Goal: Task Accomplishment & Management: Manage account settings

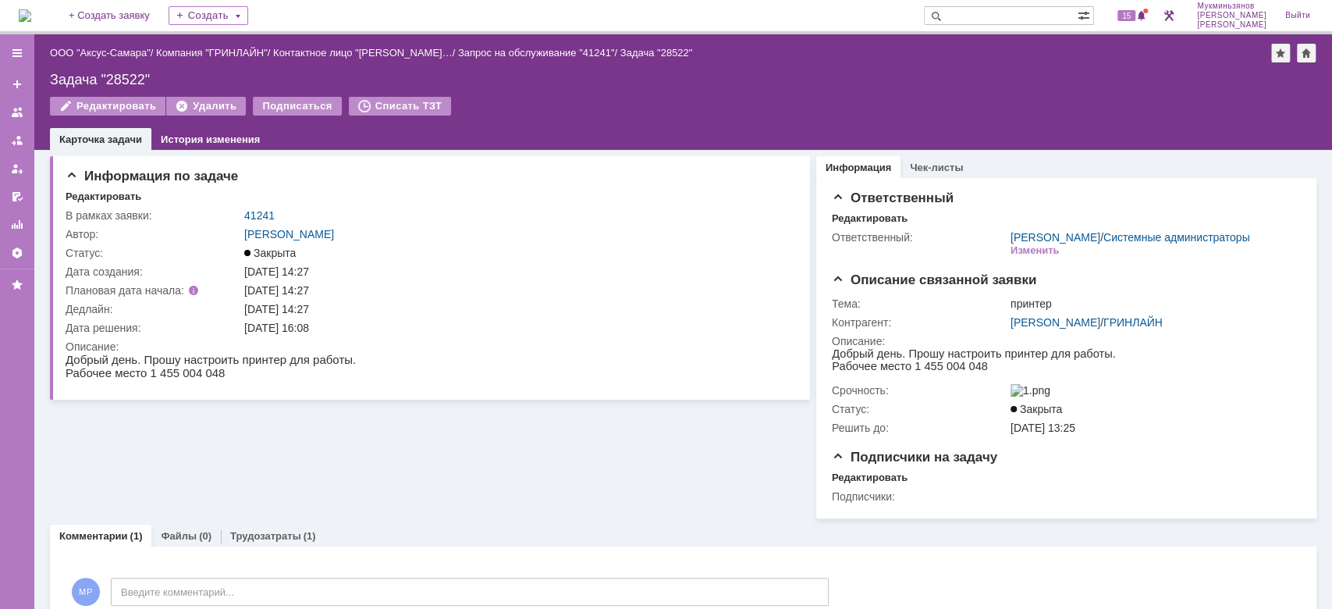
click at [31, 19] on img at bounding box center [25, 15] width 12 height 12
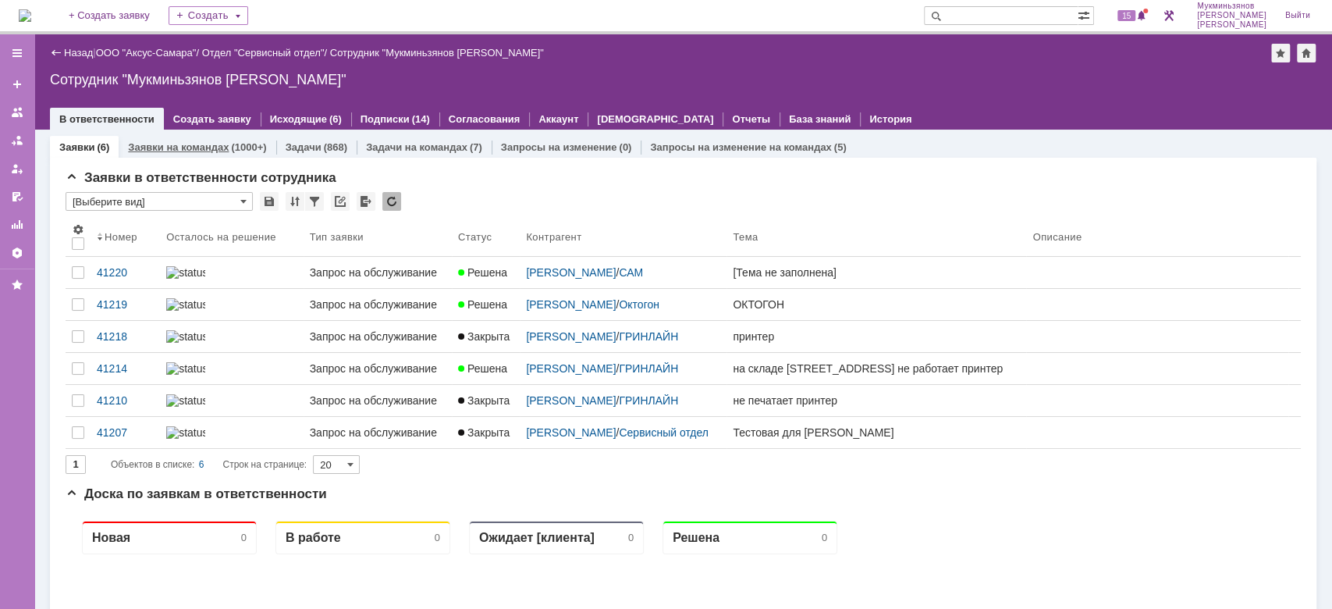
click at [237, 147] on div "(1000+)" at bounding box center [248, 147] width 35 height 12
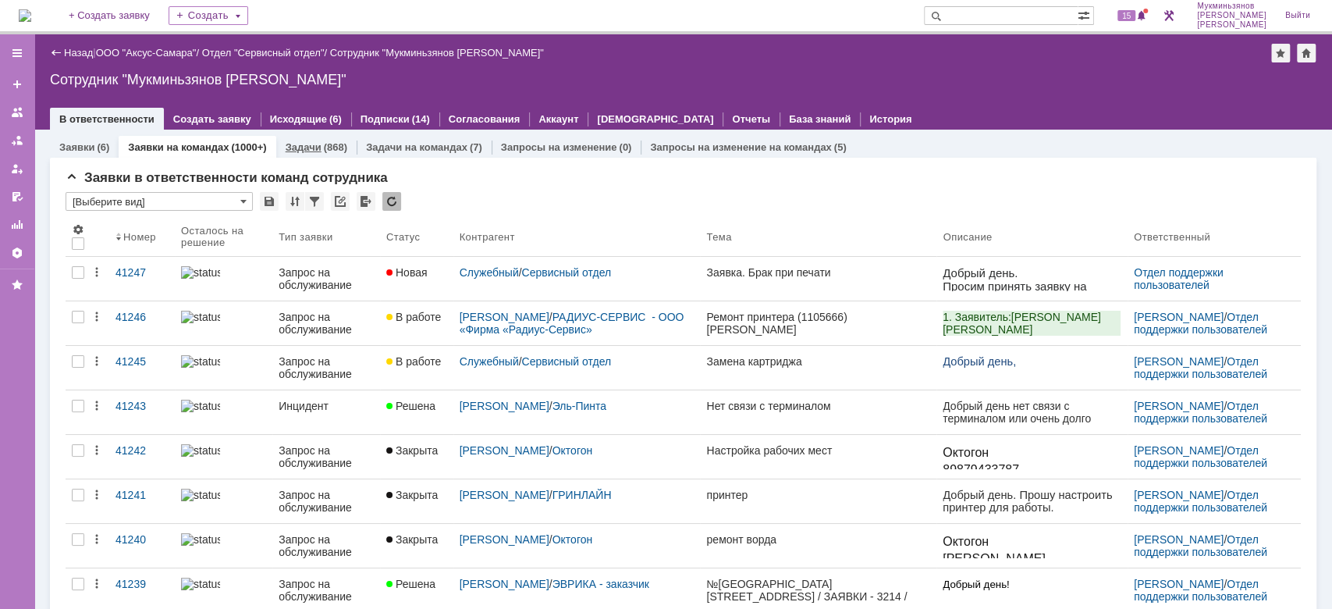
click at [305, 144] on link "Задачи" at bounding box center [304, 147] width 36 height 12
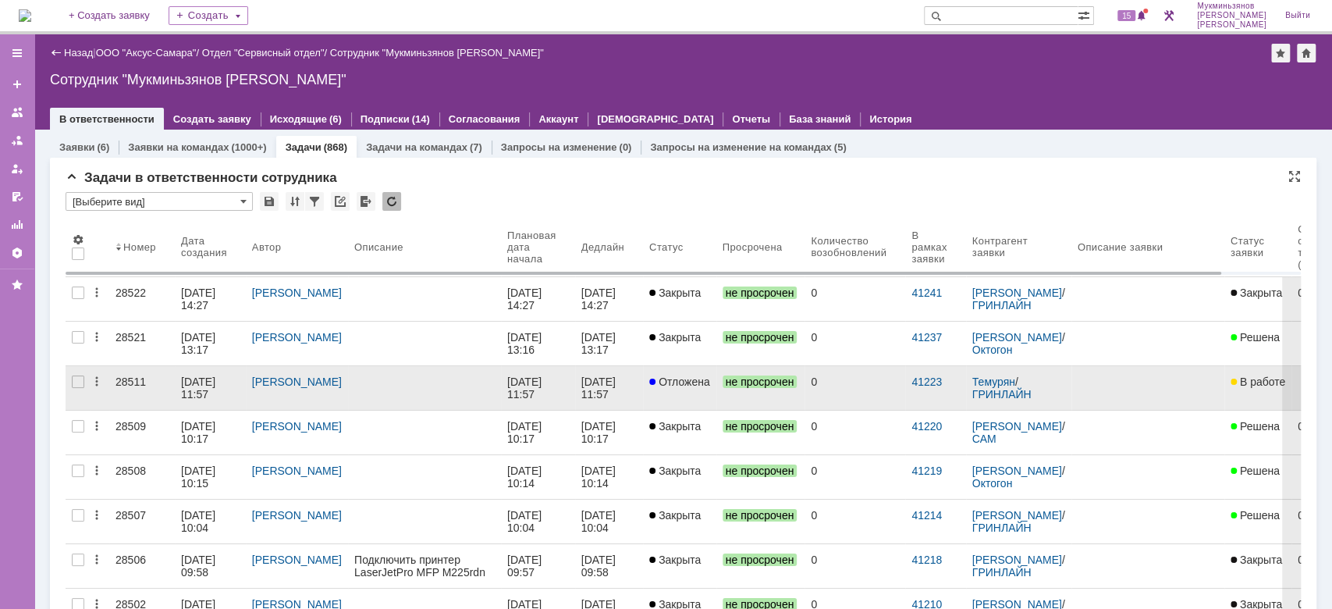
click at [654, 381] on span "Отложена" at bounding box center [679, 381] width 61 height 12
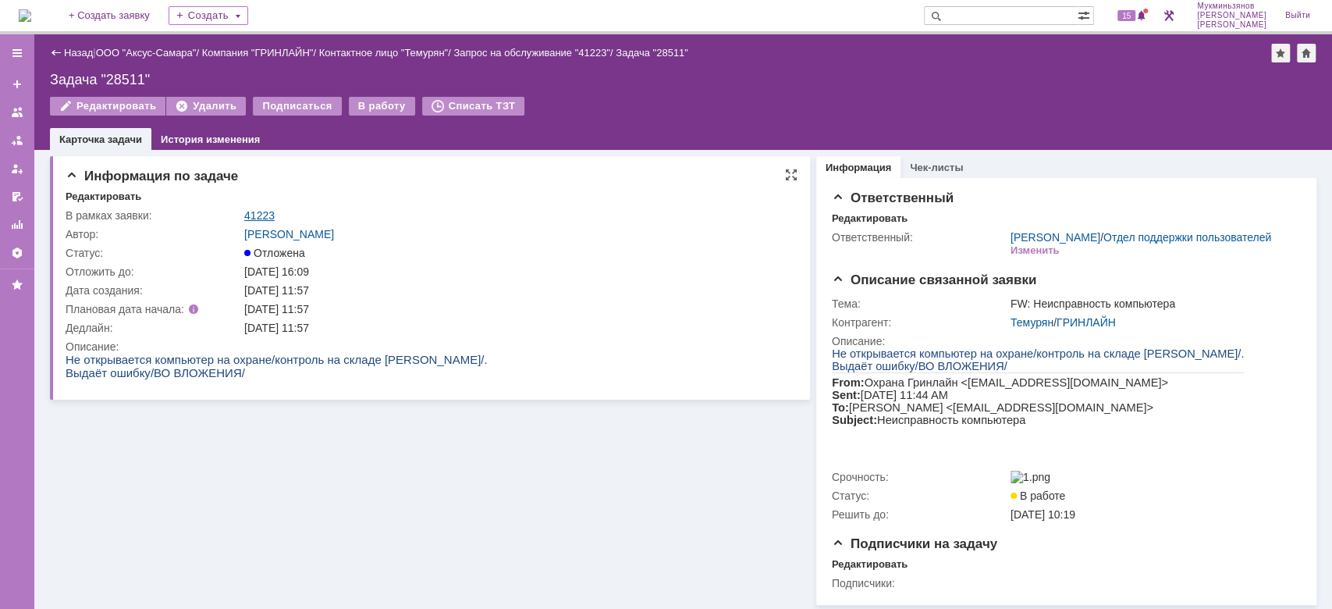
click at [260, 215] on link "41223" at bounding box center [259, 215] width 30 height 12
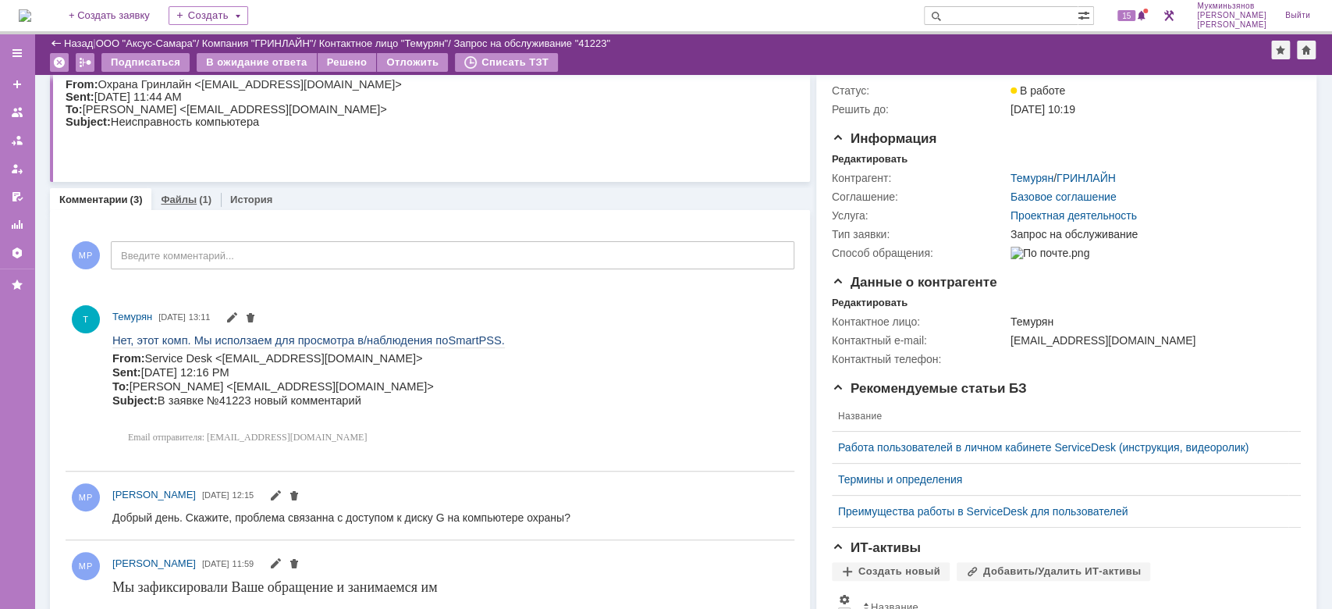
click at [180, 190] on div "Файлы (1)" at bounding box center [185, 199] width 69 height 23
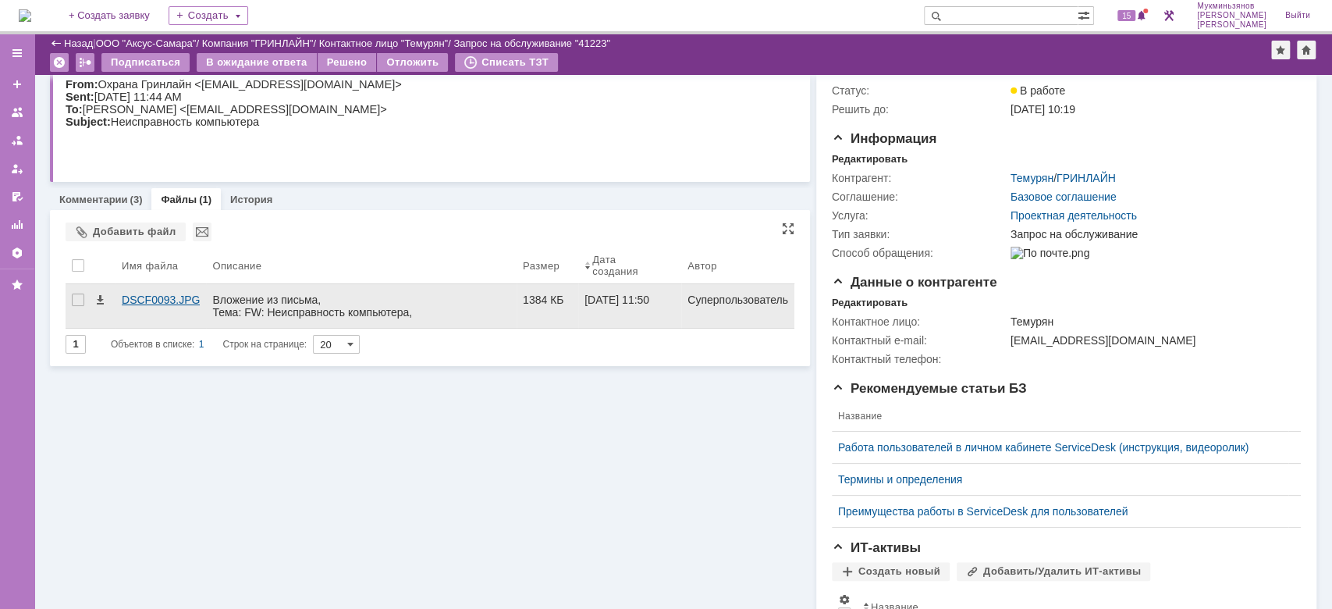
click at [167, 293] on div "DSCF0093.JPG" at bounding box center [161, 299] width 78 height 12
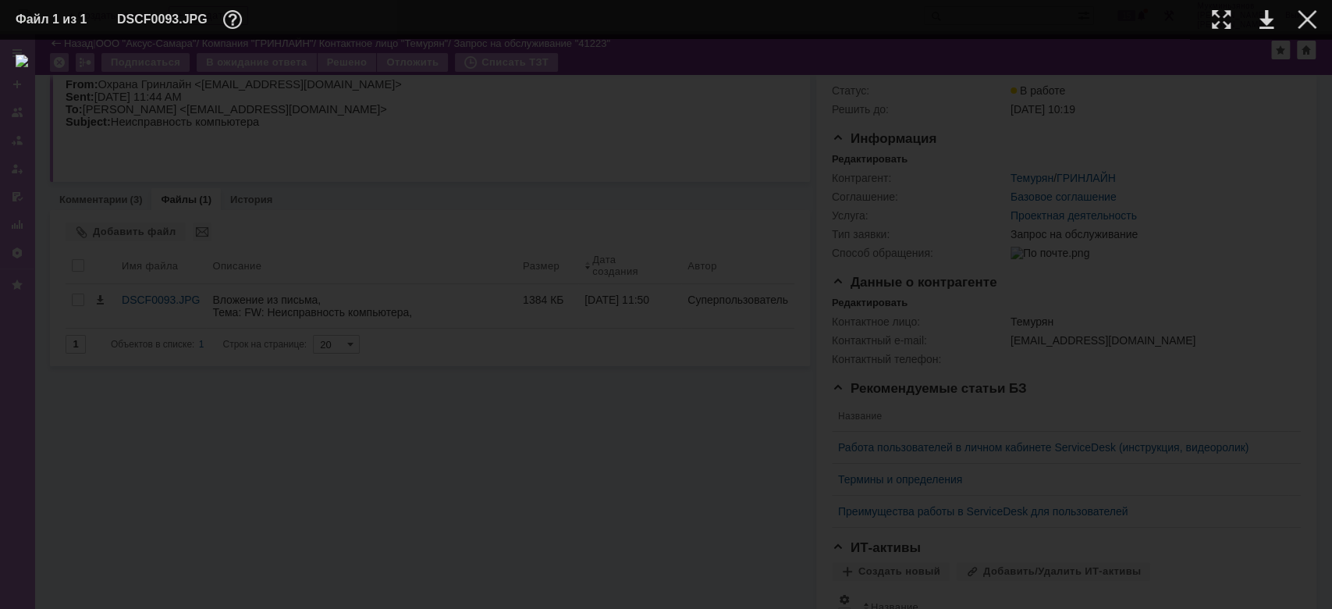
click at [94, 305] on div at bounding box center [666, 324] width 1301 height 538
click at [1301, 20] on div at bounding box center [1307, 19] width 19 height 19
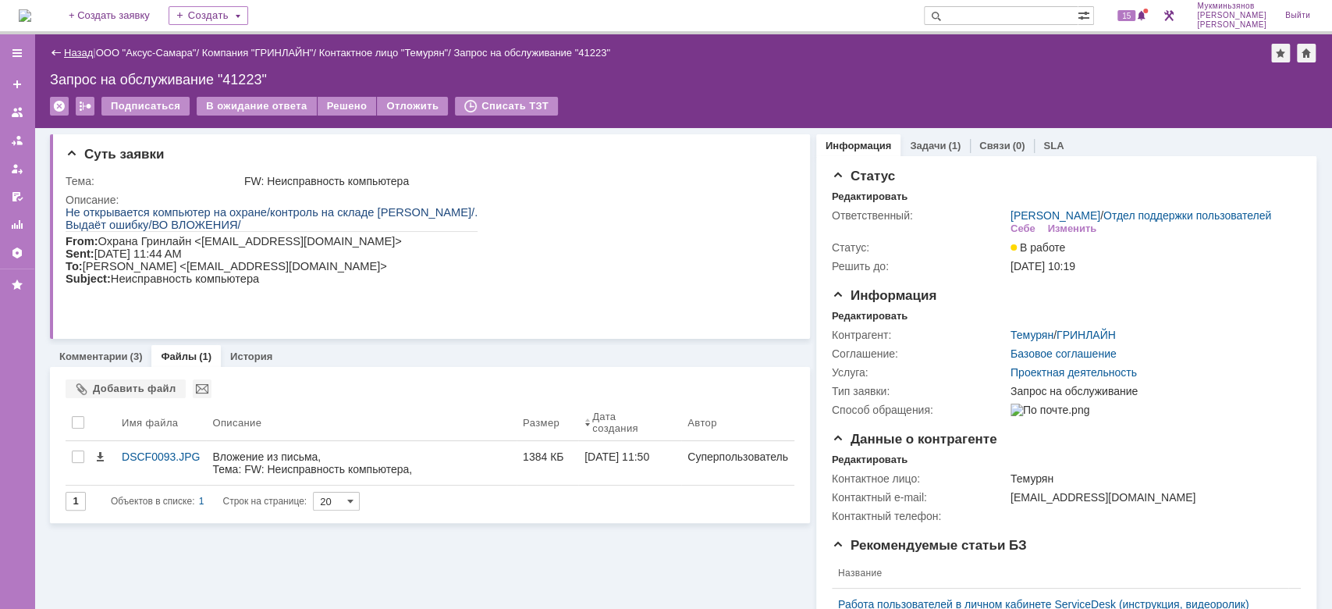
click at [73, 52] on link "Назад" at bounding box center [78, 53] width 29 height 12
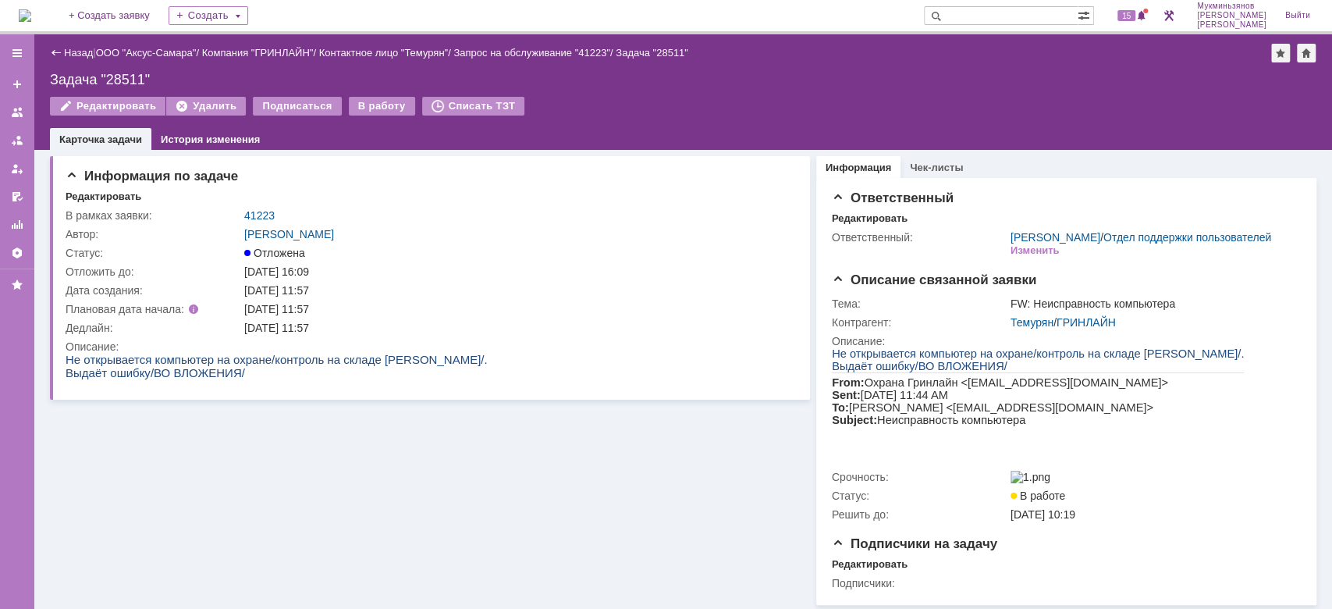
click at [55, 47] on div "Назад" at bounding box center [71, 53] width 43 height 12
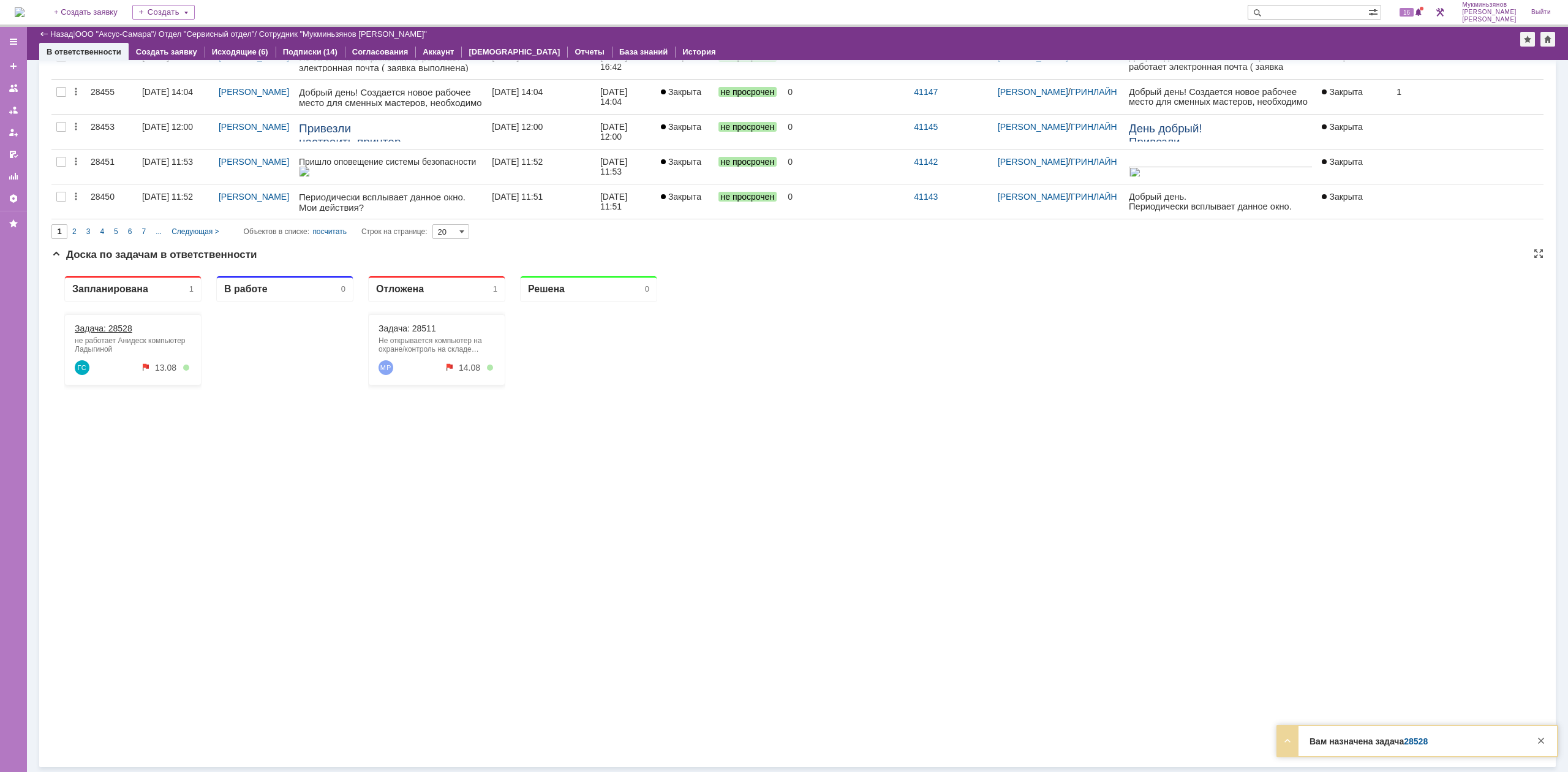
click at [101, 332] on link "Задача: 28528" at bounding box center [103, 328] width 57 height 9
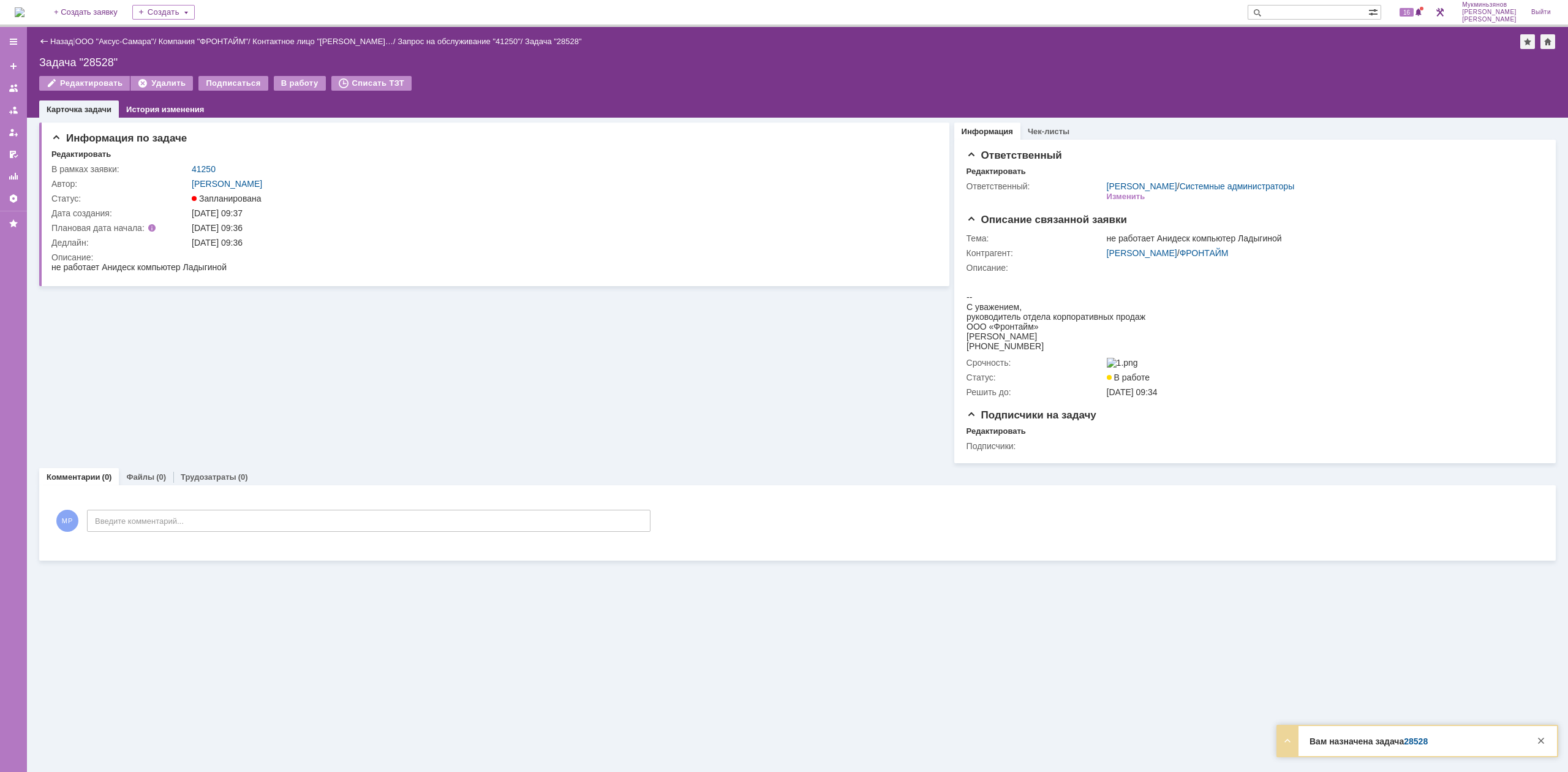
click at [225, 72] on div "Назад | ООО "Аксус-Самара" / Компания "ФРОНТАЙМ" / Контактное лицо "Екатерина Л…" at bounding box center [797, 71] width 1541 height 90
click at [283, 79] on div "В работу" at bounding box center [300, 83] width 52 height 15
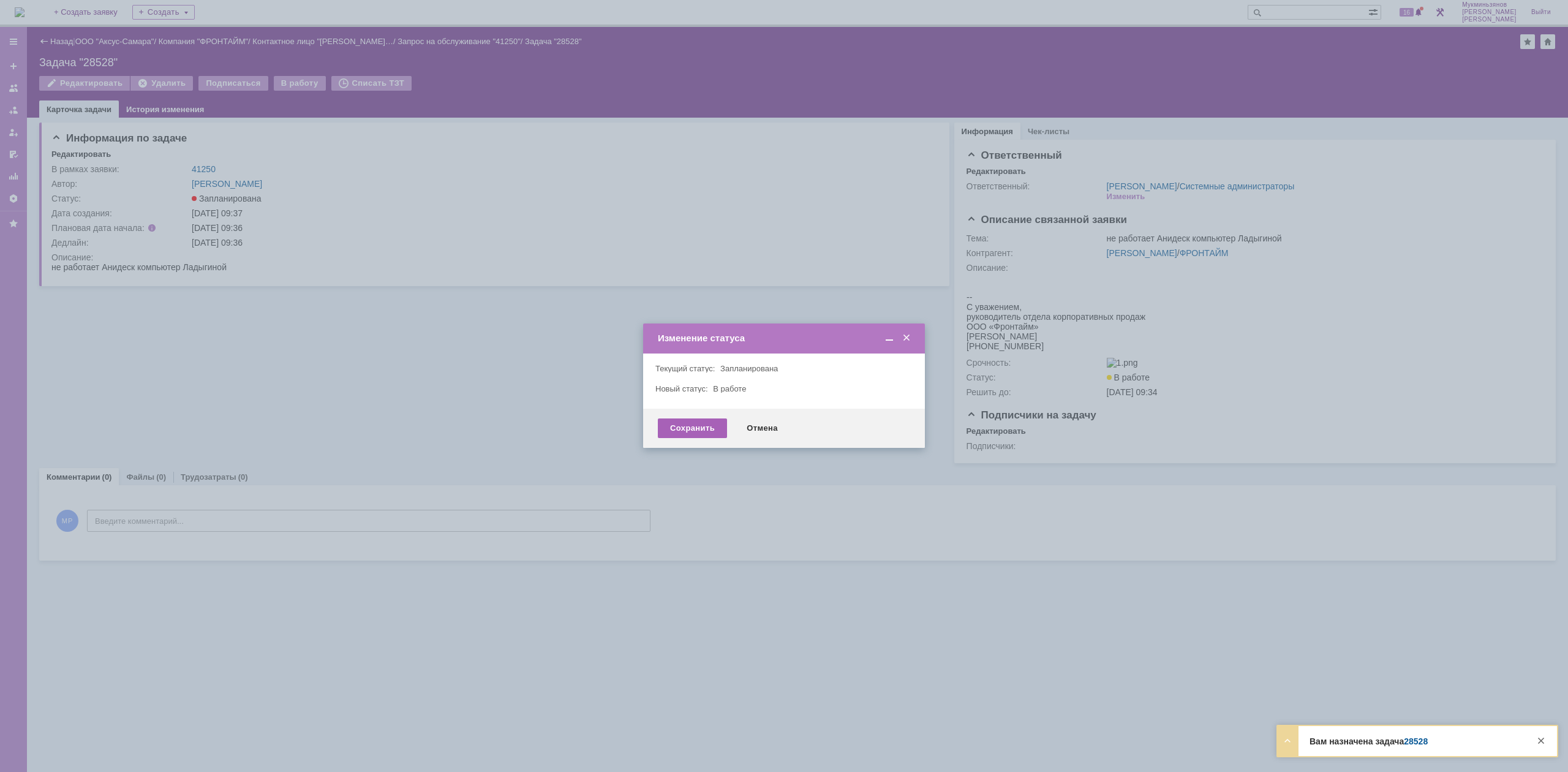
click at [721, 419] on div "Сохранить" at bounding box center [693, 428] width 69 height 20
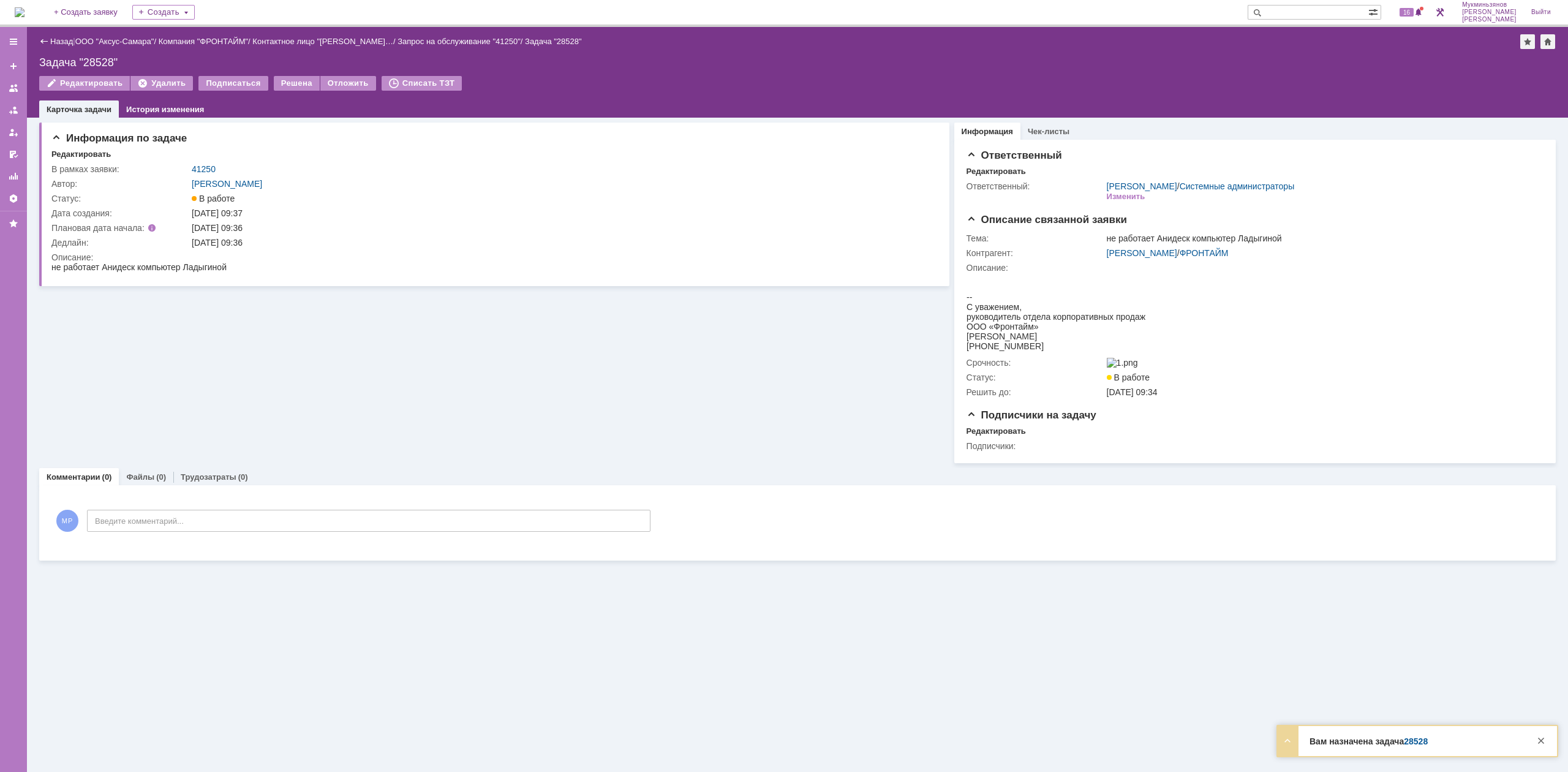
drag, startPoint x: 210, startPoint y: 454, endPoint x: 217, endPoint y: 488, distance: 34.7
click at [211, 459] on div "Информация по задаче Редактировать В рамках заявки: 41250 Автор: Галстьян Степа…" at bounding box center [494, 291] width 910 height 346
click at [233, 477] on div "МР Введите комментарий..." at bounding box center [351, 522] width 599 height 57
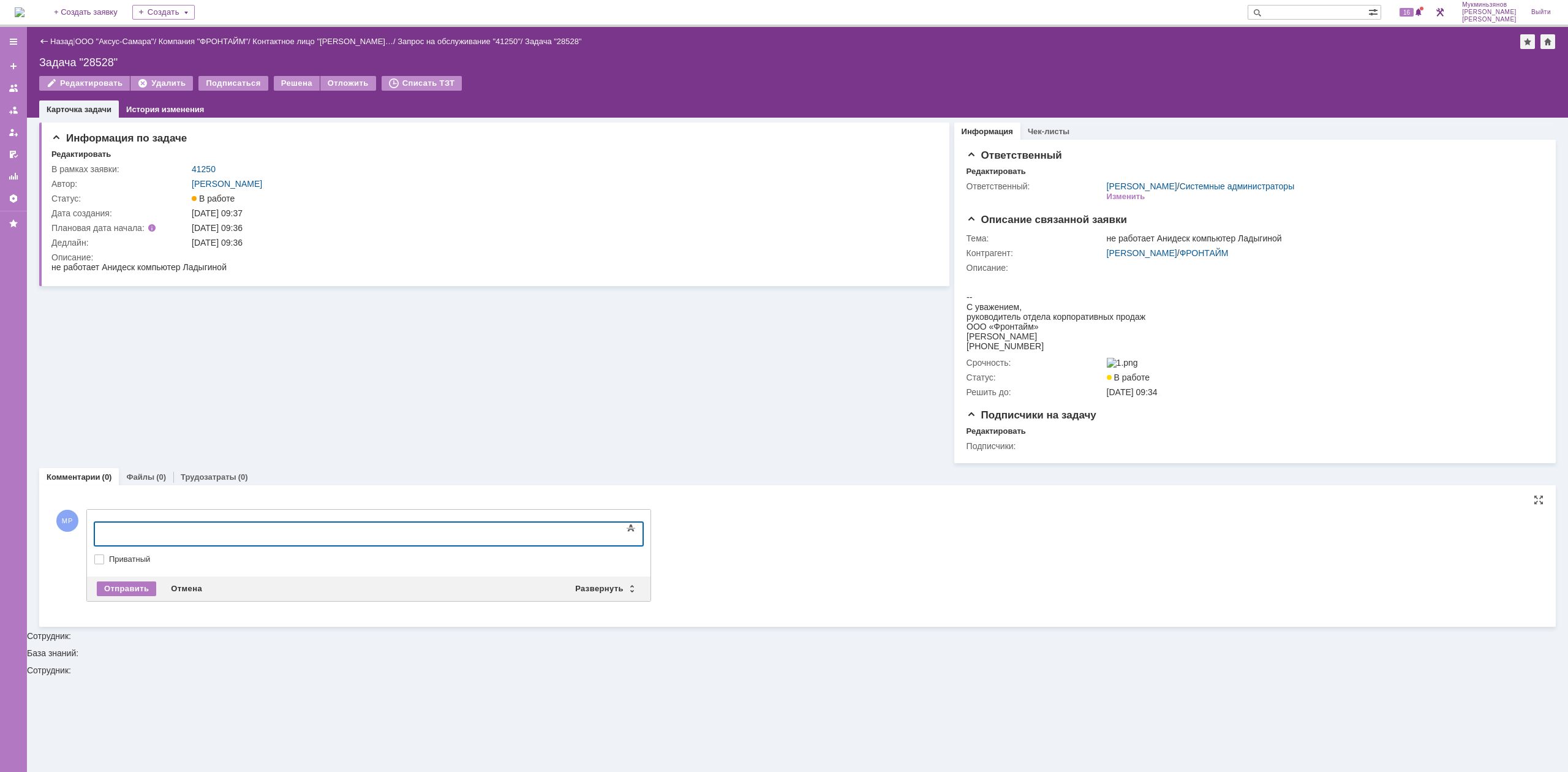
click at [241, 477] on body at bounding box center [194, 533] width 184 height 21
drag, startPoint x: 248, startPoint y: 543, endPoint x: 7, endPoint y: 543, distance: 241.0
click at [102, 477] on html "Сбросили конфигурацию anydesk" at bounding box center [194, 533] width 184 height 21
copy div "Сбросили конфигурацию anydesk"
click at [135, 477] on div "Отправить" at bounding box center [126, 588] width 60 height 15
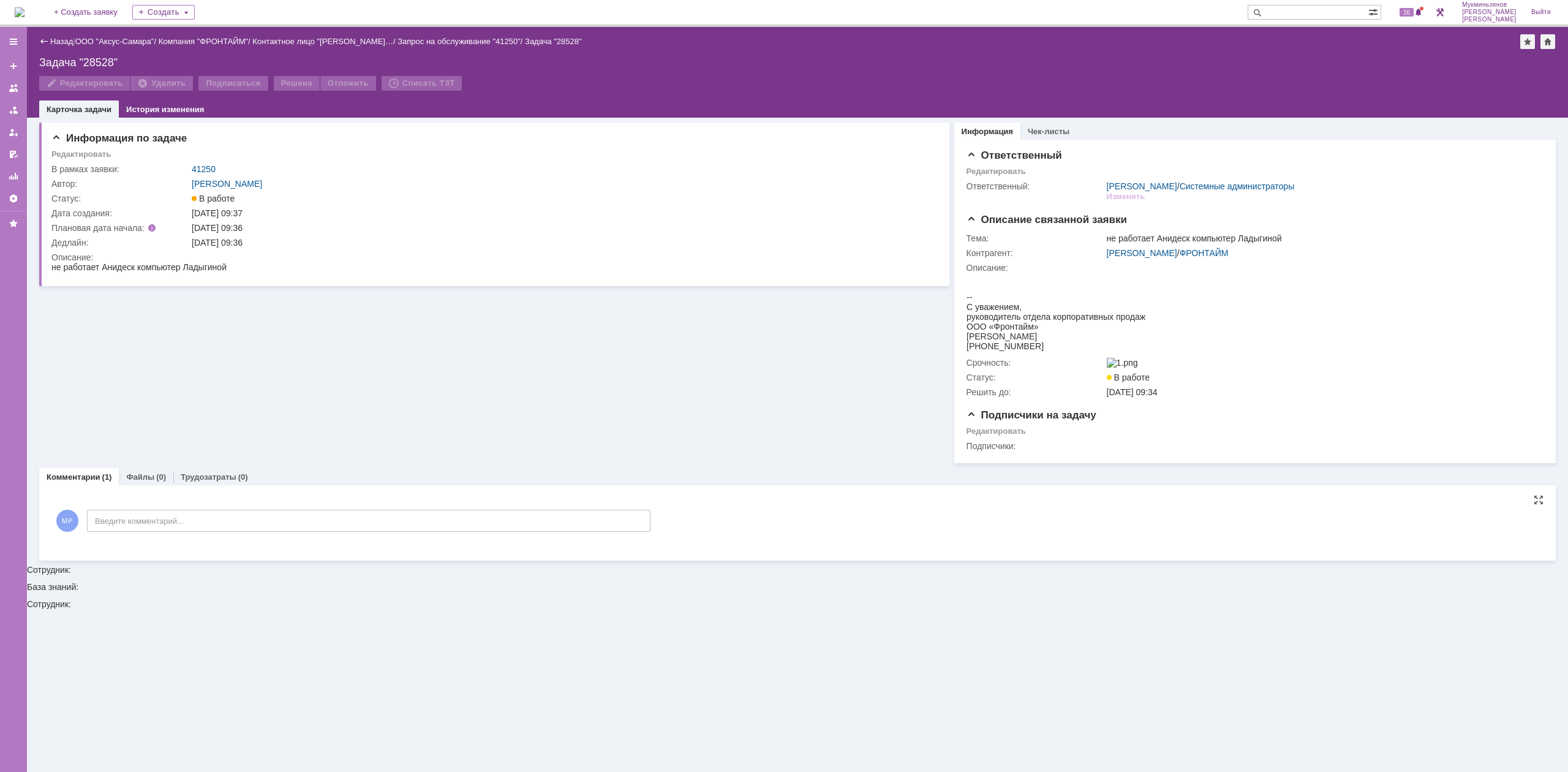
drag, startPoint x: 214, startPoint y: 478, endPoint x: 199, endPoint y: 493, distance: 21.2
click at [214, 477] on link "Трудозатраты" at bounding box center [208, 477] width 56 height 9
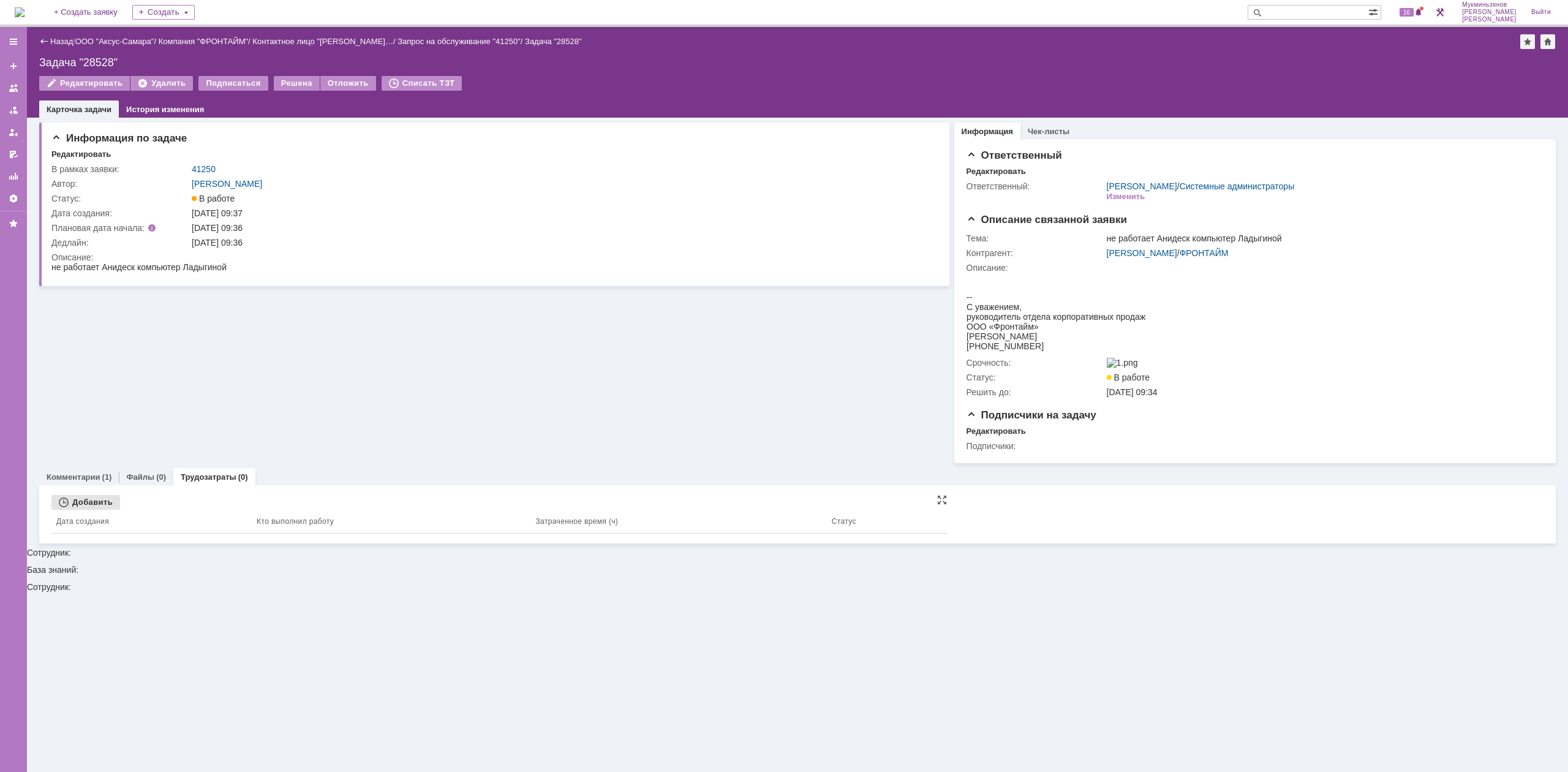
drag, startPoint x: 76, startPoint y: 506, endPoint x: 85, endPoint y: 510, distance: 9.8
click at [74, 477] on div "Добавить" at bounding box center [86, 502] width 68 height 15
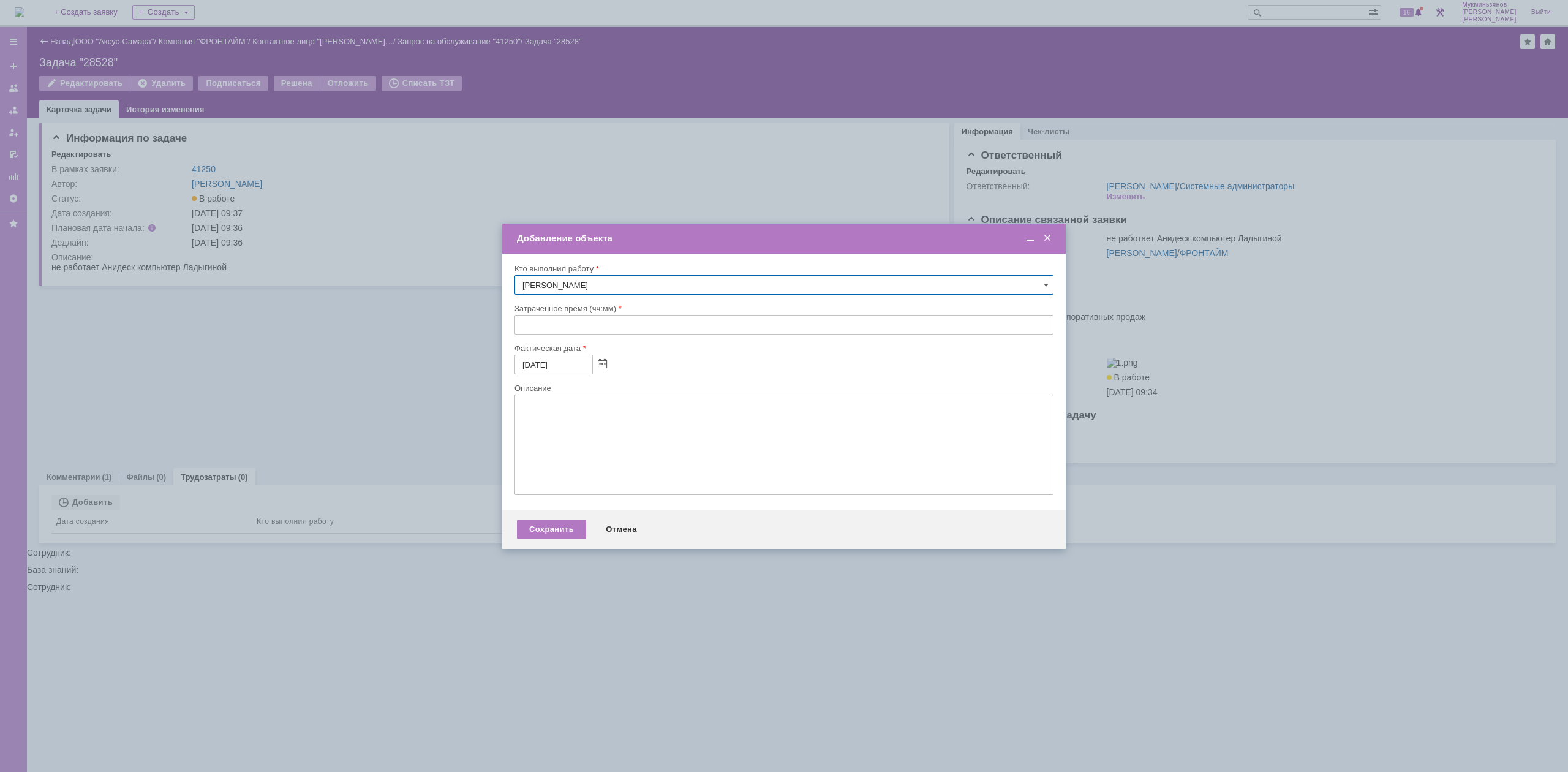
click at [532, 327] on input "text" at bounding box center [784, 324] width 539 height 20
click at [623, 477] on div "Сохранить Отмена" at bounding box center [784, 529] width 564 height 39
click at [620, 477] on div "Отмена" at bounding box center [621, 529] width 56 height 20
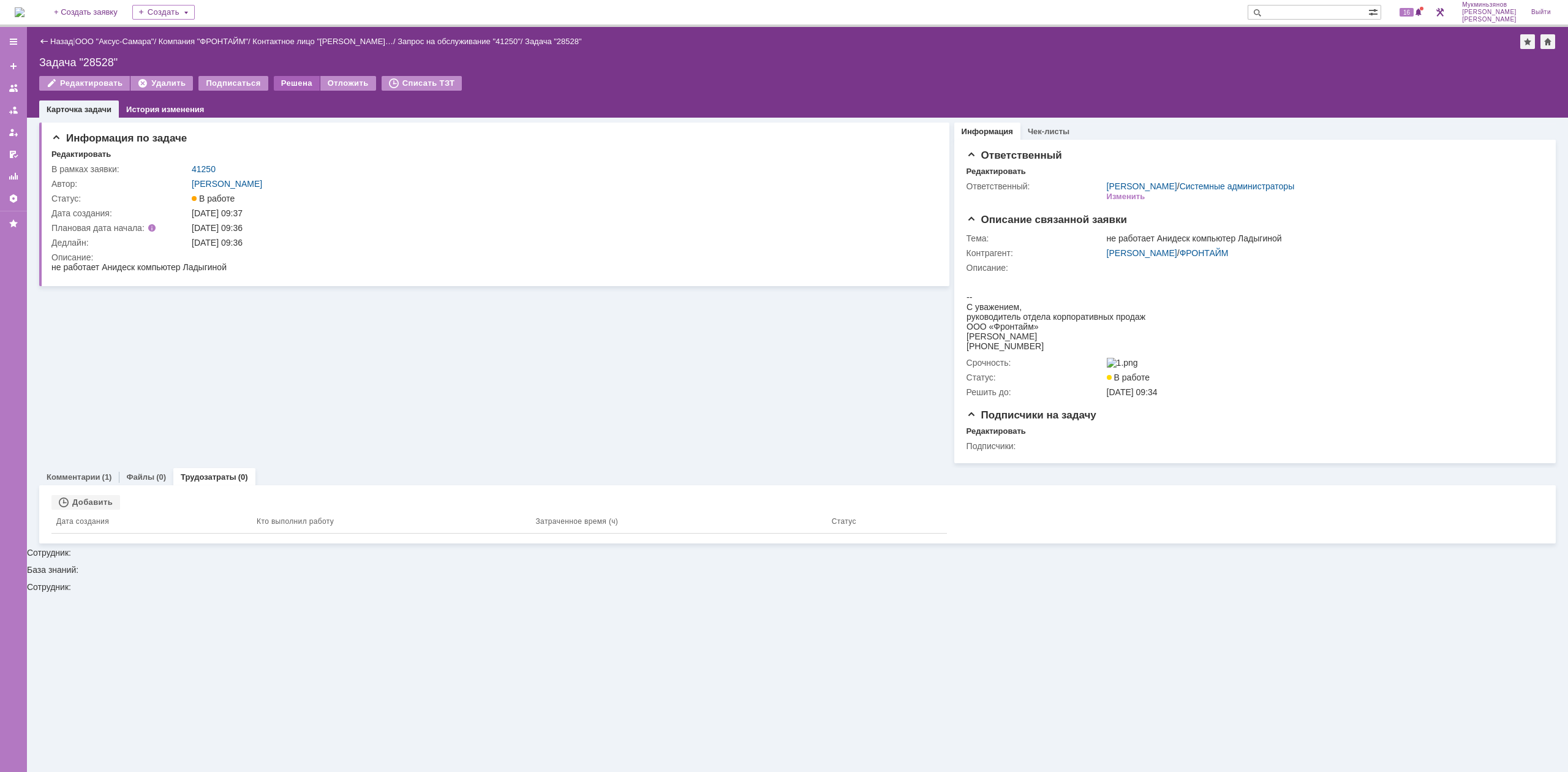
click at [275, 79] on div "Решена" at bounding box center [297, 83] width 46 height 15
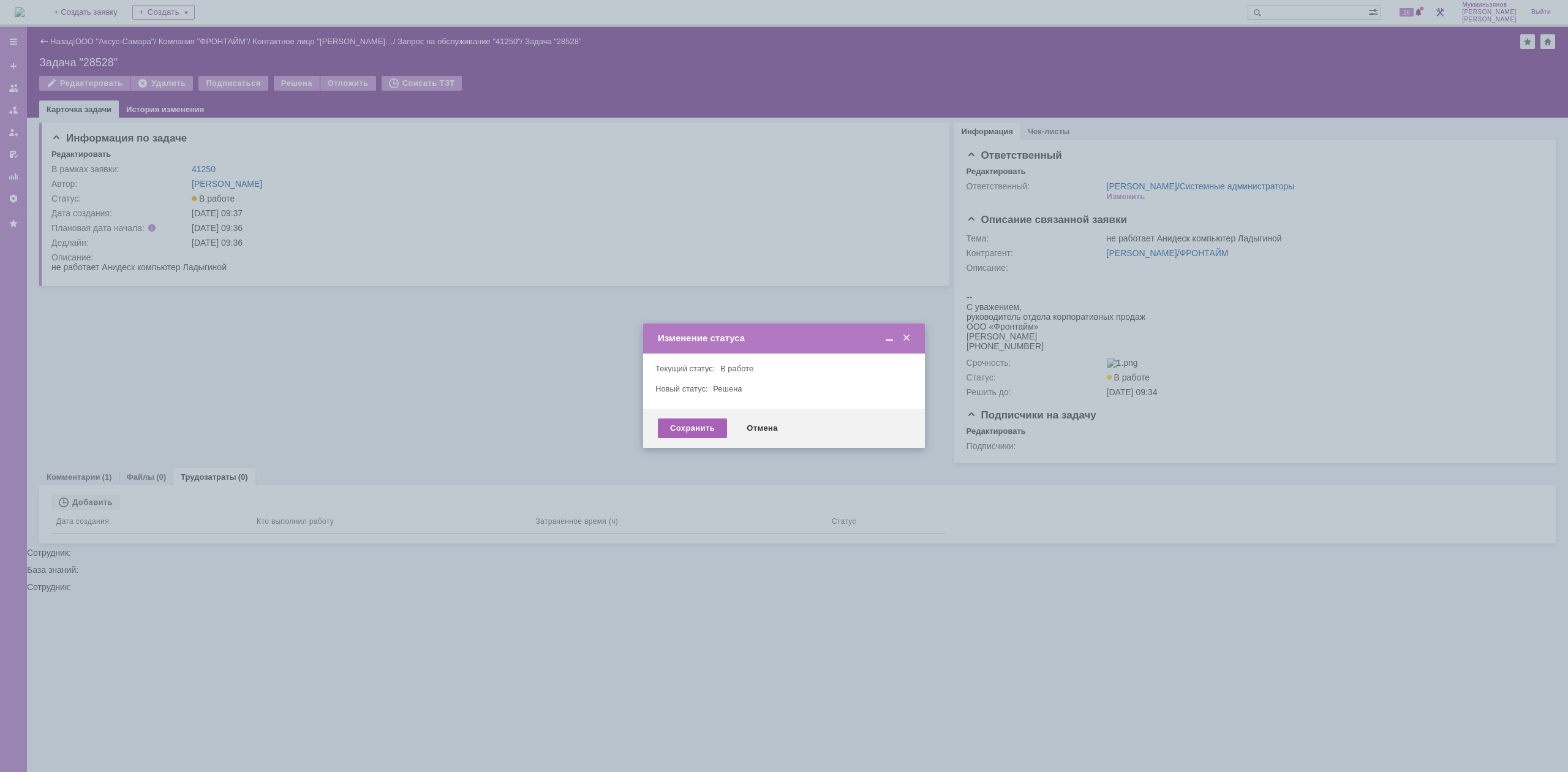
click at [682, 423] on div "Сохранить" at bounding box center [693, 428] width 69 height 20
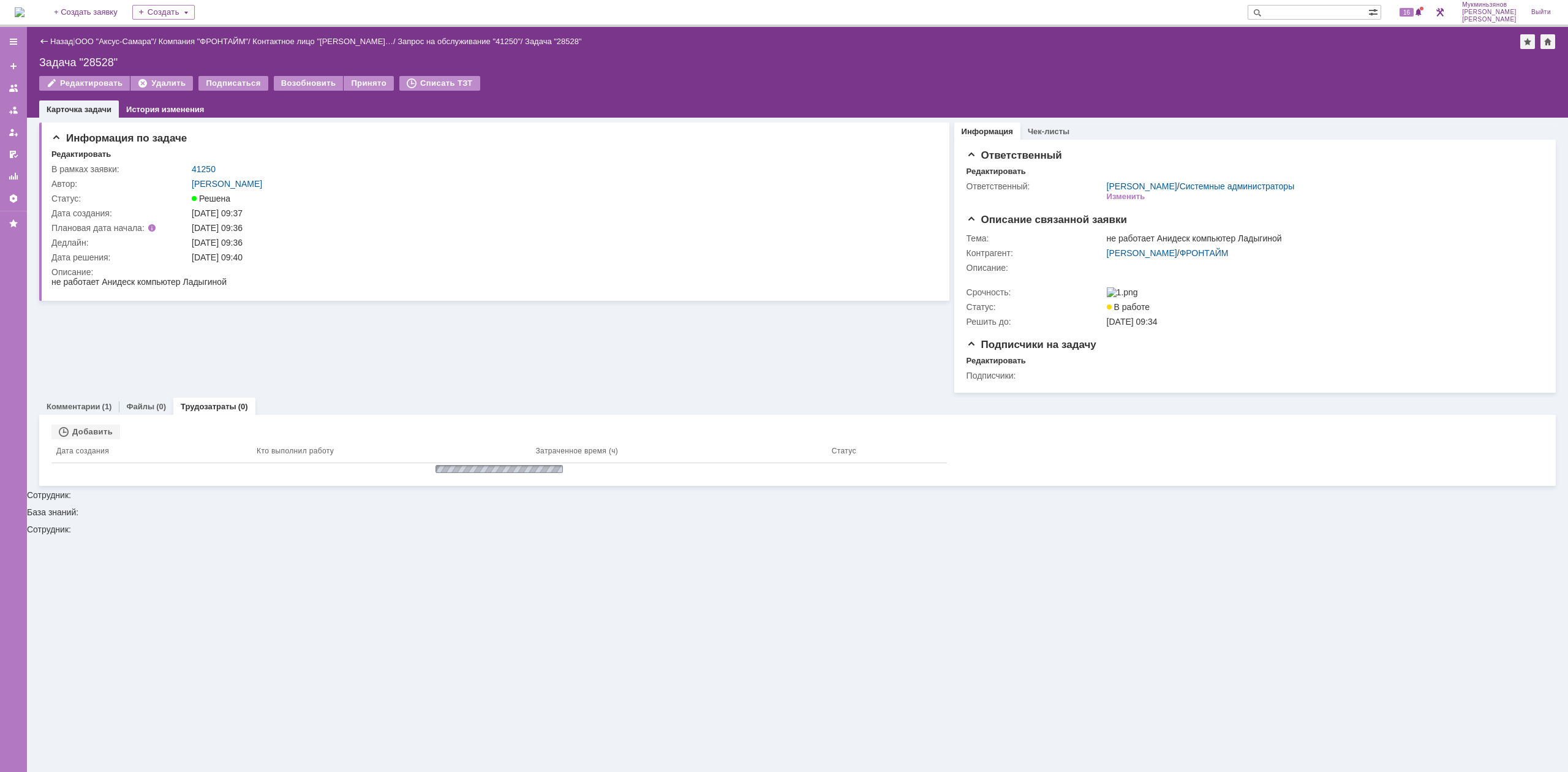
click at [22, 16] on img at bounding box center [20, 12] width 9 height 9
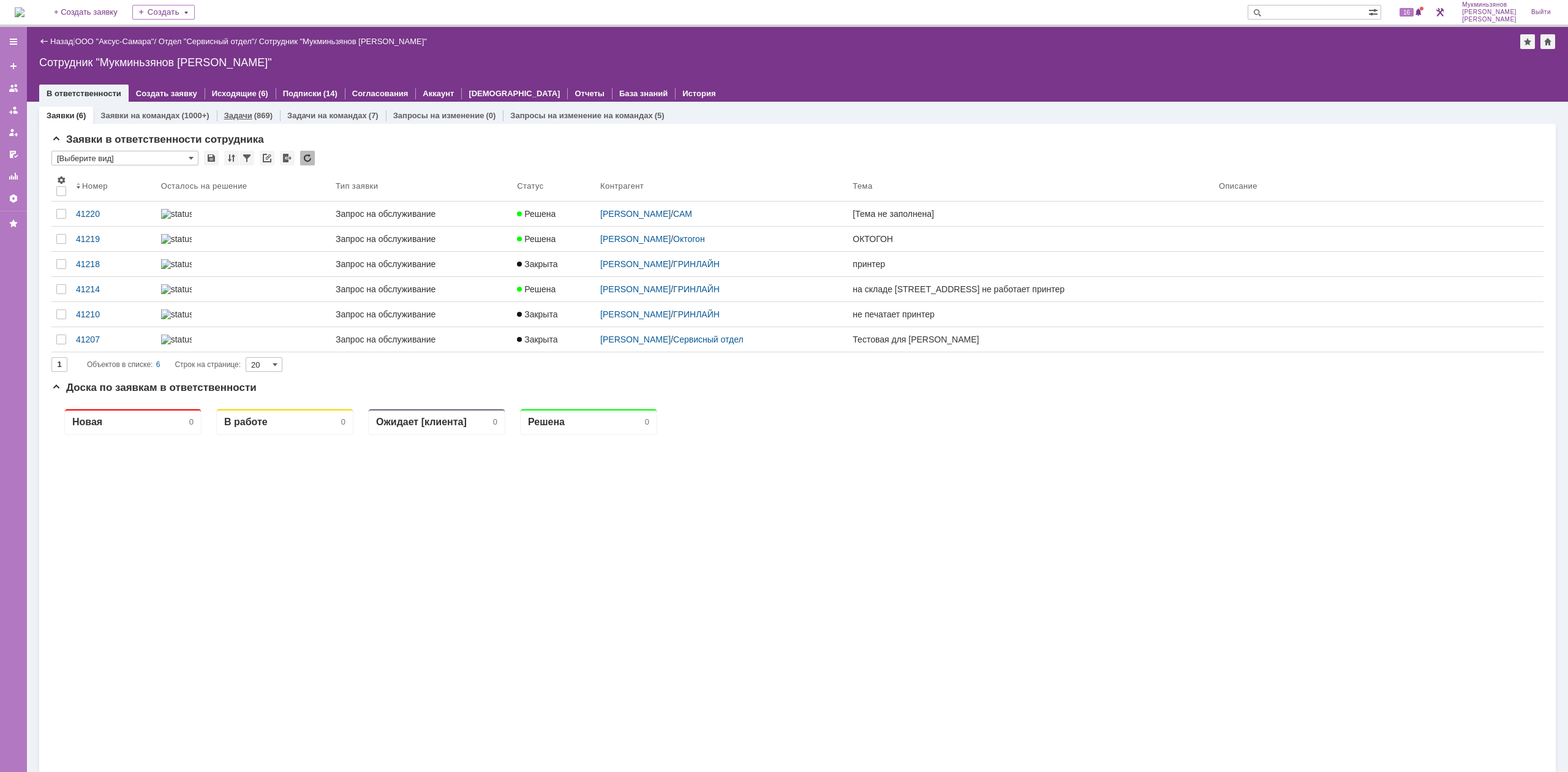
click at [232, 106] on div "Заявки (6) Заявки на командах (1000+) Задачи (869) Задачи на командах (7) Запро…" at bounding box center [798, 501] width 1517 height 799
click at [236, 113] on link "Задачи" at bounding box center [239, 115] width 28 height 9
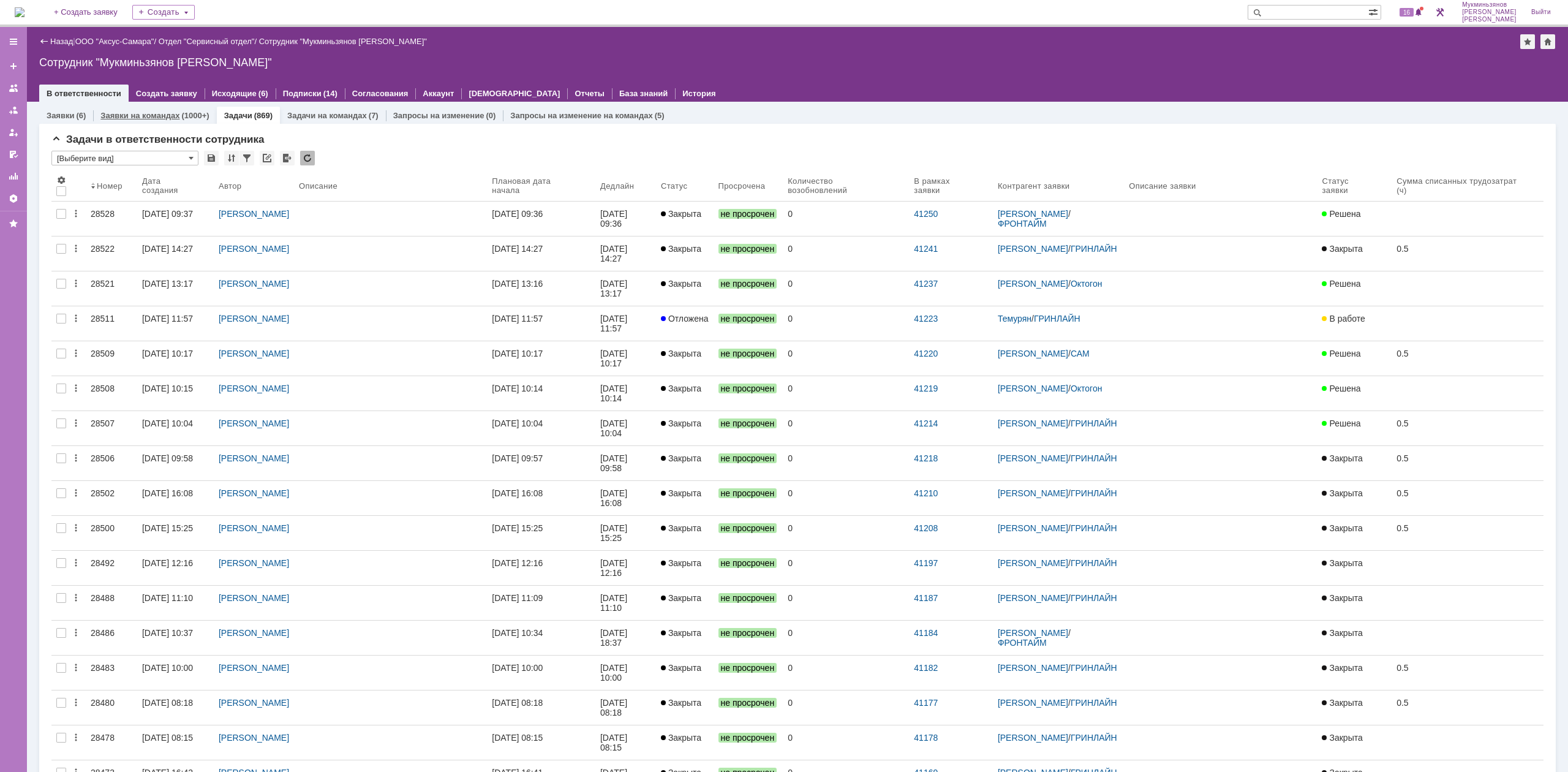
click at [191, 110] on div "Заявки на командах (1000+)" at bounding box center [155, 115] width 123 height 18
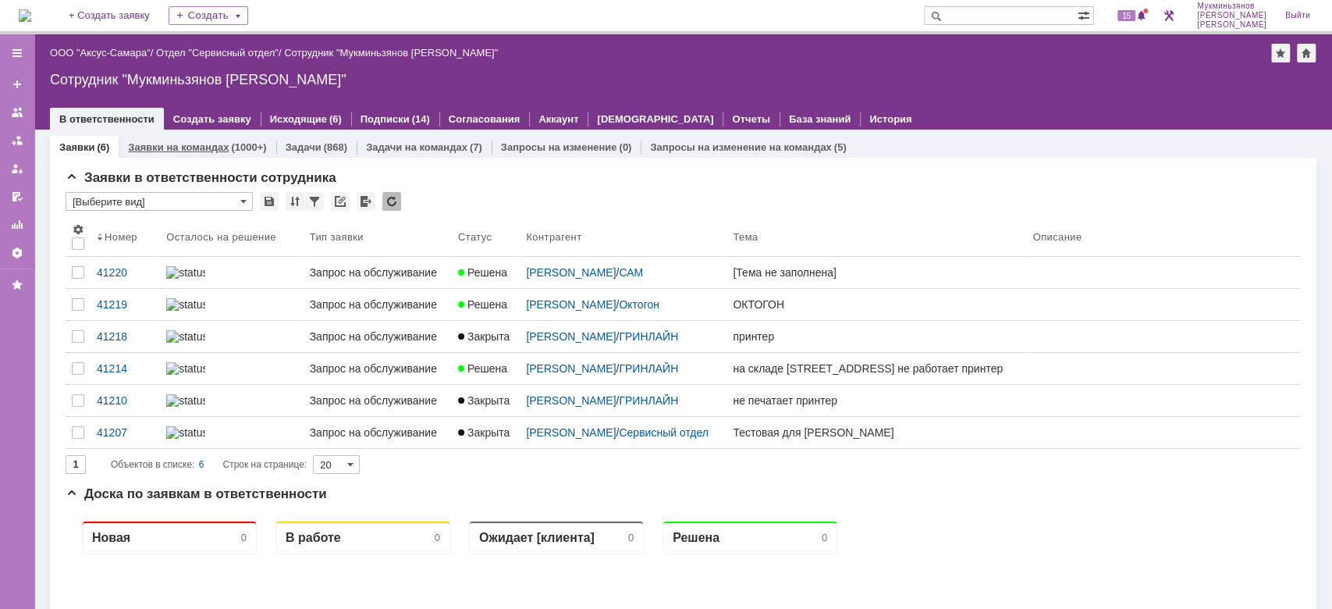
click at [223, 141] on link "Заявки на командах" at bounding box center [178, 147] width 101 height 12
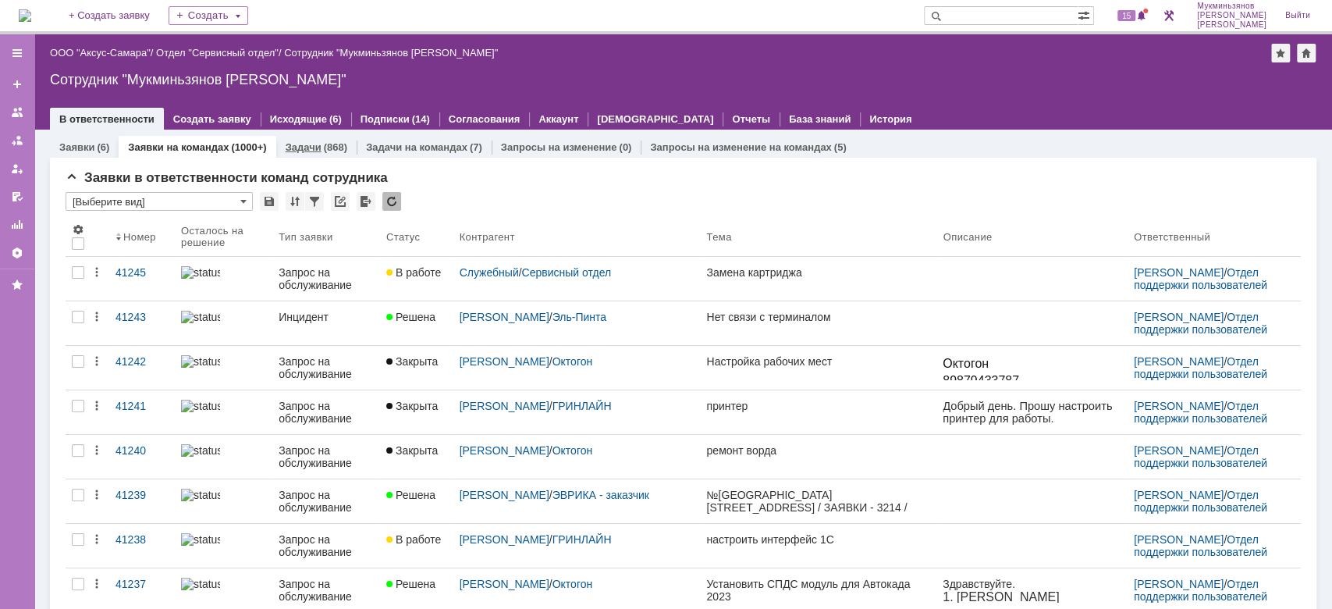
click at [325, 147] on div "(868)" at bounding box center [335, 147] width 23 height 12
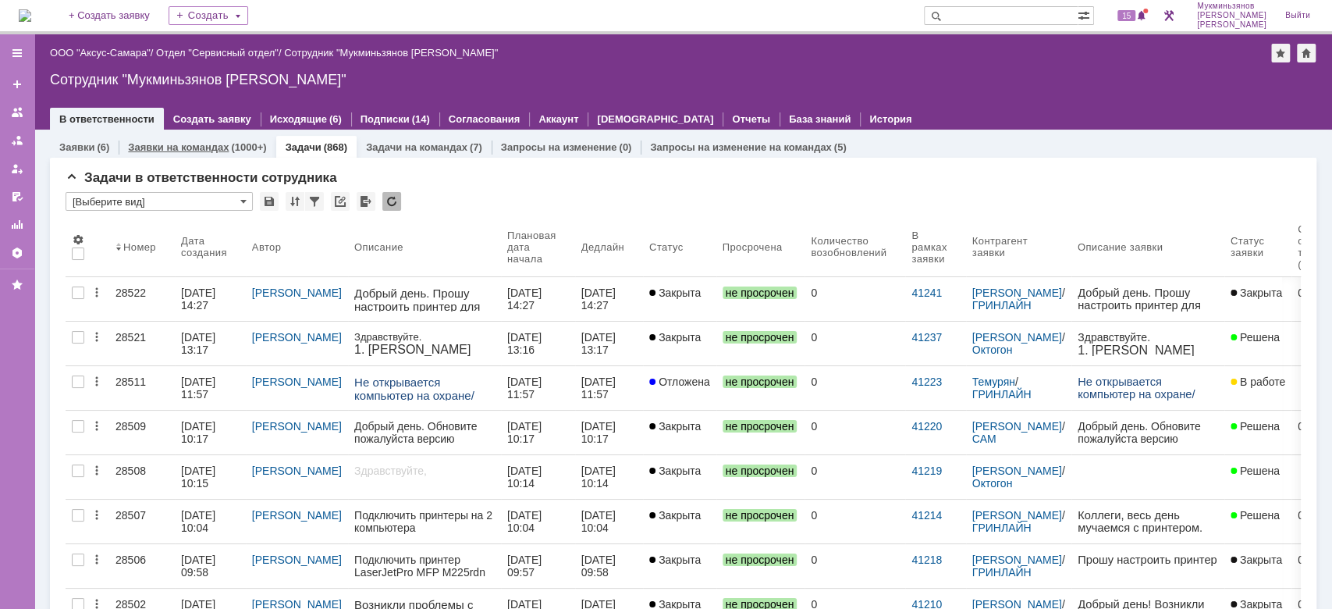
click at [189, 144] on link "Заявки на командах" at bounding box center [178, 147] width 101 height 12
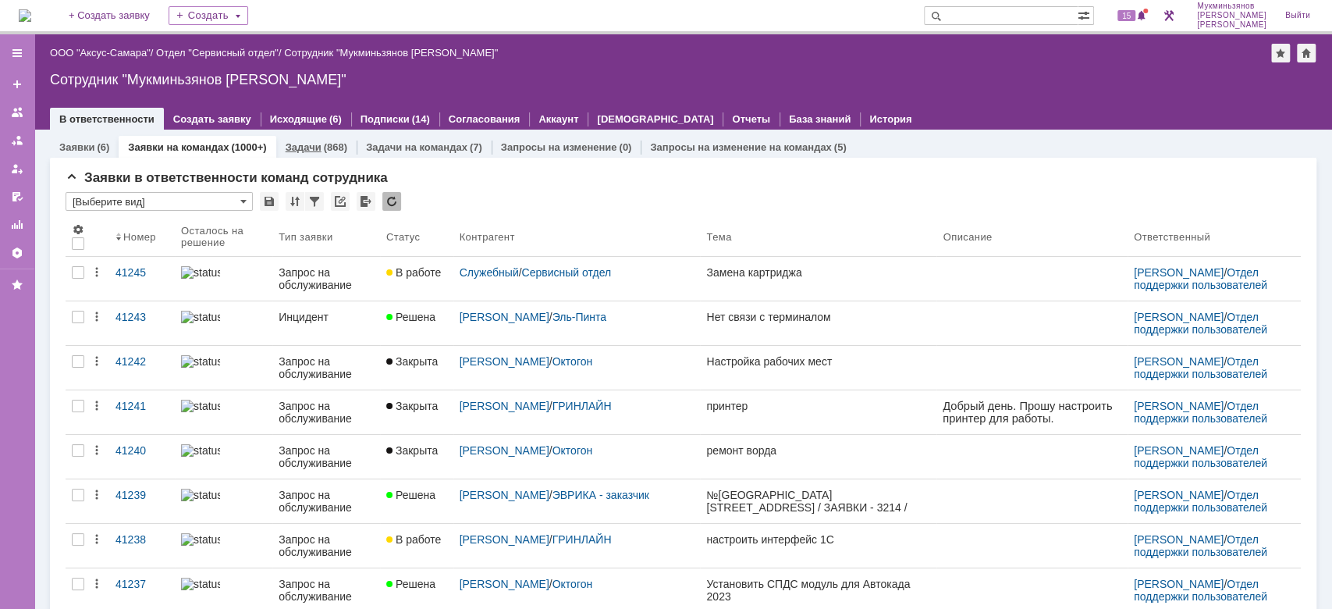
click at [293, 143] on link "Задачи" at bounding box center [304, 147] width 36 height 12
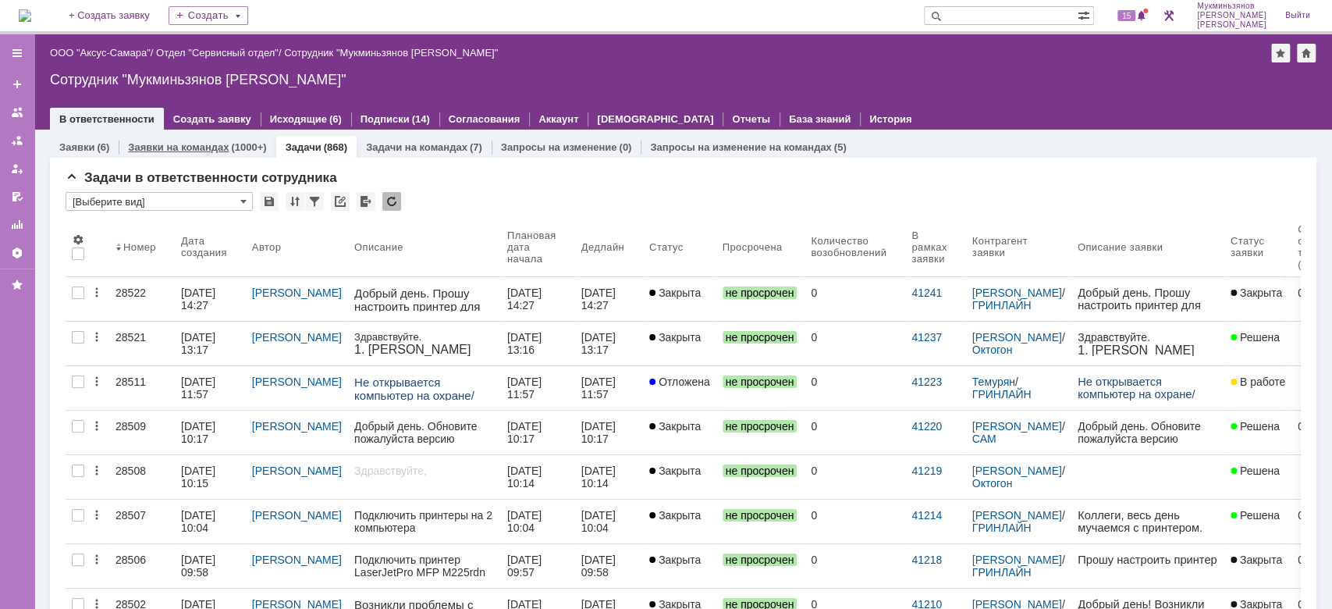
click at [250, 142] on div "(1000+)" at bounding box center [248, 147] width 35 height 12
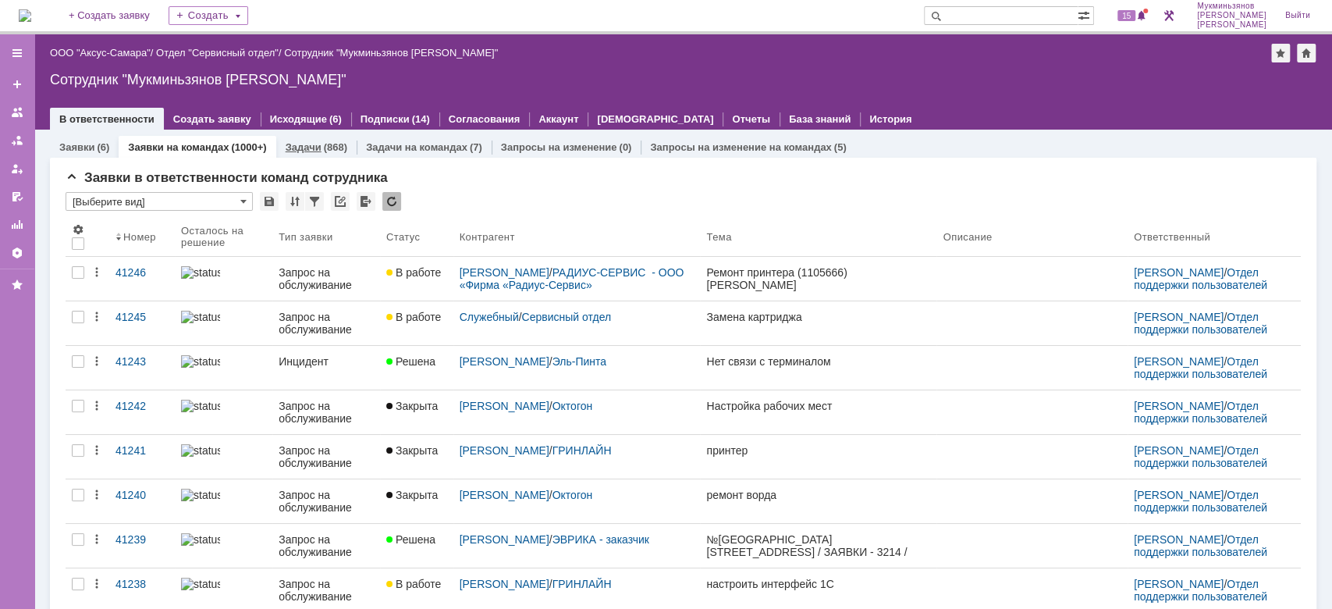
click at [306, 148] on link "Задачи" at bounding box center [304, 147] width 36 height 12
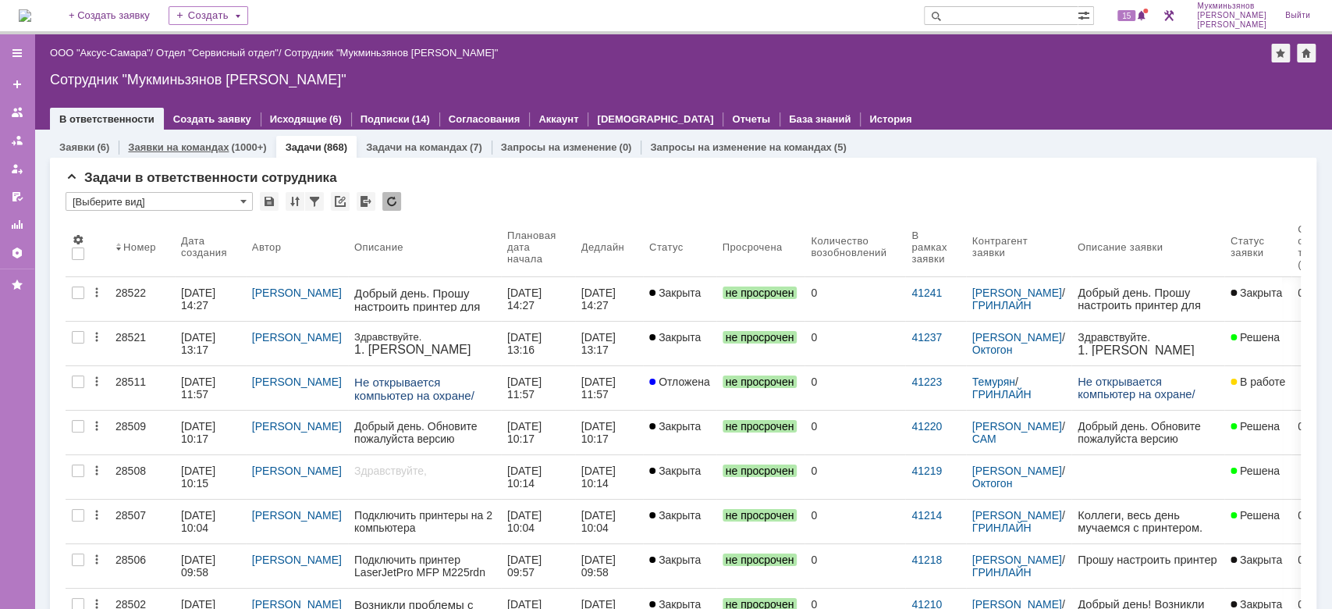
click at [210, 153] on div "Заявки на командах (1000+)" at bounding box center [197, 147] width 157 height 23
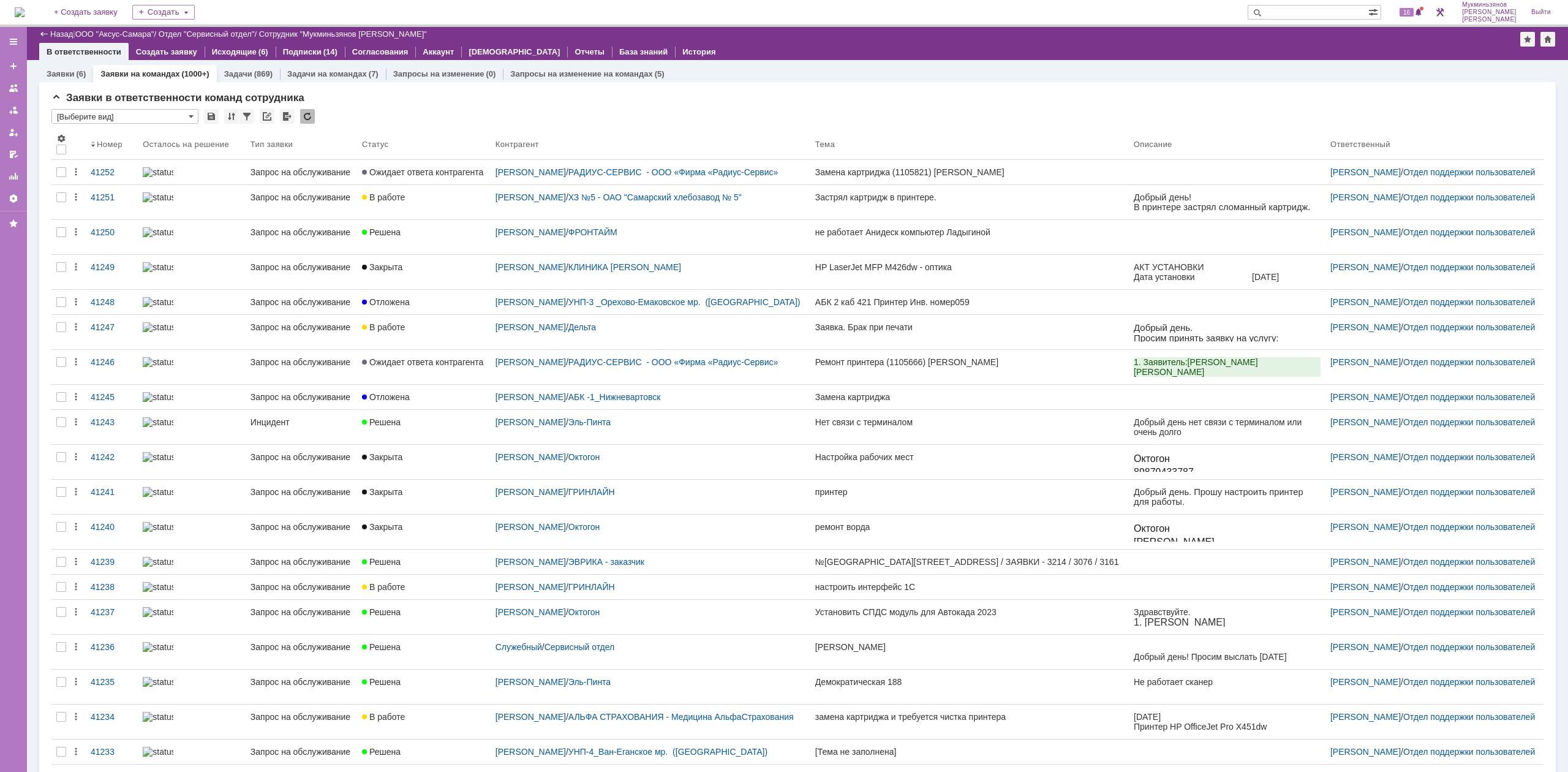
scroll to position [82, 0]
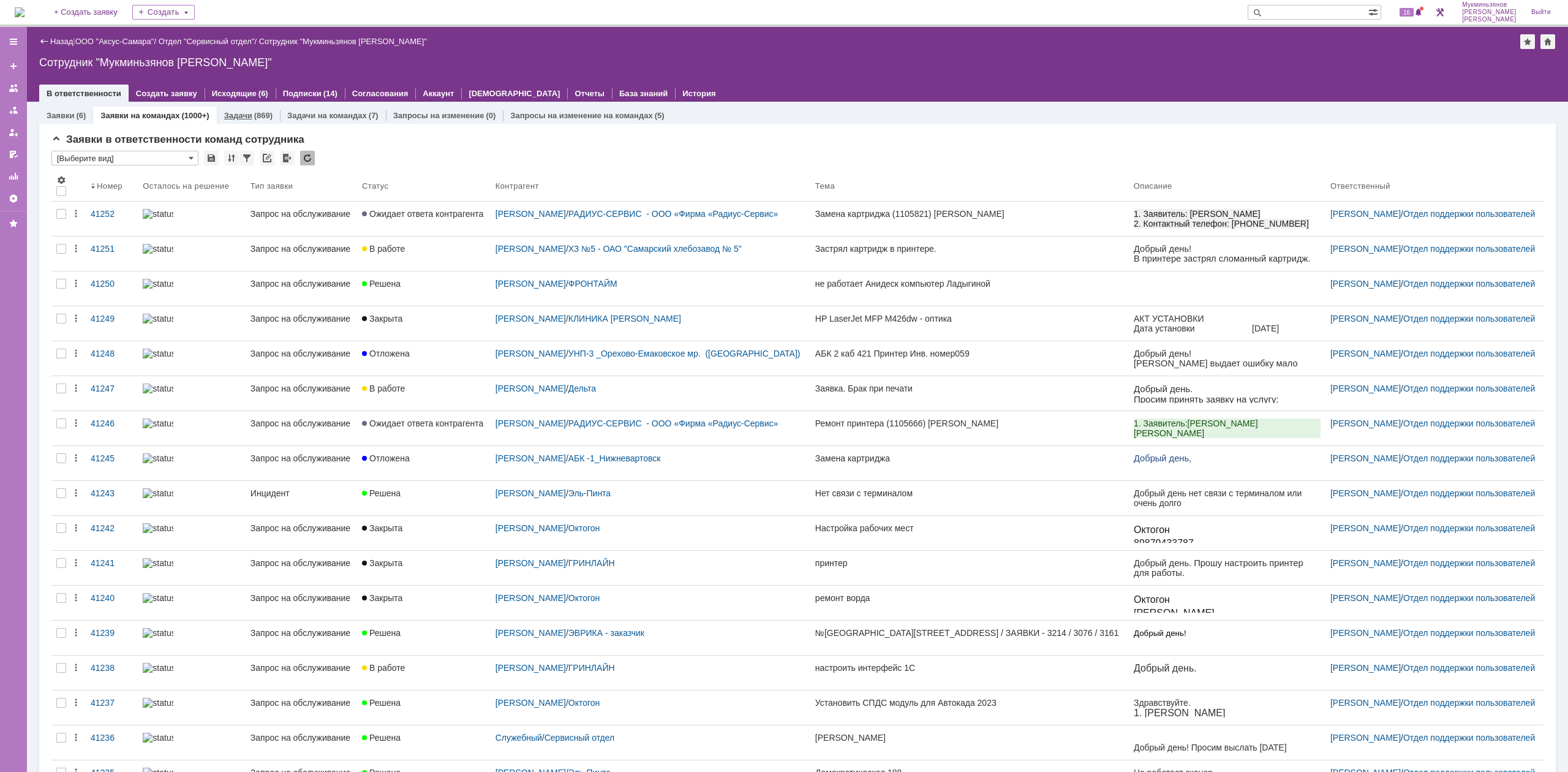
click at [239, 113] on link "Задачи" at bounding box center [239, 115] width 28 height 9
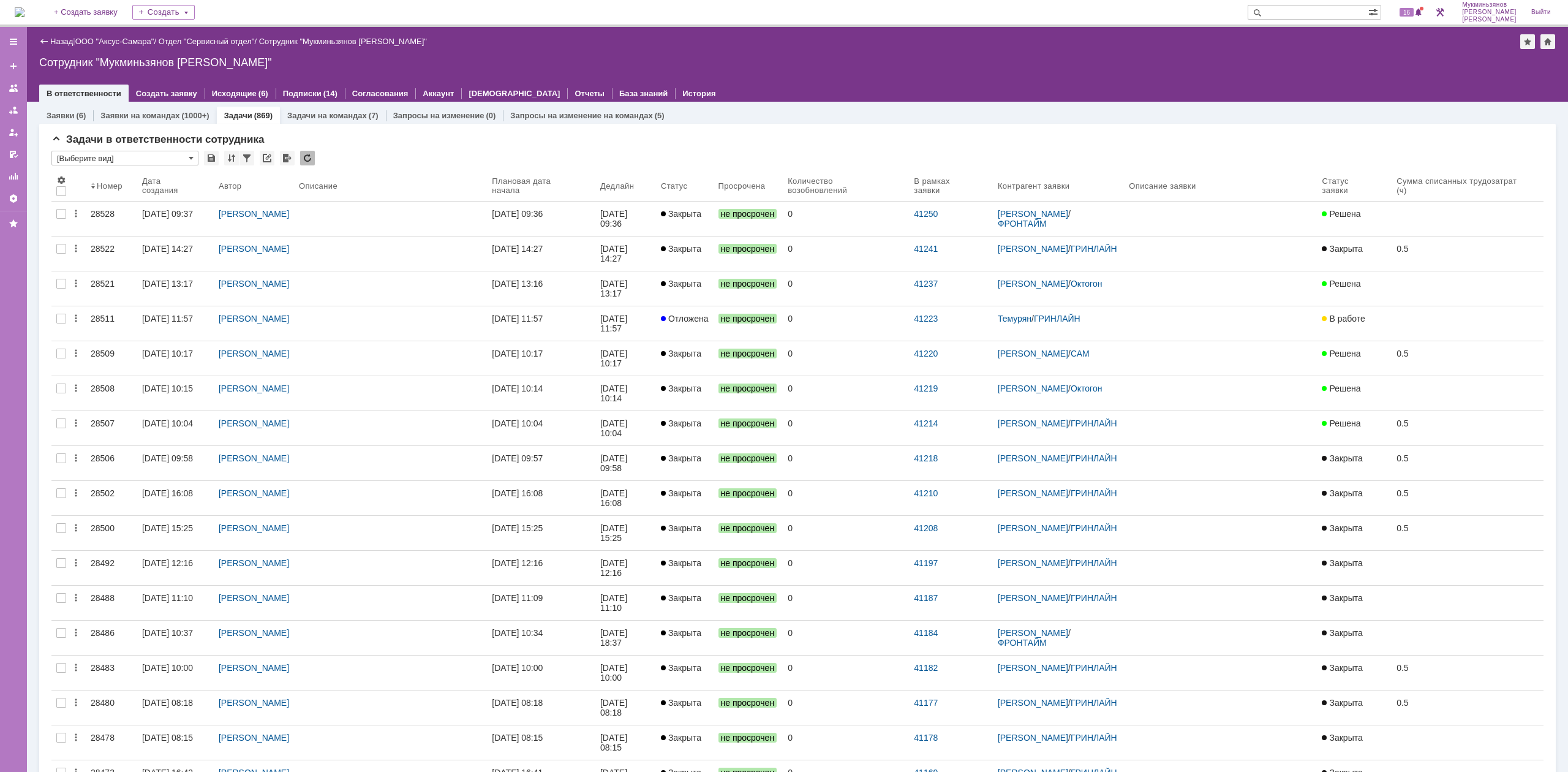
click at [530, 316] on div "[DATE] 11:57" at bounding box center [517, 318] width 51 height 9
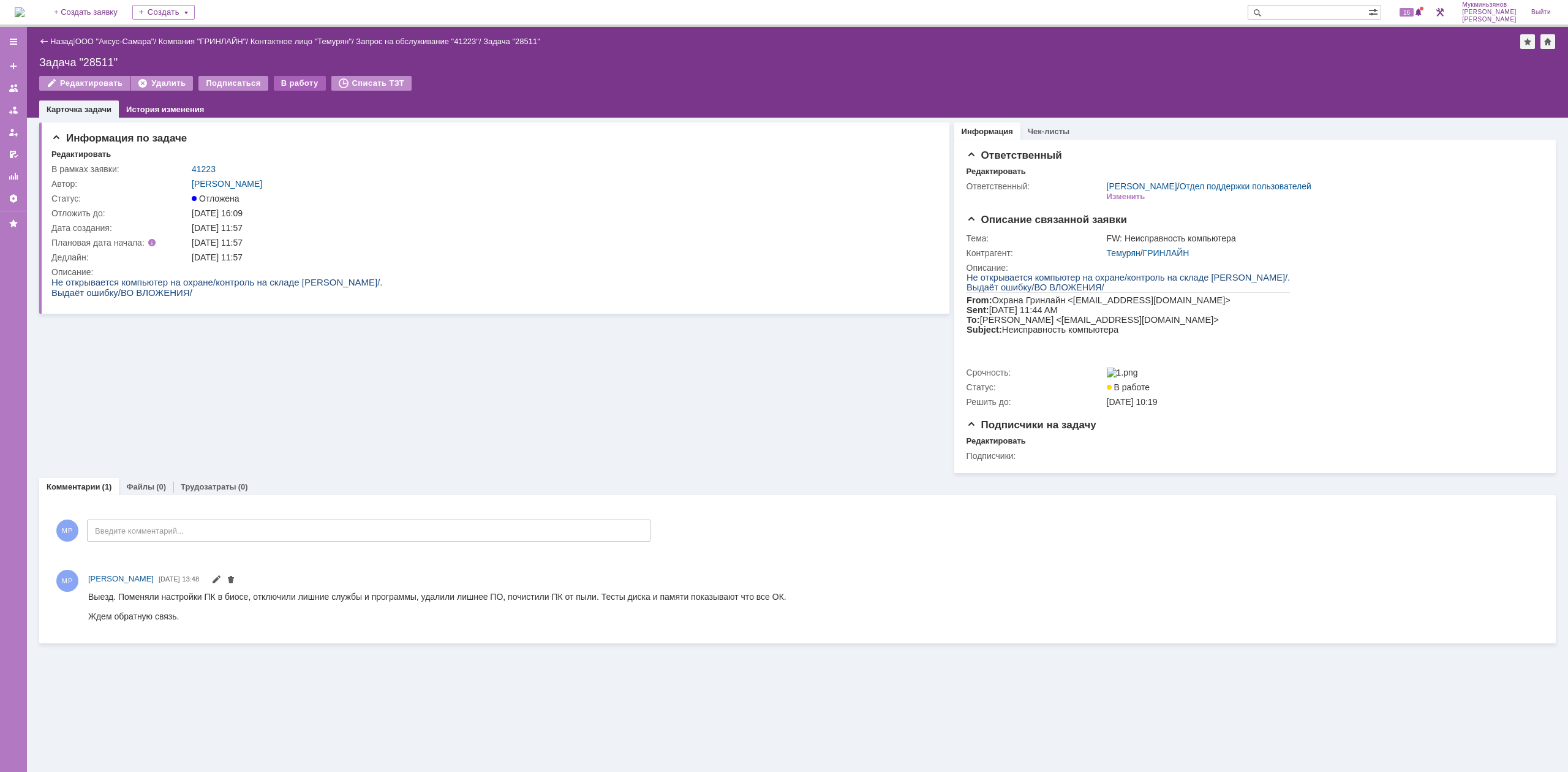
click at [277, 81] on div "В работу" at bounding box center [300, 83] width 52 height 15
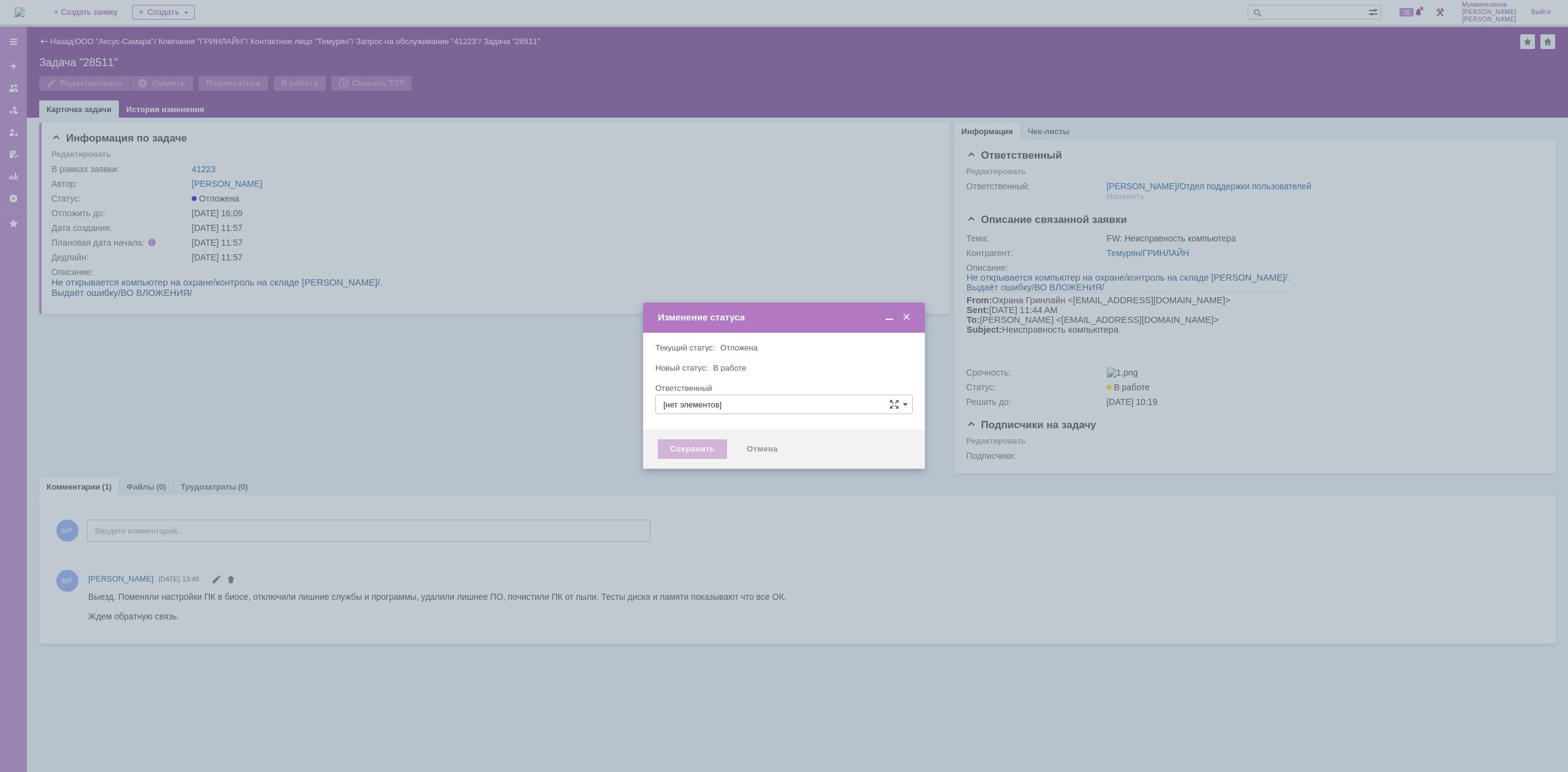
type input "[PERSON_NAME]"
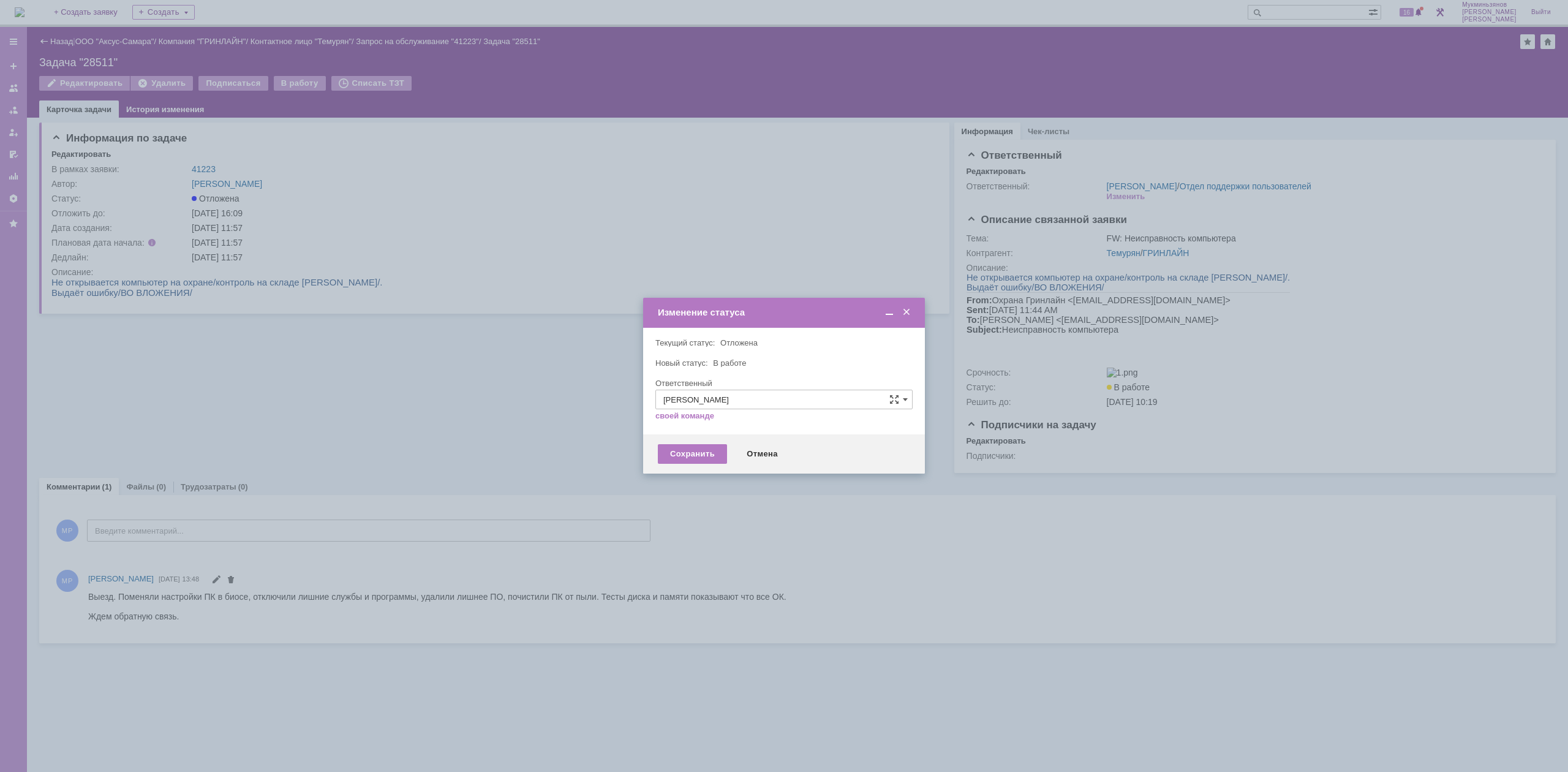
click at [696, 437] on div "Сохранить Отмена" at bounding box center [784, 454] width 282 height 39
click at [696, 455] on div "Сохранить" at bounding box center [693, 454] width 69 height 20
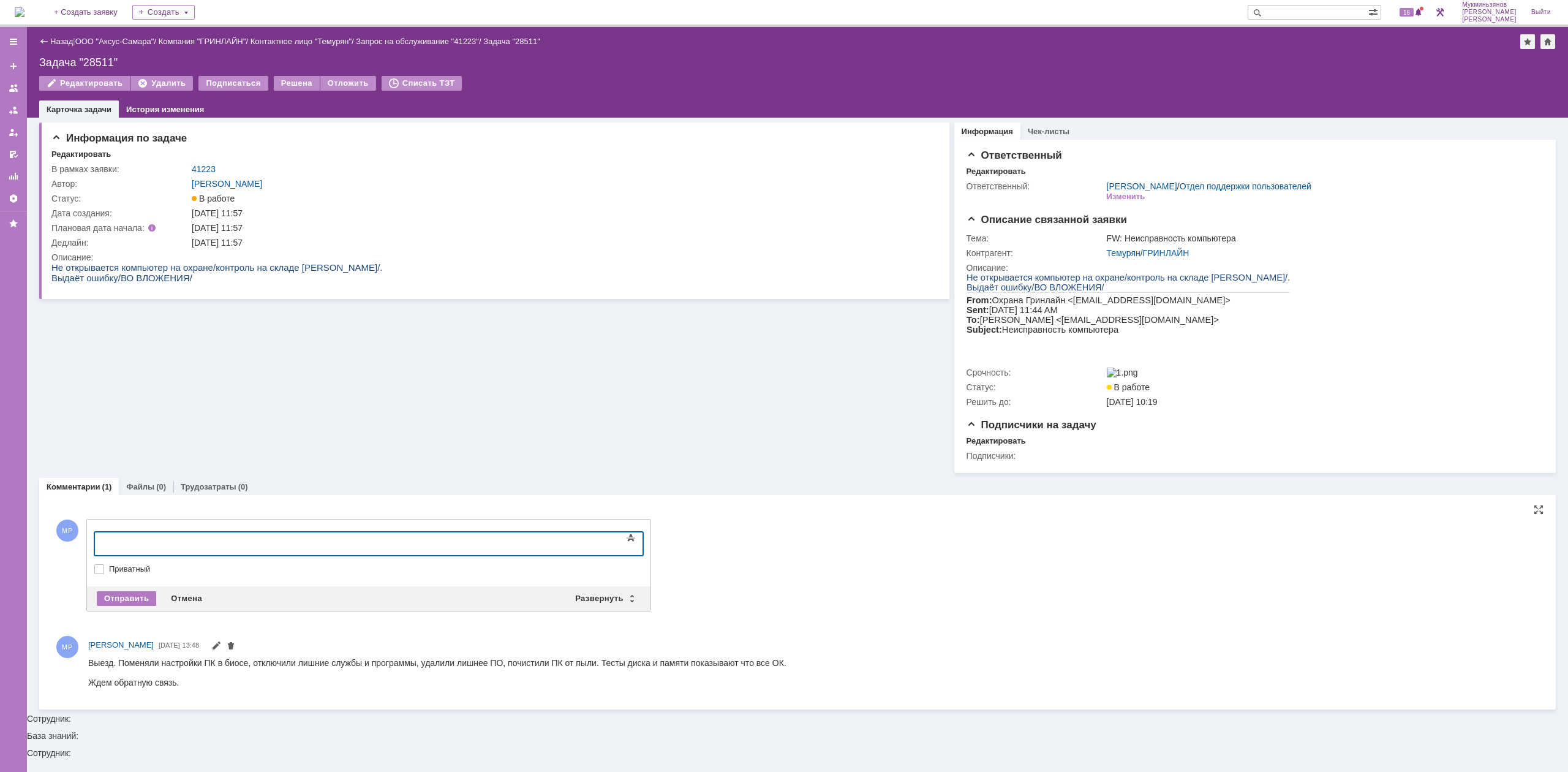
click at [281, 543] on div at bounding box center [195, 542] width 174 height 9
click at [111, 601] on div "Отправить" at bounding box center [126, 598] width 60 height 15
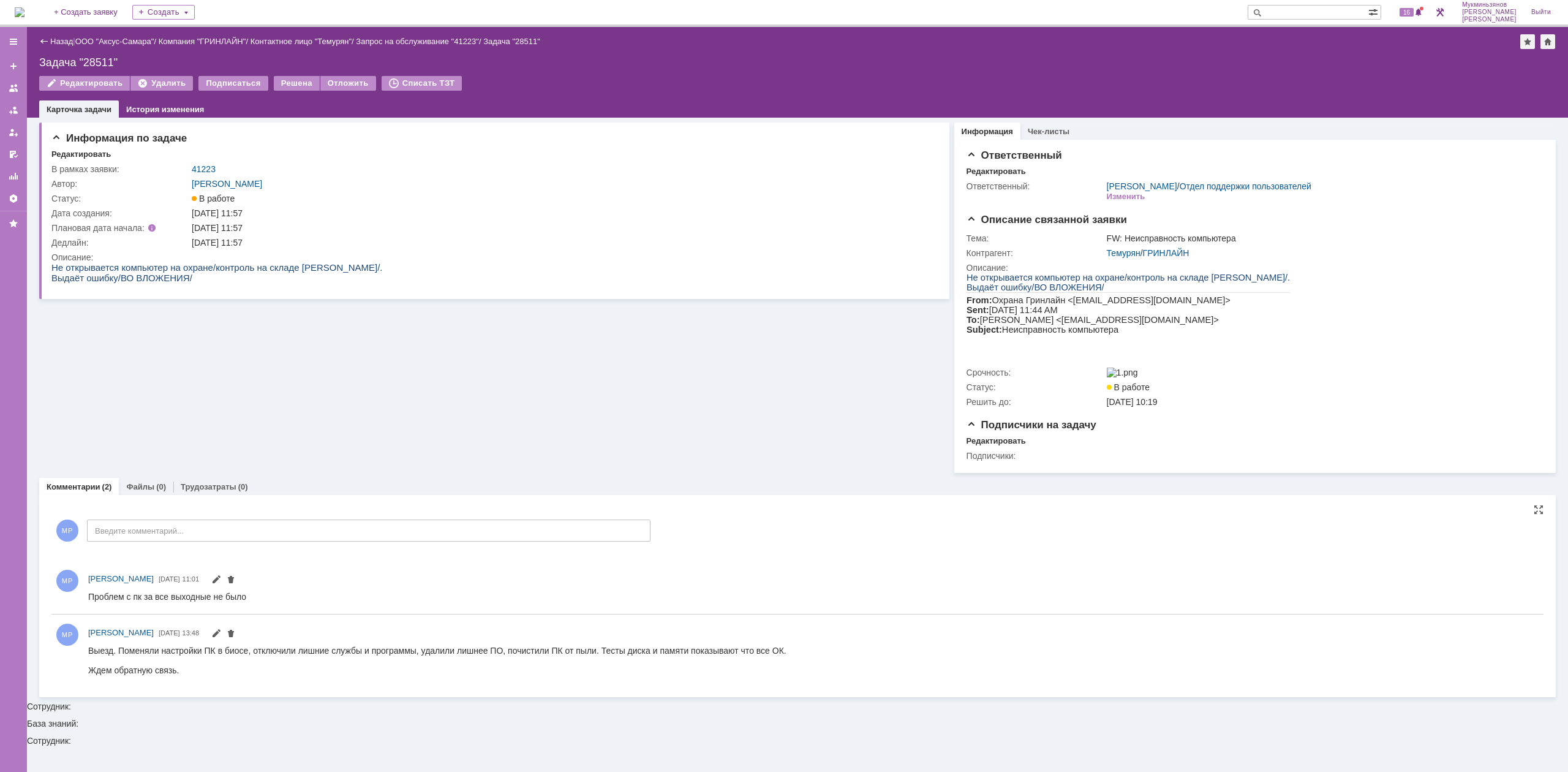
drag, startPoint x: 172, startPoint y: 1301, endPoint x: 111, endPoint y: 657, distance: 646.9
drag, startPoint x: 89, startPoint y: 651, endPoint x: 807, endPoint y: 633, distance: 718.2
click at [807, 646] on html "Выезд. Поменяли настройки ПК в биосе, отключили лишние службы и программы, удал…" at bounding box center [813, 660] width 1450 height 29
copy div "Выезд. Поменяли настройки ПК в биосе, отключили лишние службы и программы, удал…"
click at [214, 492] on link "Трудозатраты" at bounding box center [208, 487] width 56 height 9
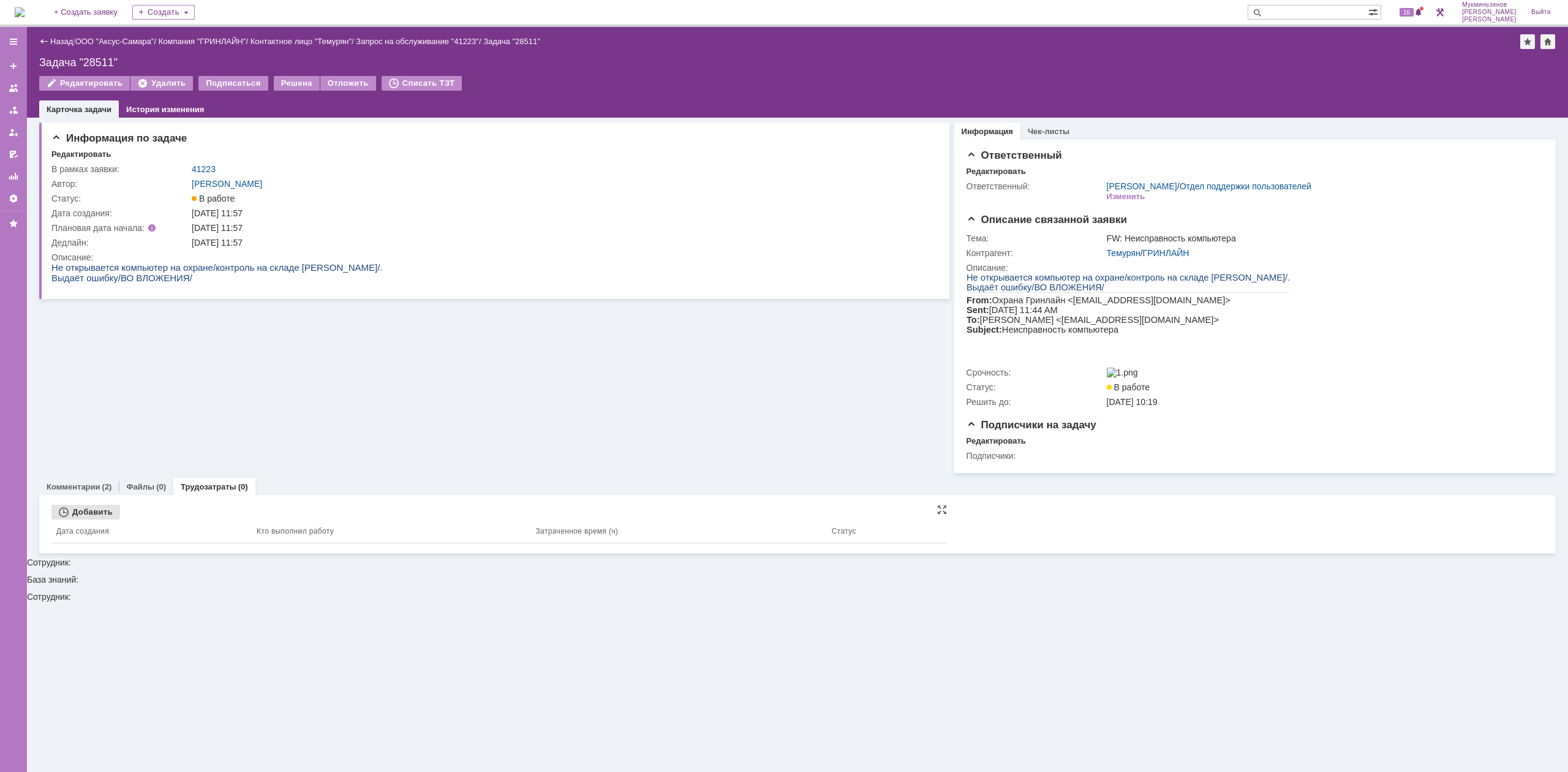
click at [99, 515] on div "Добавить" at bounding box center [86, 512] width 68 height 15
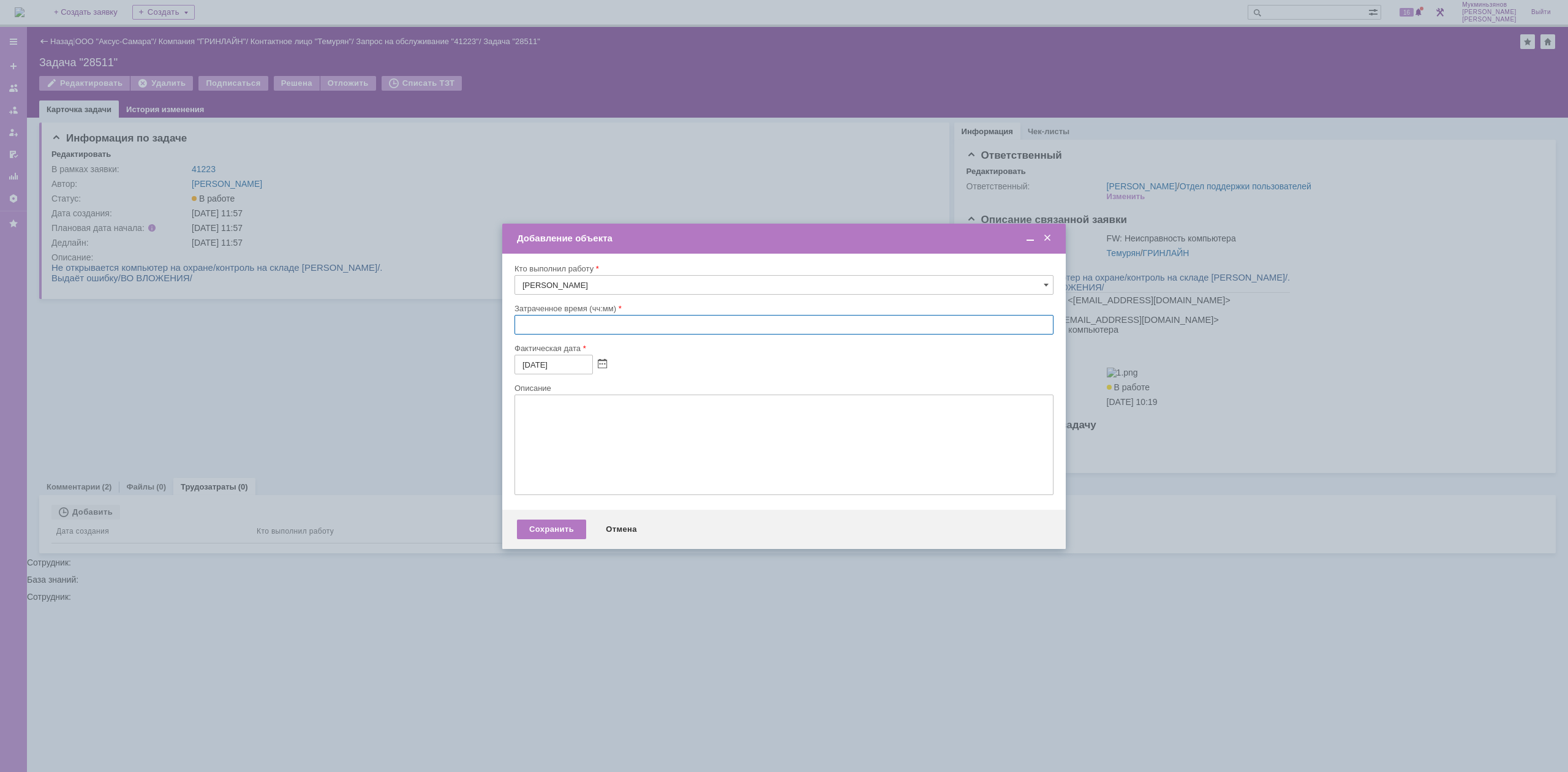
click at [524, 331] on input "text" at bounding box center [784, 324] width 539 height 20
type input "01:00"
click at [594, 419] on textarea at bounding box center [784, 445] width 539 height 101
paste textarea "Выезд. Поменяли настройки ПК в биосе, отключили лишние службы и программы, удал…"
type textarea "Выезд. Поменяли настройки ПК в биосе, отключили лишние службы и программы, удал…"
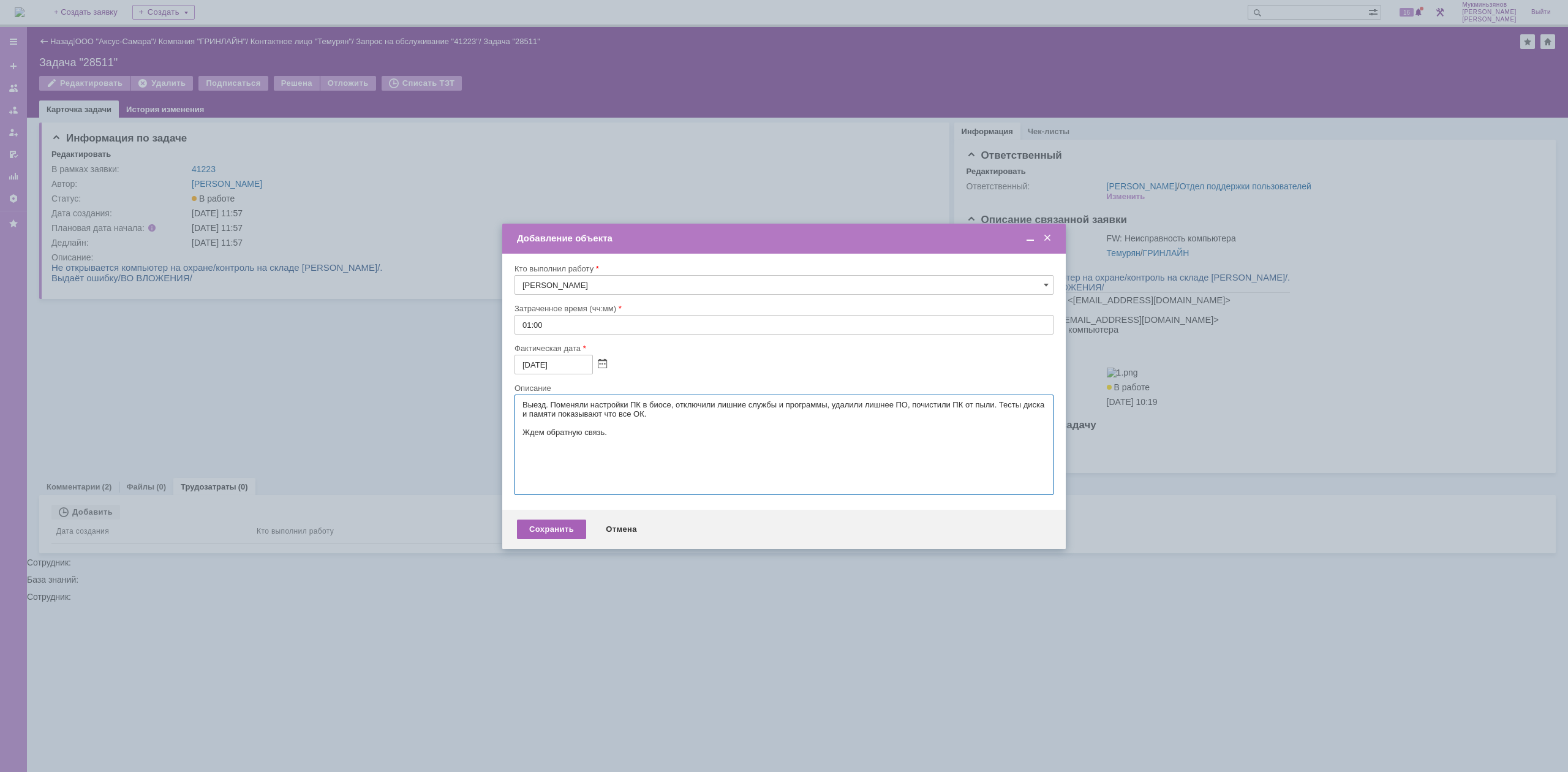
click at [576, 529] on div "Сохранить" at bounding box center [552, 529] width 69 height 20
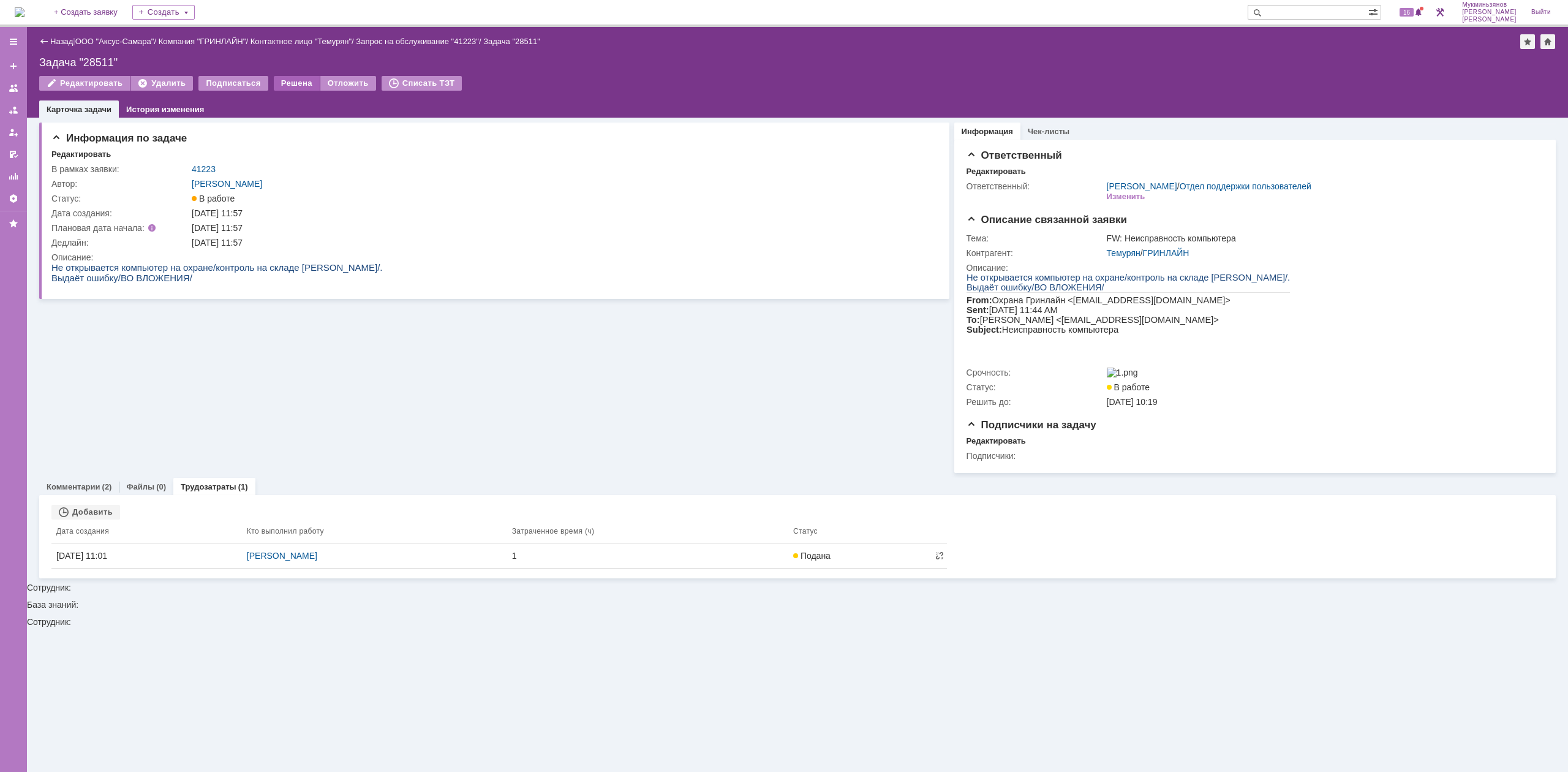
click at [274, 79] on div "Решена" at bounding box center [297, 83] width 46 height 15
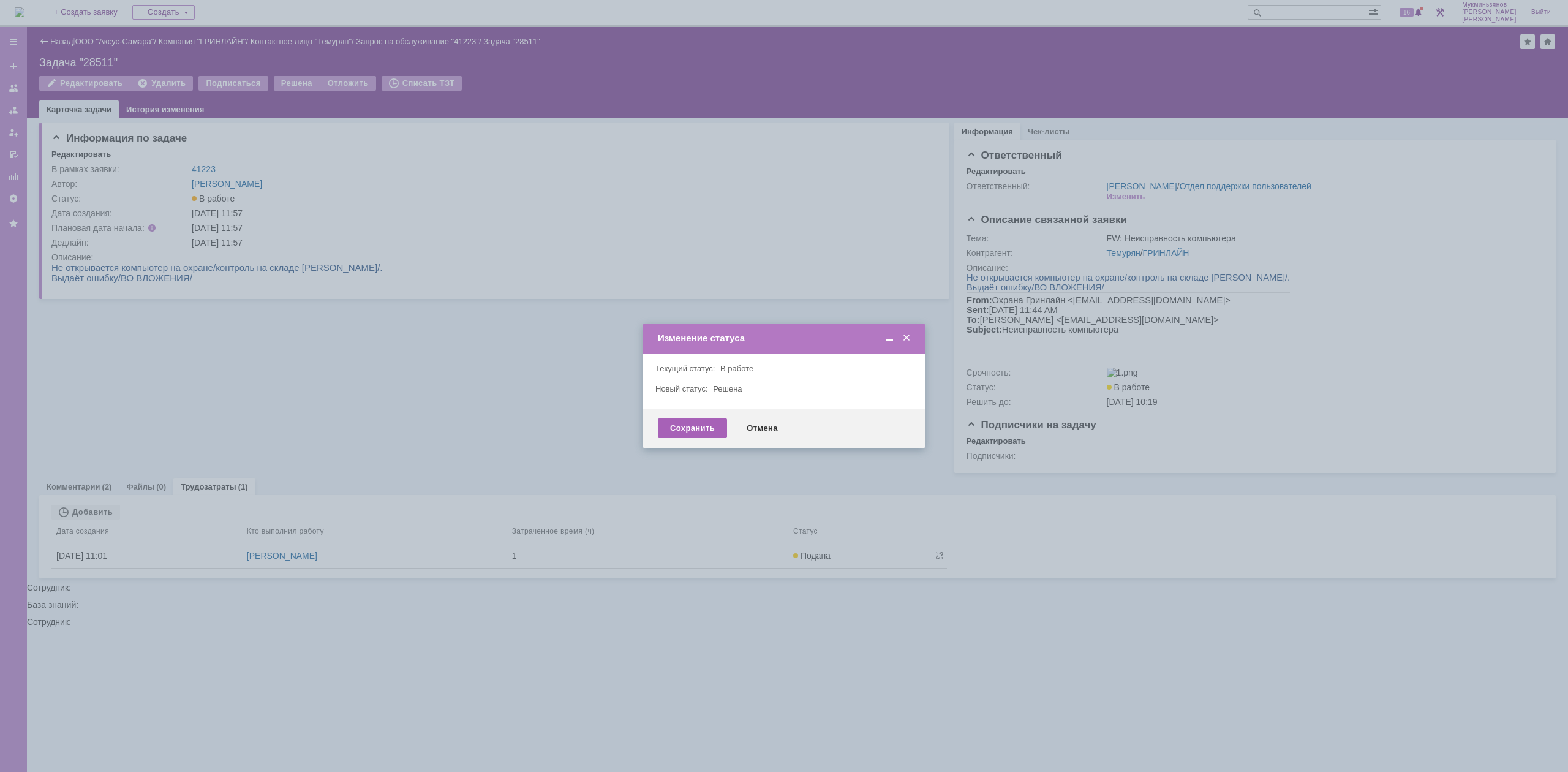
click at [701, 425] on div "Сохранить" at bounding box center [693, 428] width 69 height 20
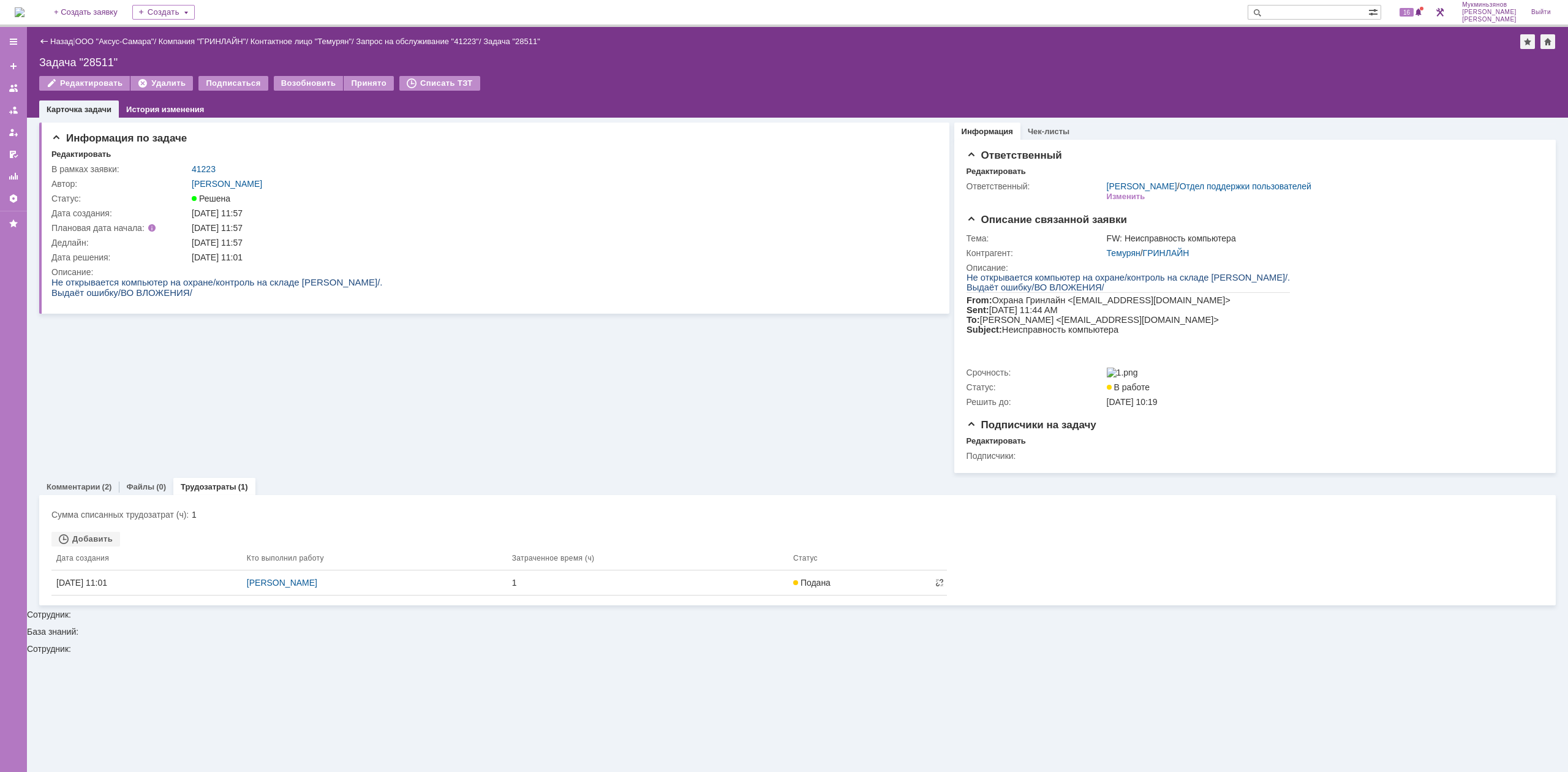
click at [24, 17] on img at bounding box center [20, 12] width 9 height 9
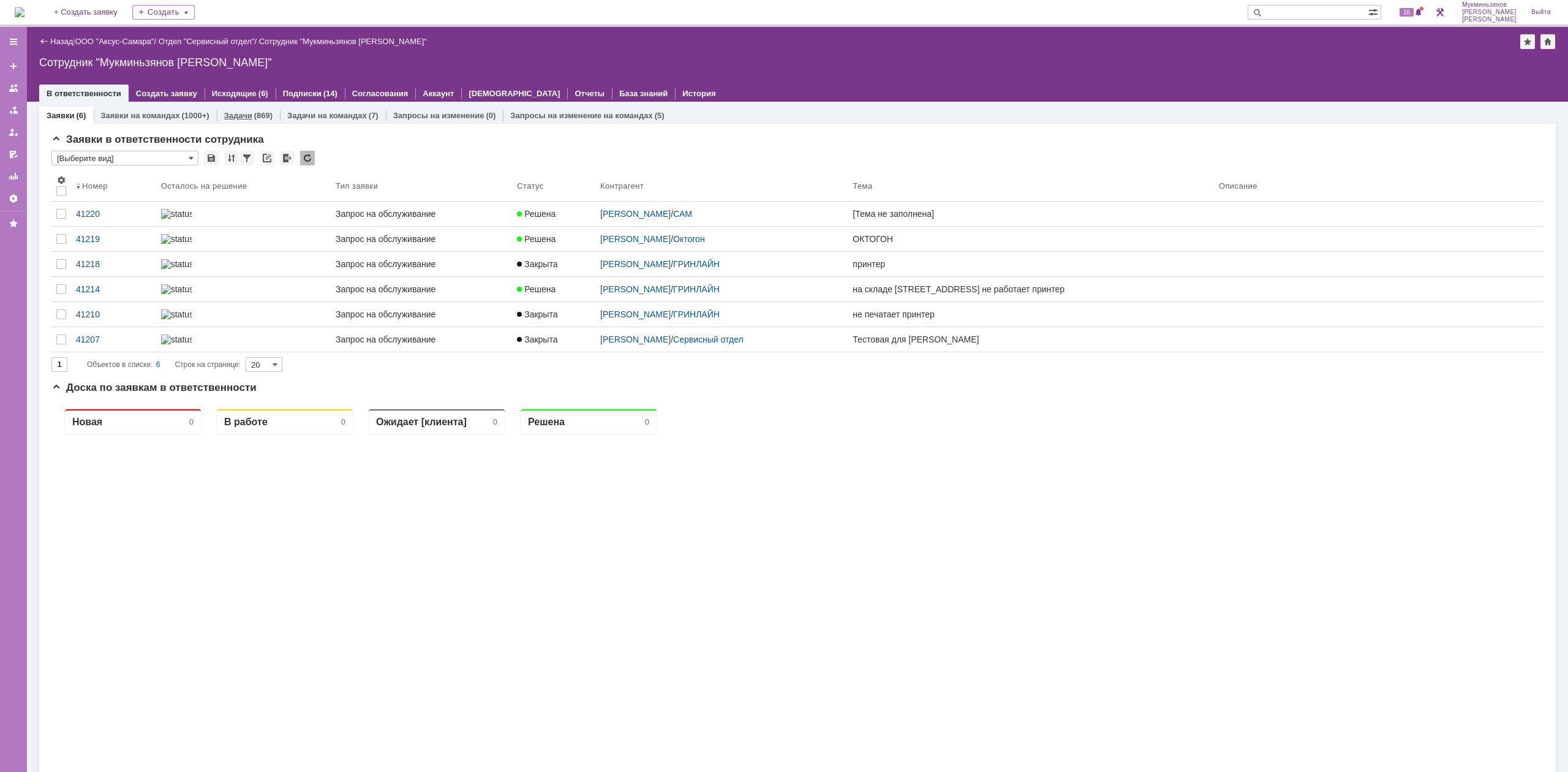
click at [244, 112] on link "Задачи" at bounding box center [239, 115] width 28 height 9
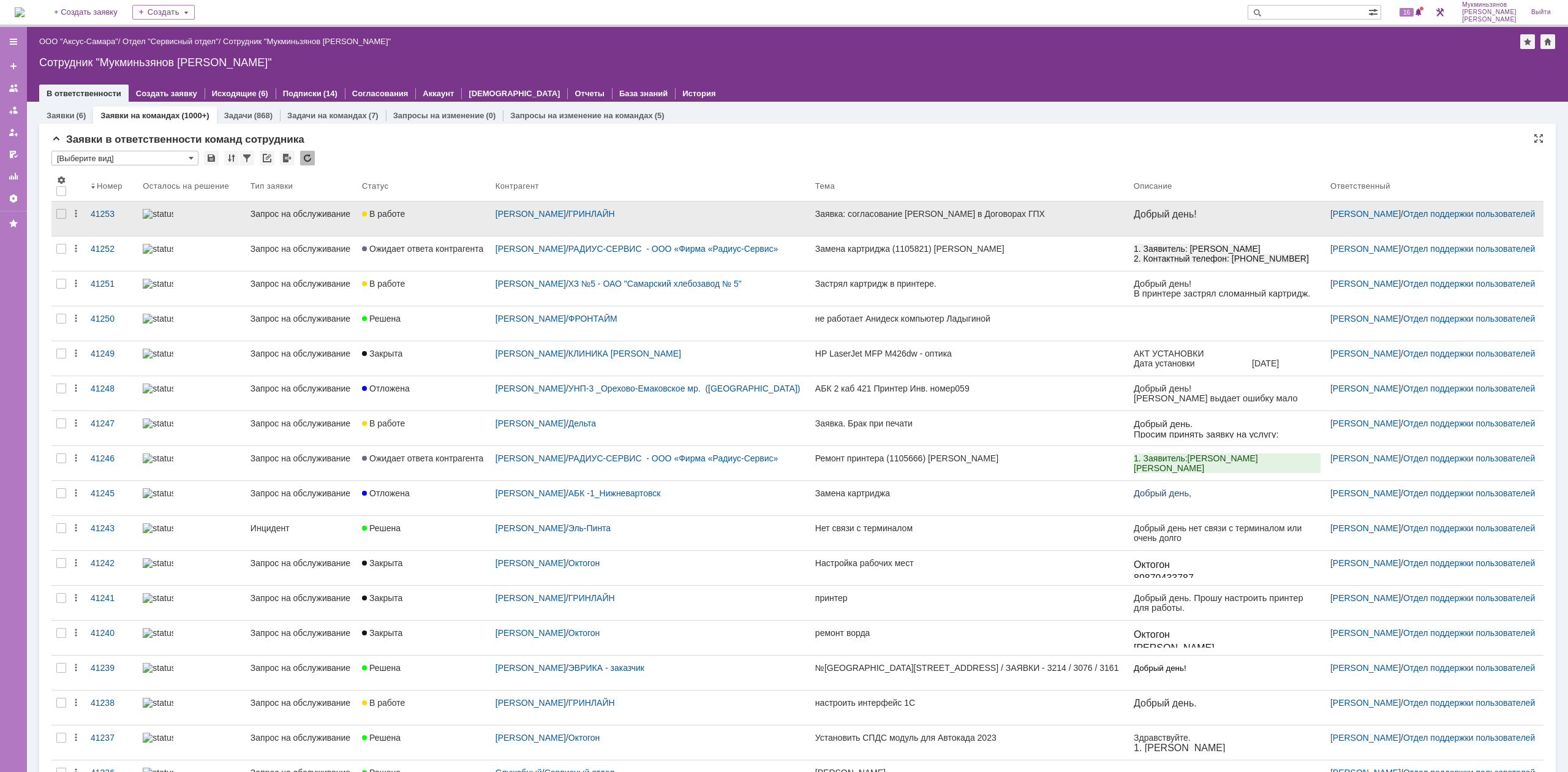
click at [768, 225] on div "[PERSON_NAME] / [PERSON_NAME]" at bounding box center [650, 219] width 320 height 35
click at [1202, 224] on p at bounding box center [1226, 225] width 187 height 11
click at [980, 221] on link "Заявка: согласование [PERSON_NAME] в Договорах ГПХ" at bounding box center [970, 219] width 319 height 35
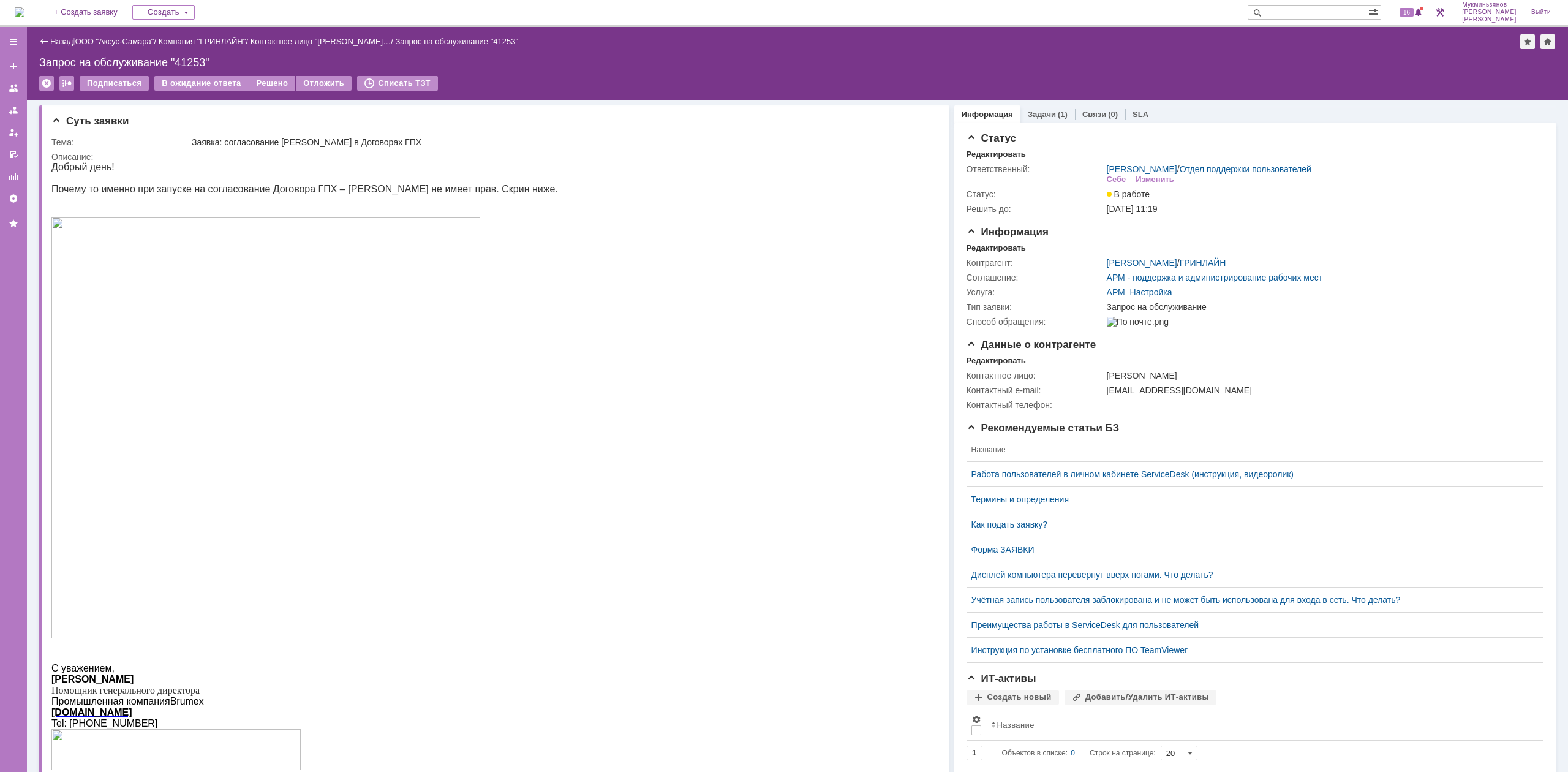
click at [1049, 120] on div "Задачи (1)" at bounding box center [1047, 114] width 54 height 18
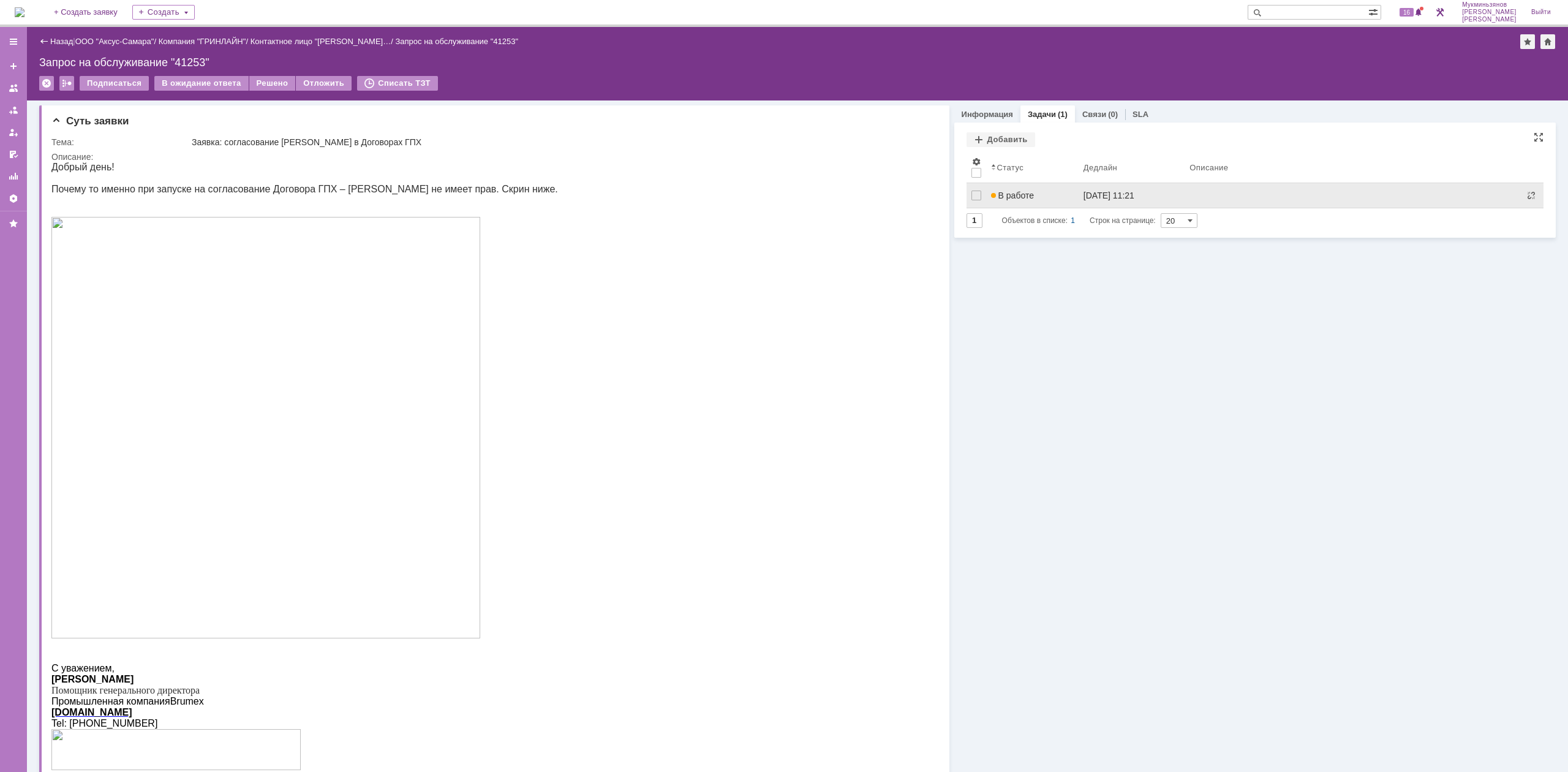
click at [1138, 196] on div "[DATE] 11:21" at bounding box center [1131, 196] width 96 height 9
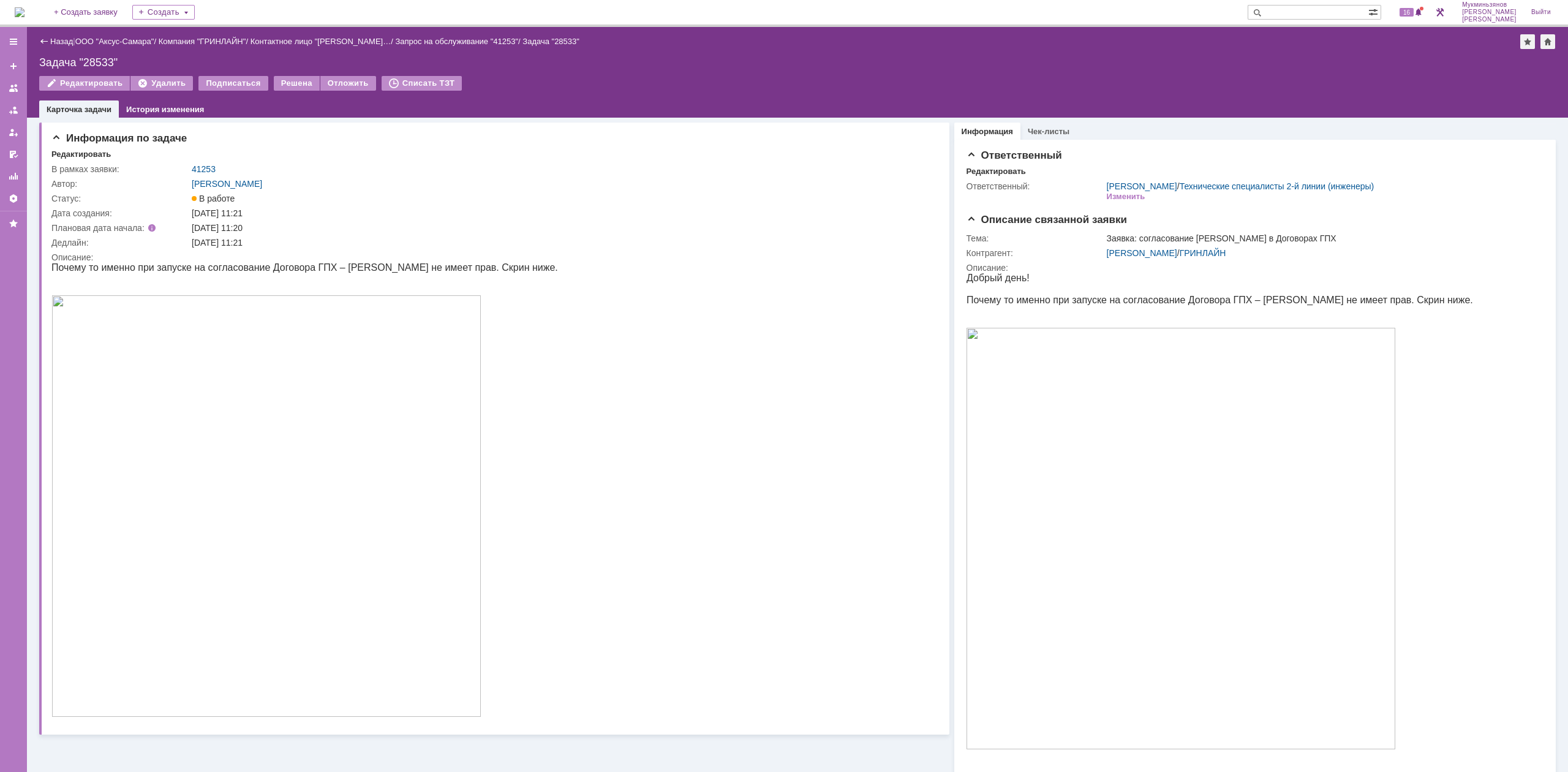
click at [24, 9] on img at bounding box center [20, 12] width 9 height 9
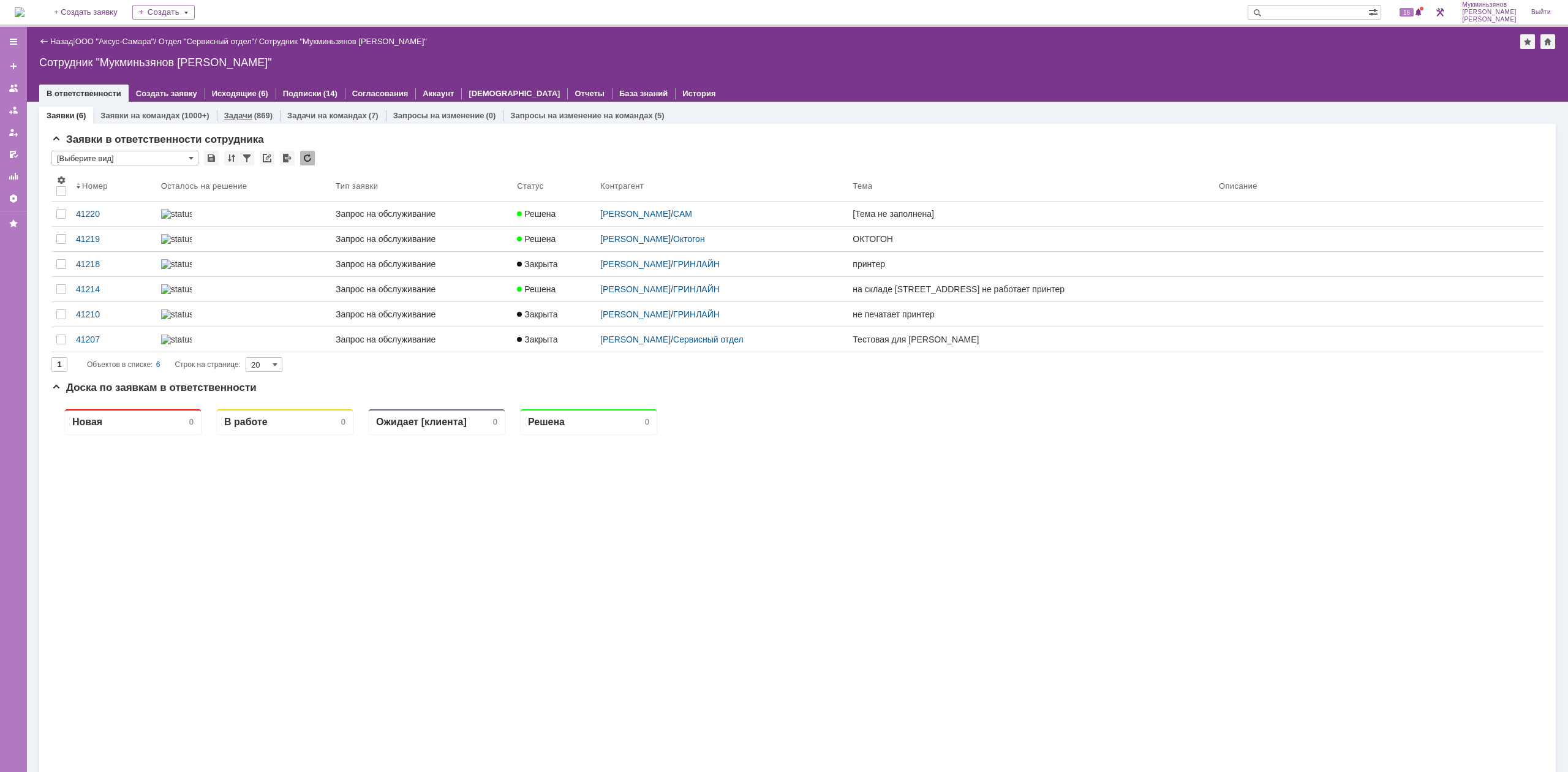
click at [261, 113] on div "(869)" at bounding box center [263, 115] width 18 height 9
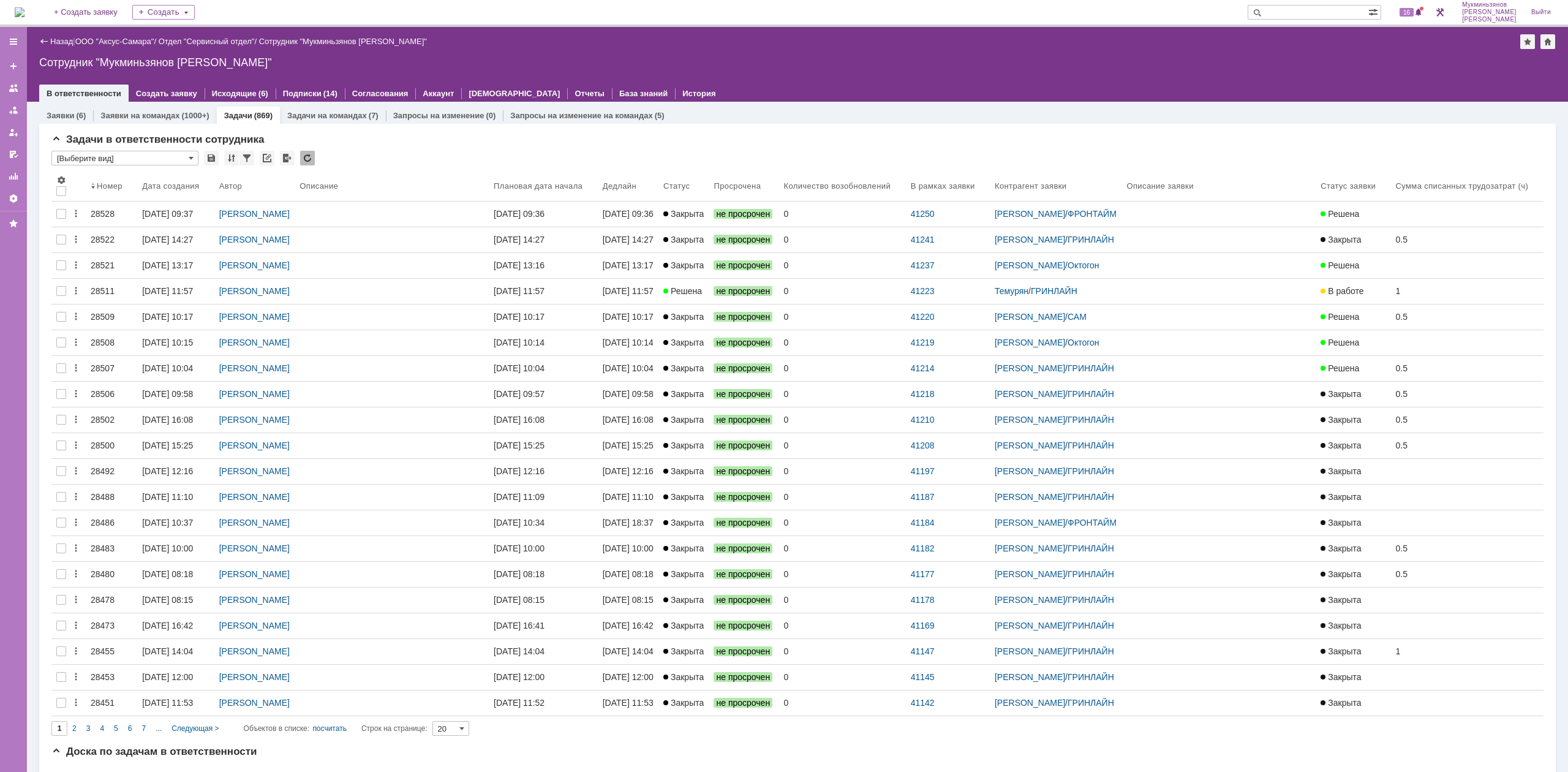
click at [174, 127] on div "Задачи в ответственности сотрудника * [Выберите вид] Результаты поиска: Изменит…" at bounding box center [798, 694] width 1517 height 1140
click at [177, 119] on div "Заявки на командах (1000+)" at bounding box center [155, 115] width 108 height 8
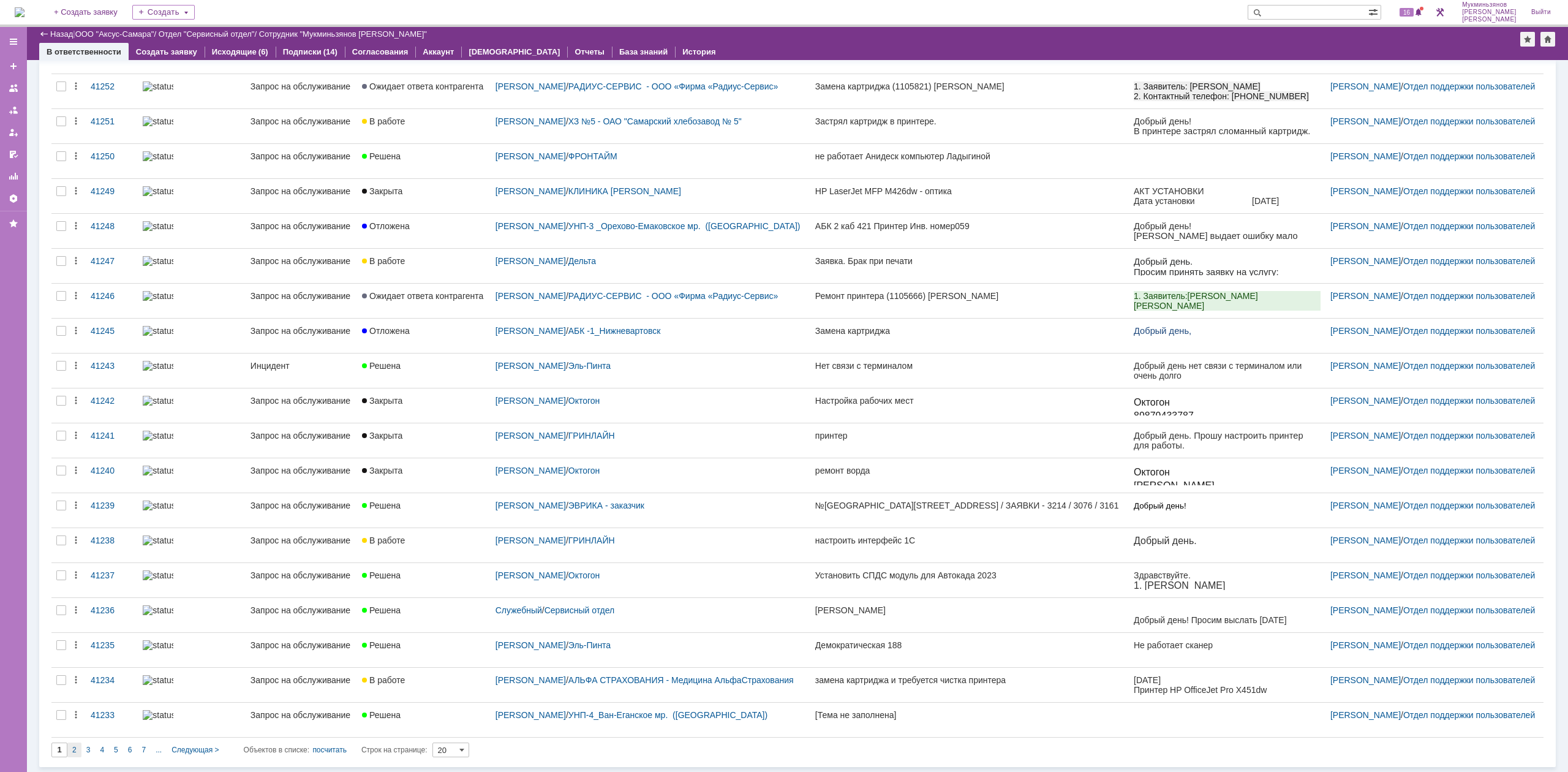
click at [77, 751] on div "2" at bounding box center [75, 750] width 14 height 15
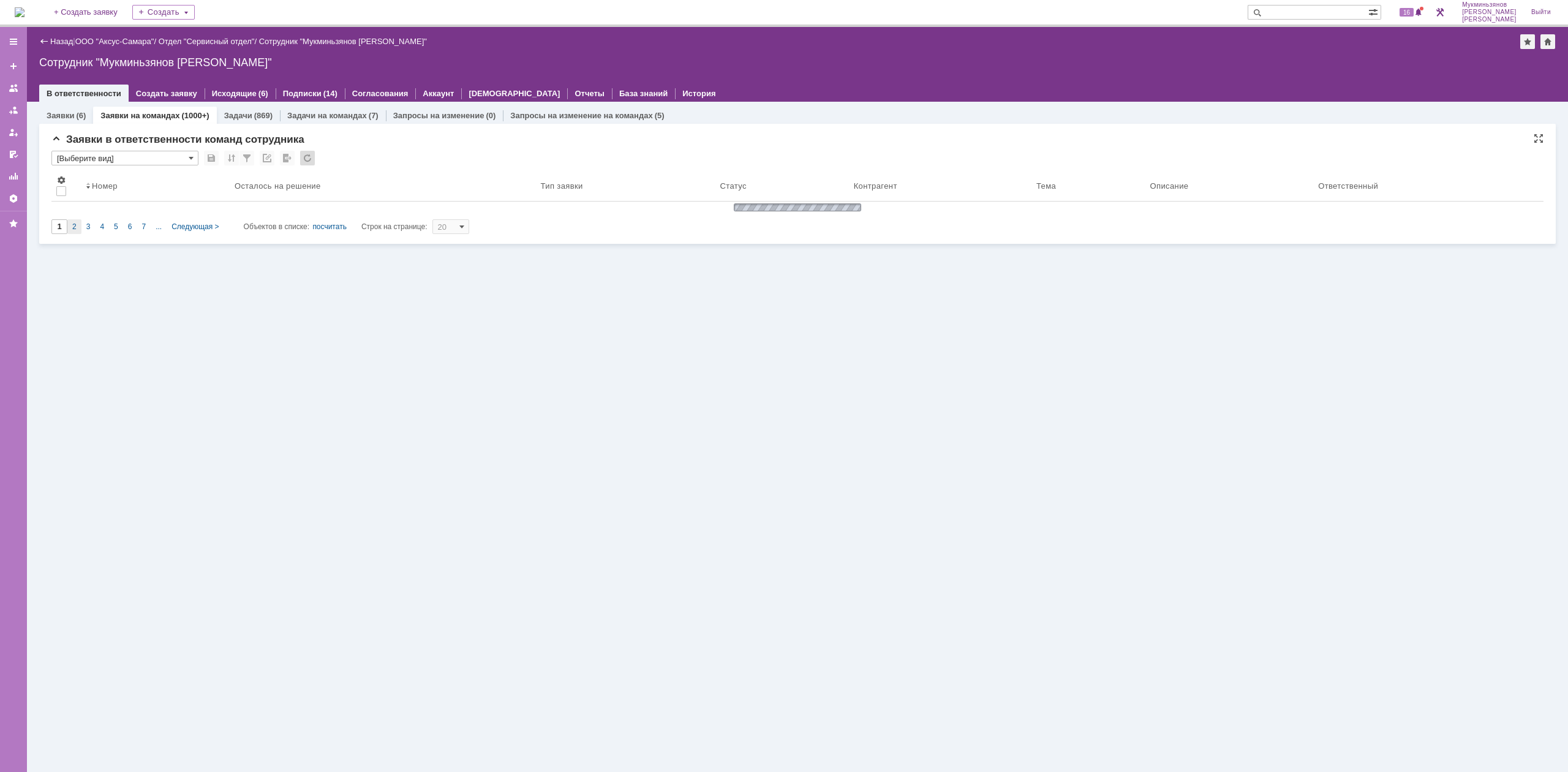
type input "2"
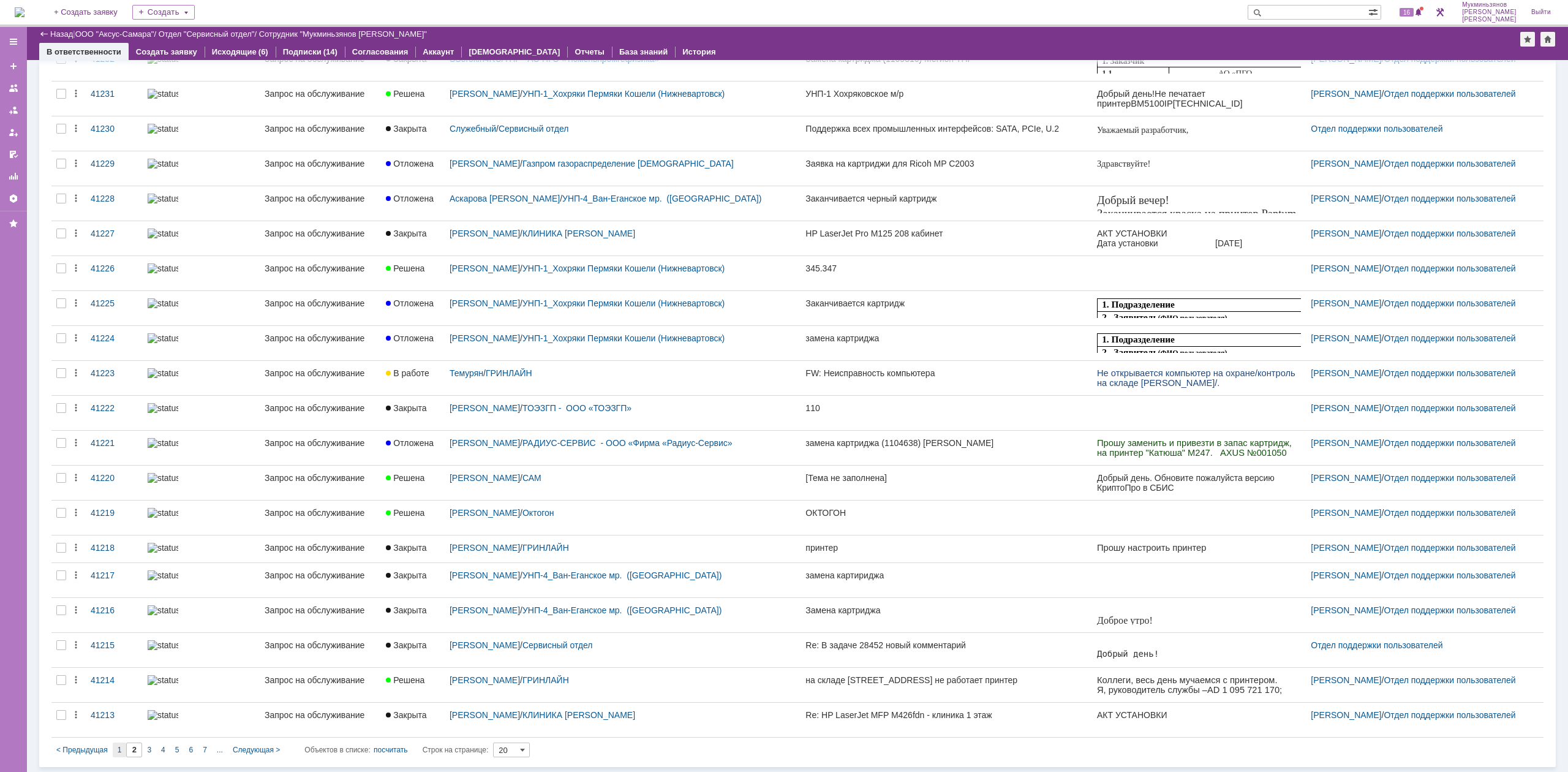
click at [121, 752] on span "1" at bounding box center [119, 750] width 4 height 9
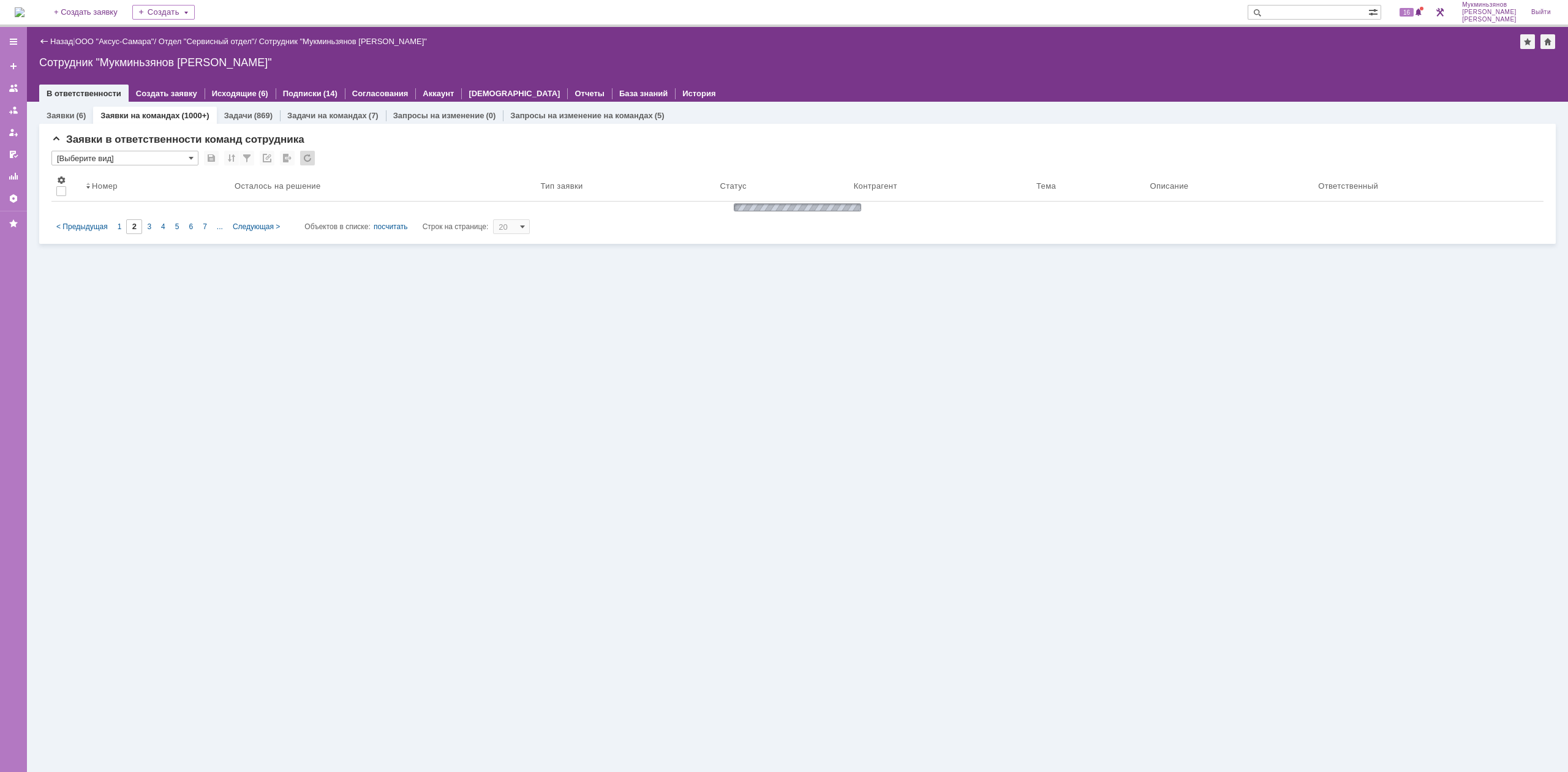
type input "1"
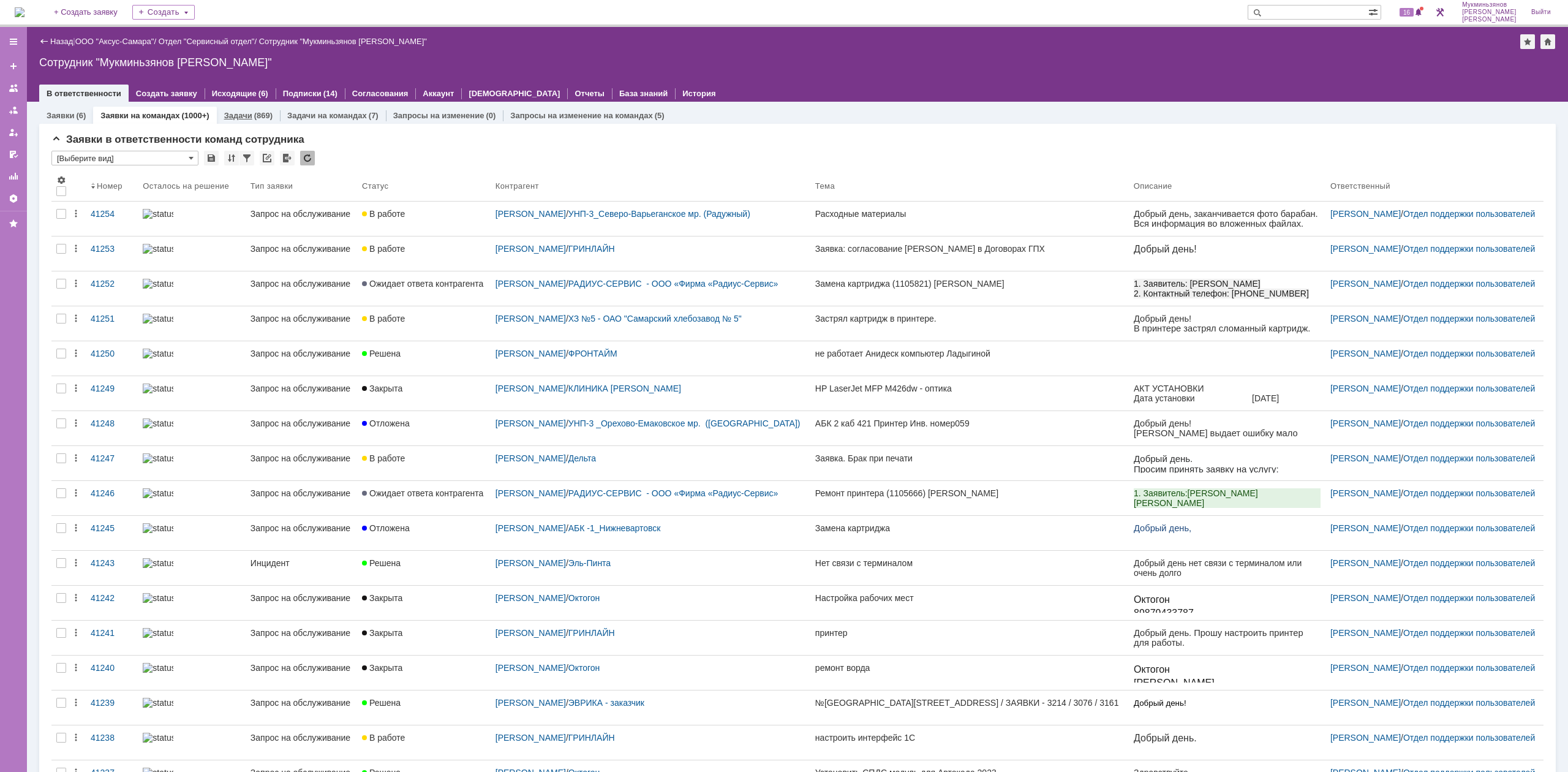
click at [255, 116] on div "(869)" at bounding box center [263, 115] width 18 height 9
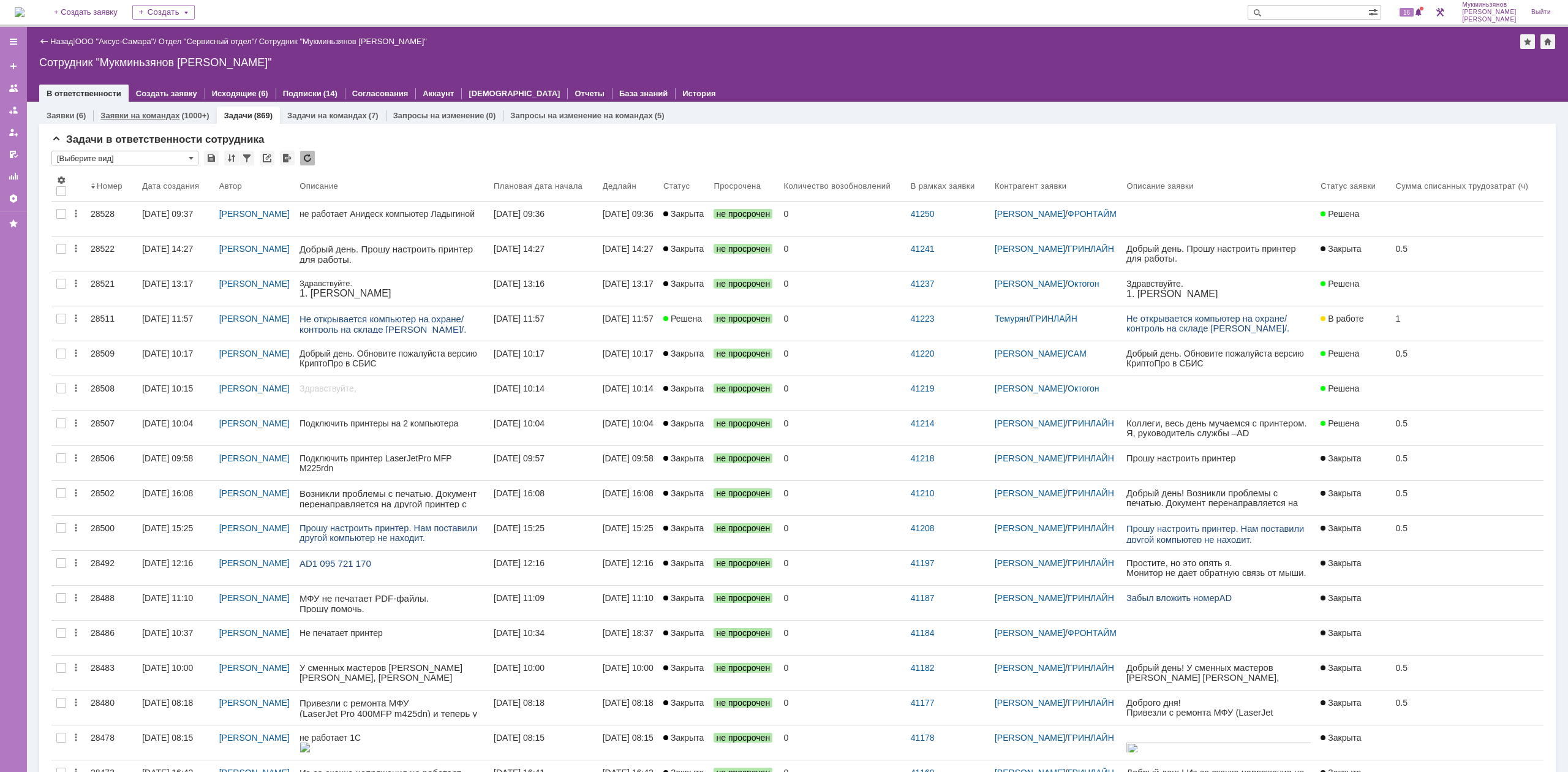
click at [182, 107] on div "Заявки на командах (1000+)" at bounding box center [155, 115] width 123 height 18
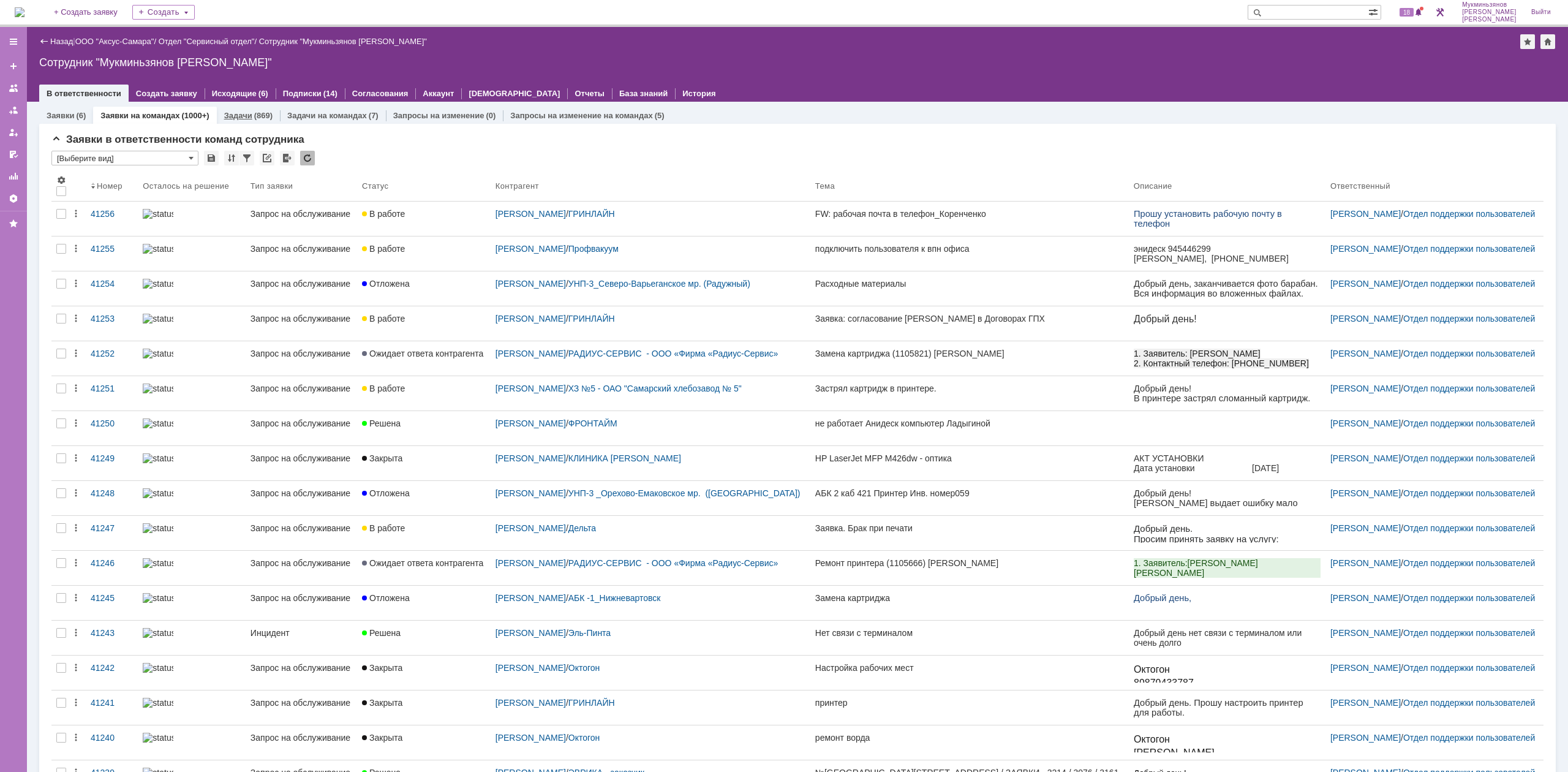
click at [263, 113] on div "(869)" at bounding box center [263, 115] width 18 height 9
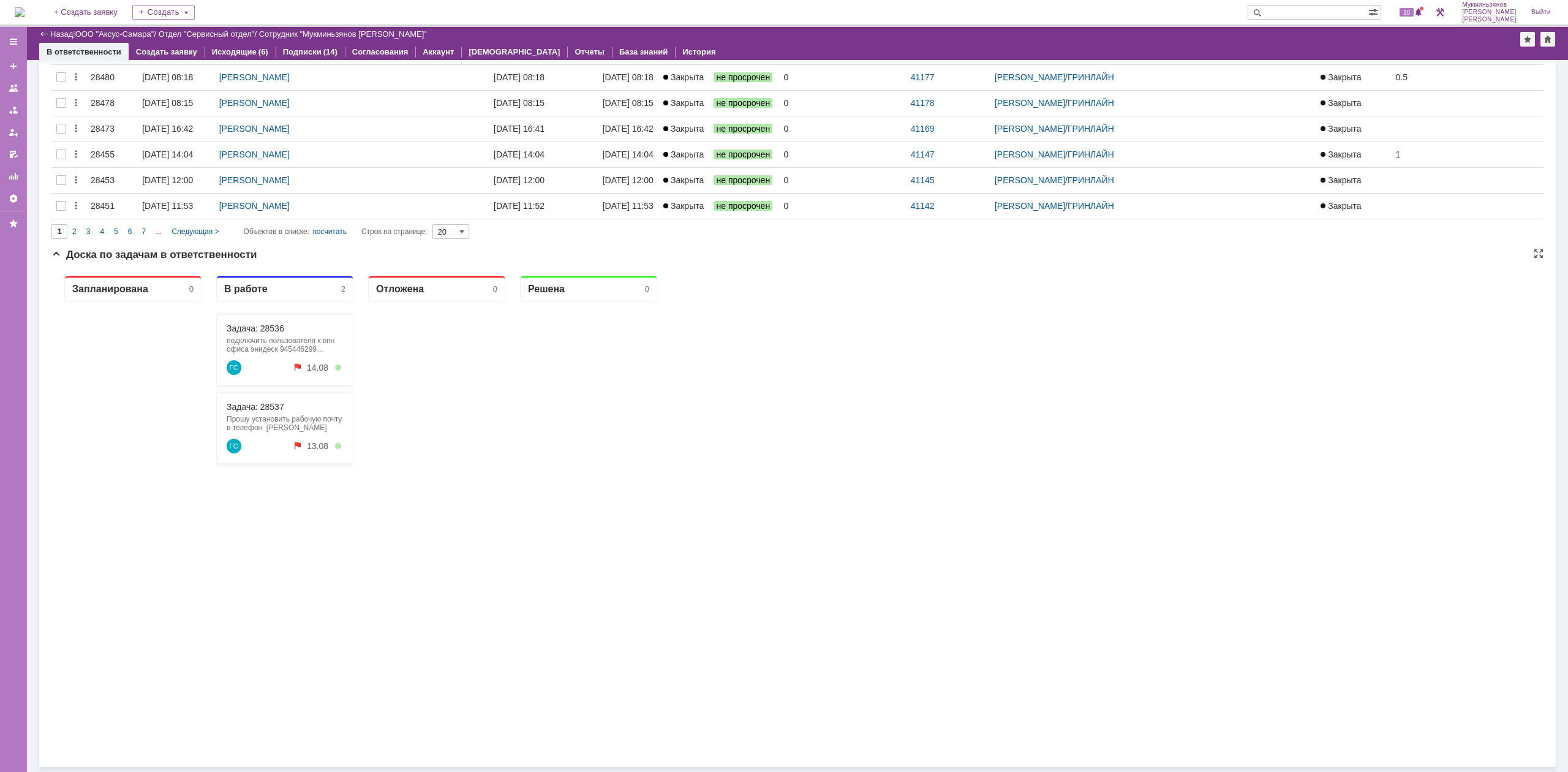
scroll to position [643, 0]
click at [246, 412] on link "Задача: 28537" at bounding box center [255, 407] width 57 height 9
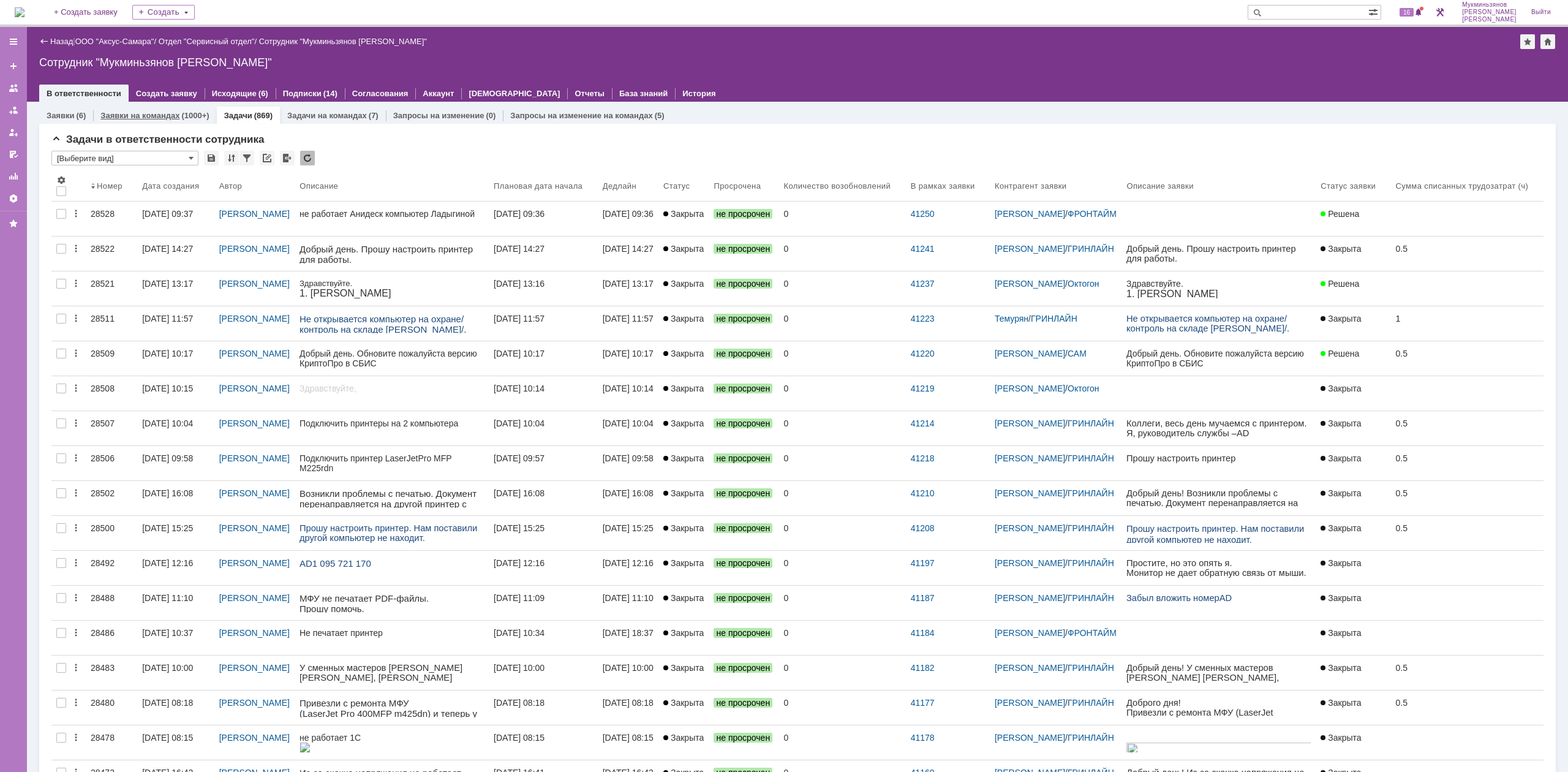
click at [188, 113] on div "(1000+)" at bounding box center [195, 115] width 27 height 9
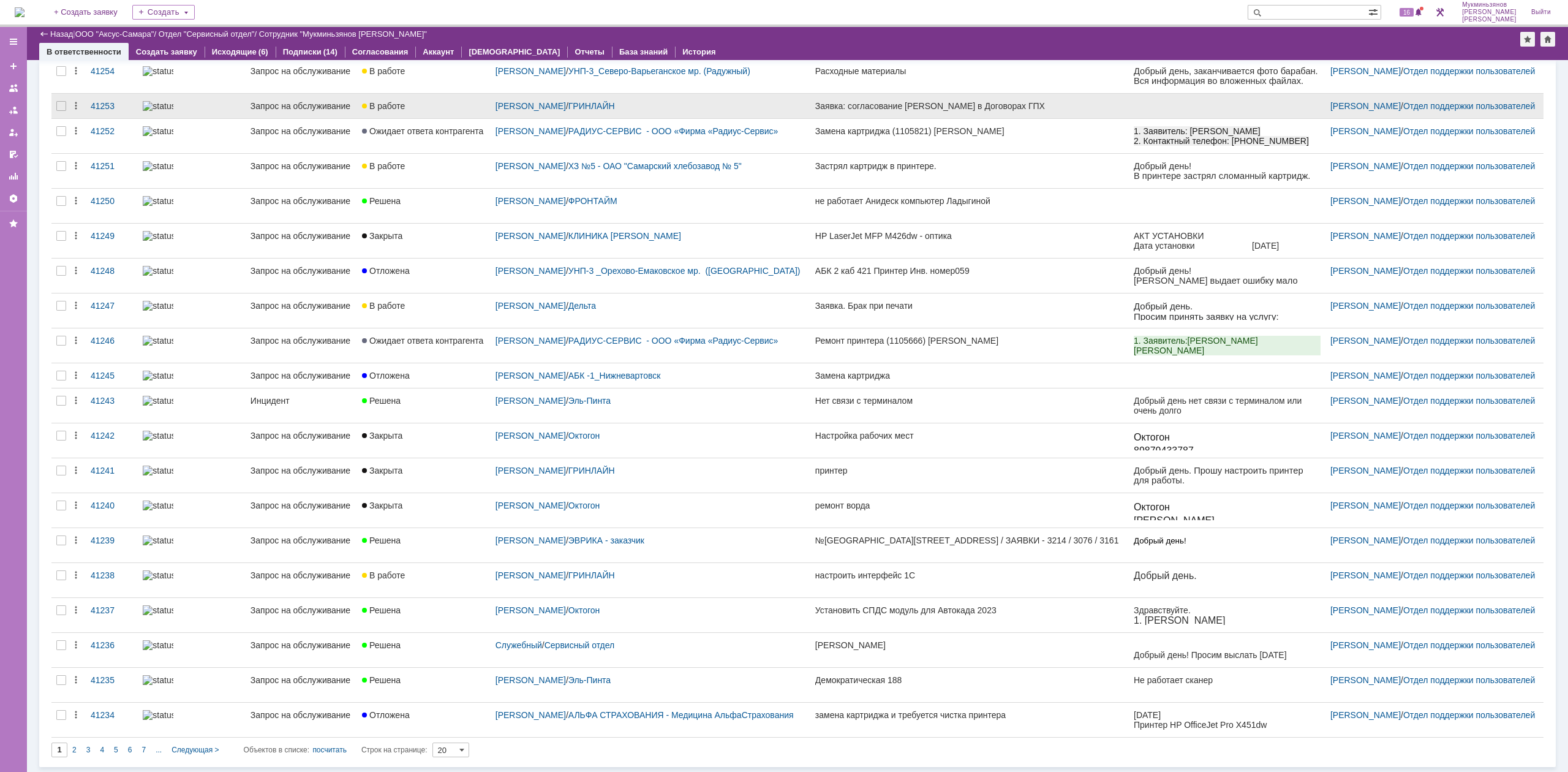
scroll to position [125, 0]
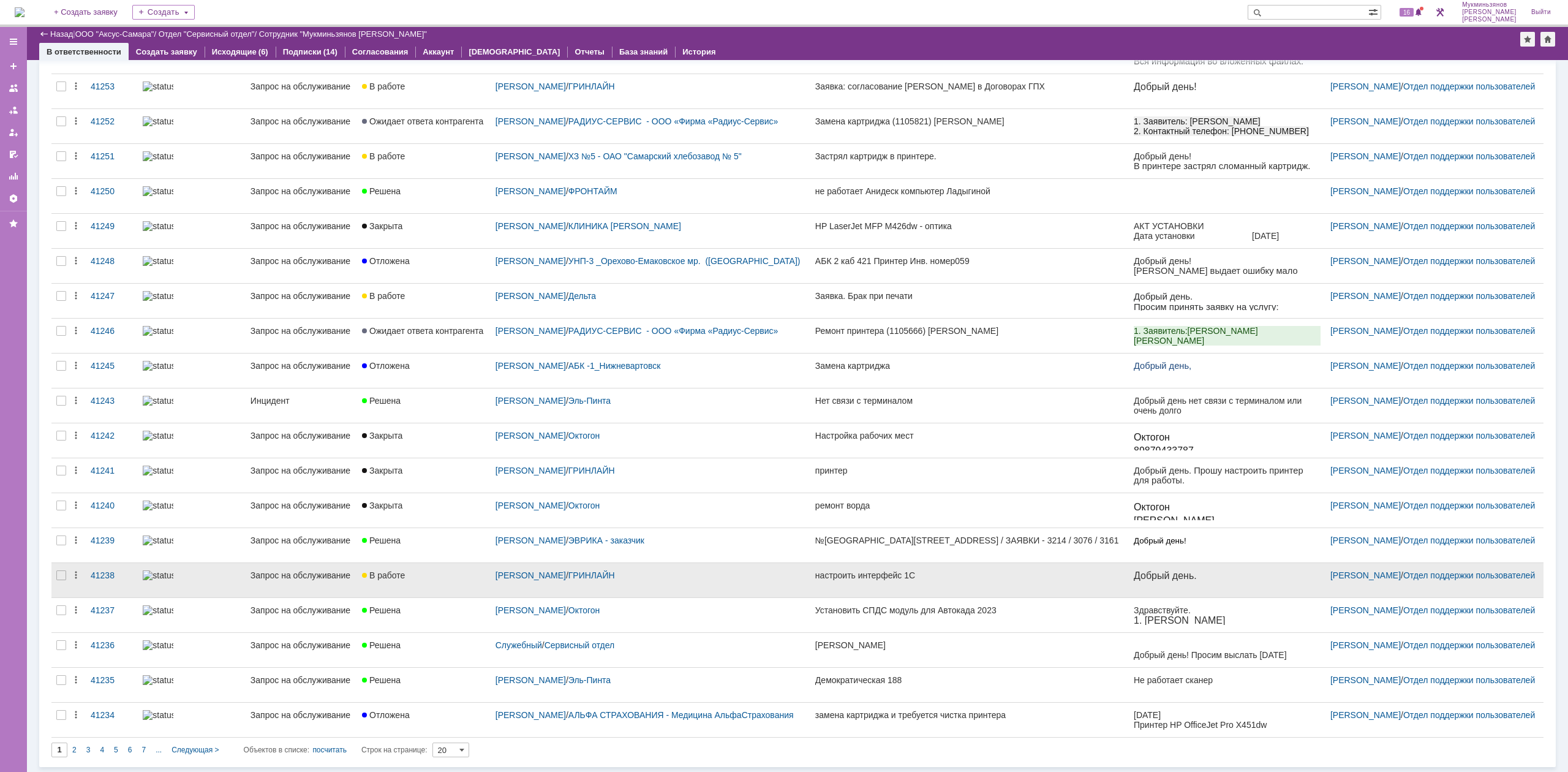
click at [962, 586] on link "настроить интерфейс 1С" at bounding box center [970, 580] width 319 height 35
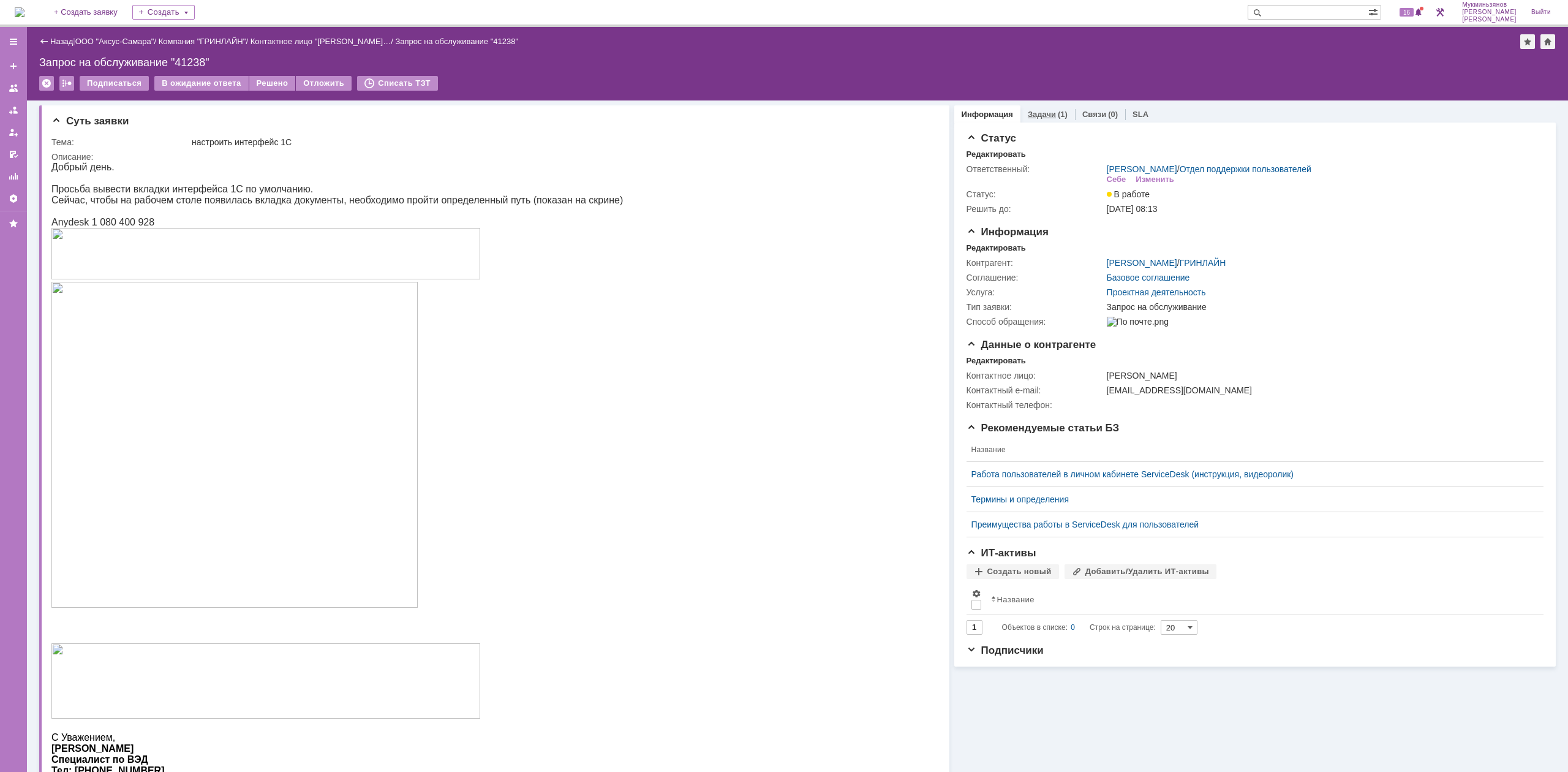
click at [1040, 112] on link "Задачи" at bounding box center [1042, 115] width 28 height 9
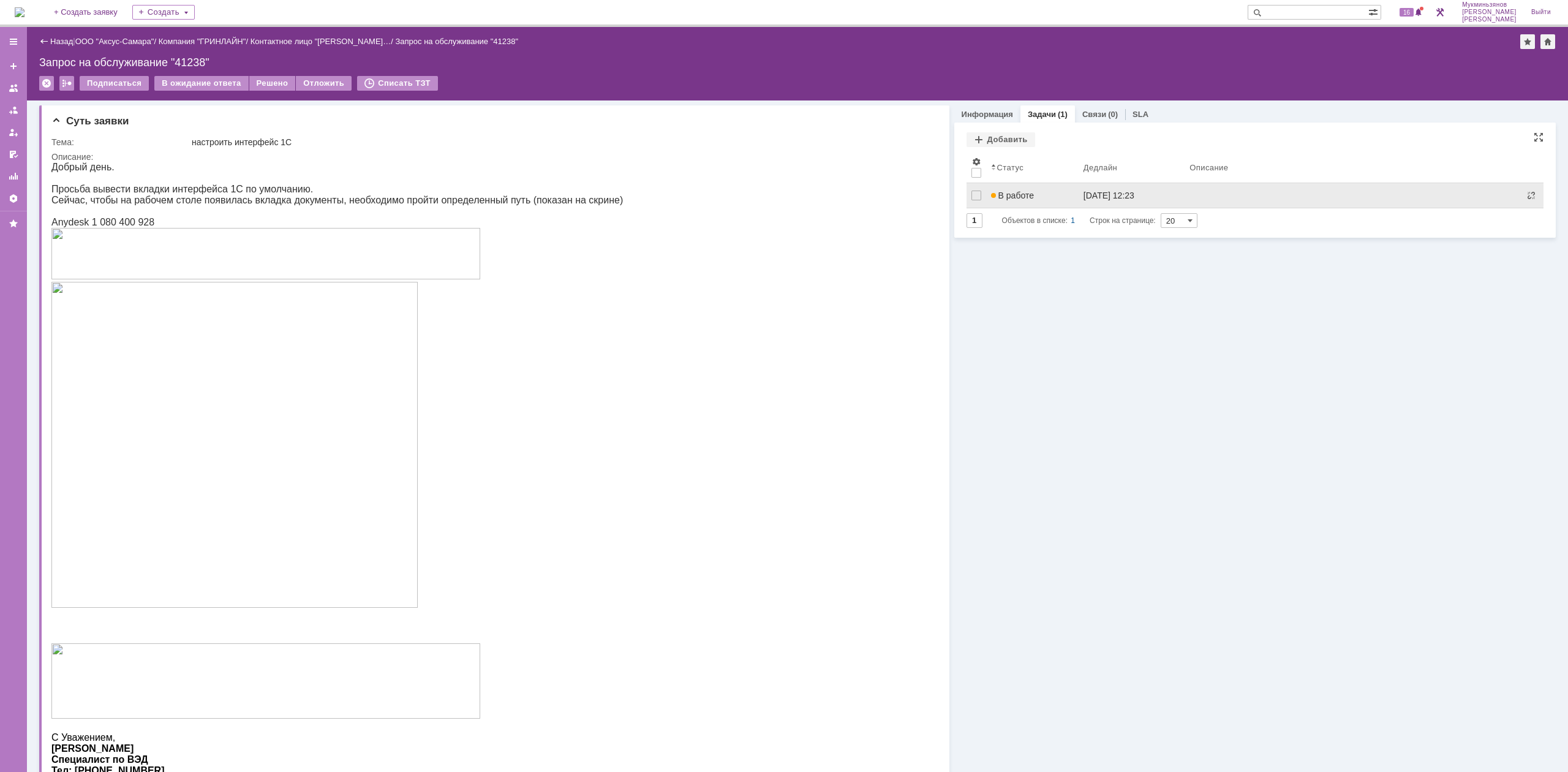
click at [1050, 187] on link "В работе" at bounding box center [1033, 195] width 93 height 24
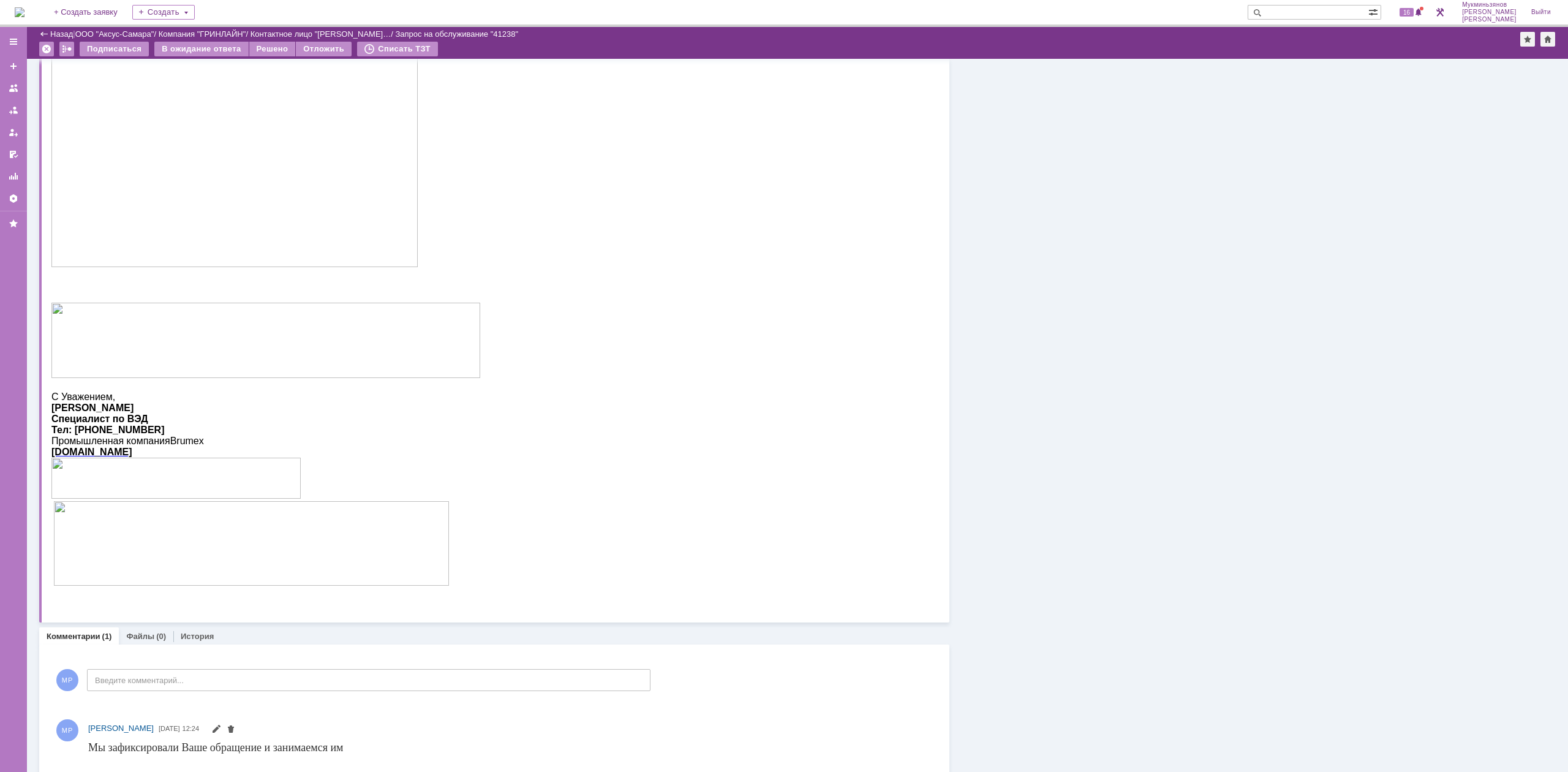
scroll to position [273, 0]
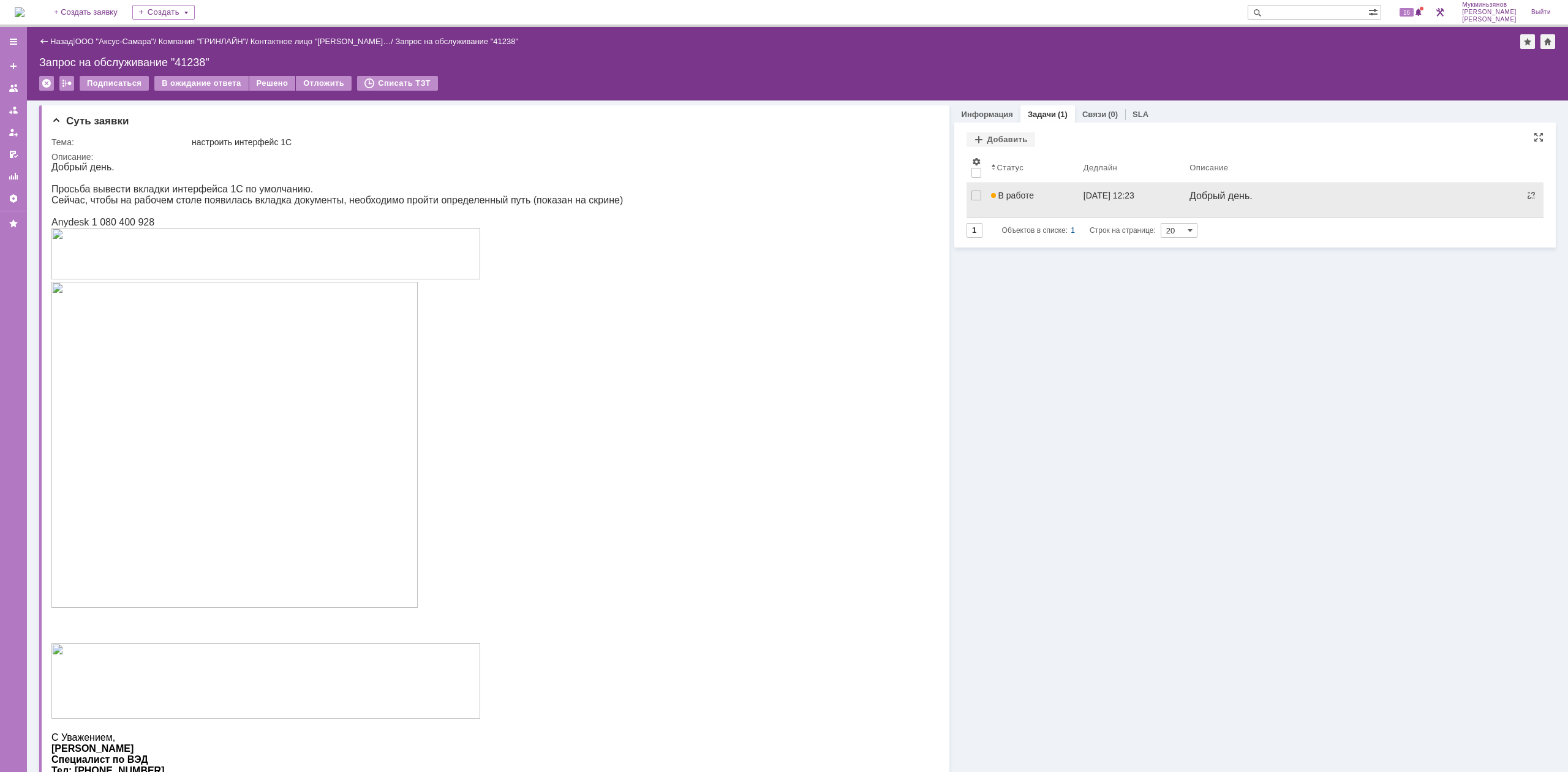
click at [1084, 199] on div "[DATE] 12:23" at bounding box center [1109, 196] width 51 height 9
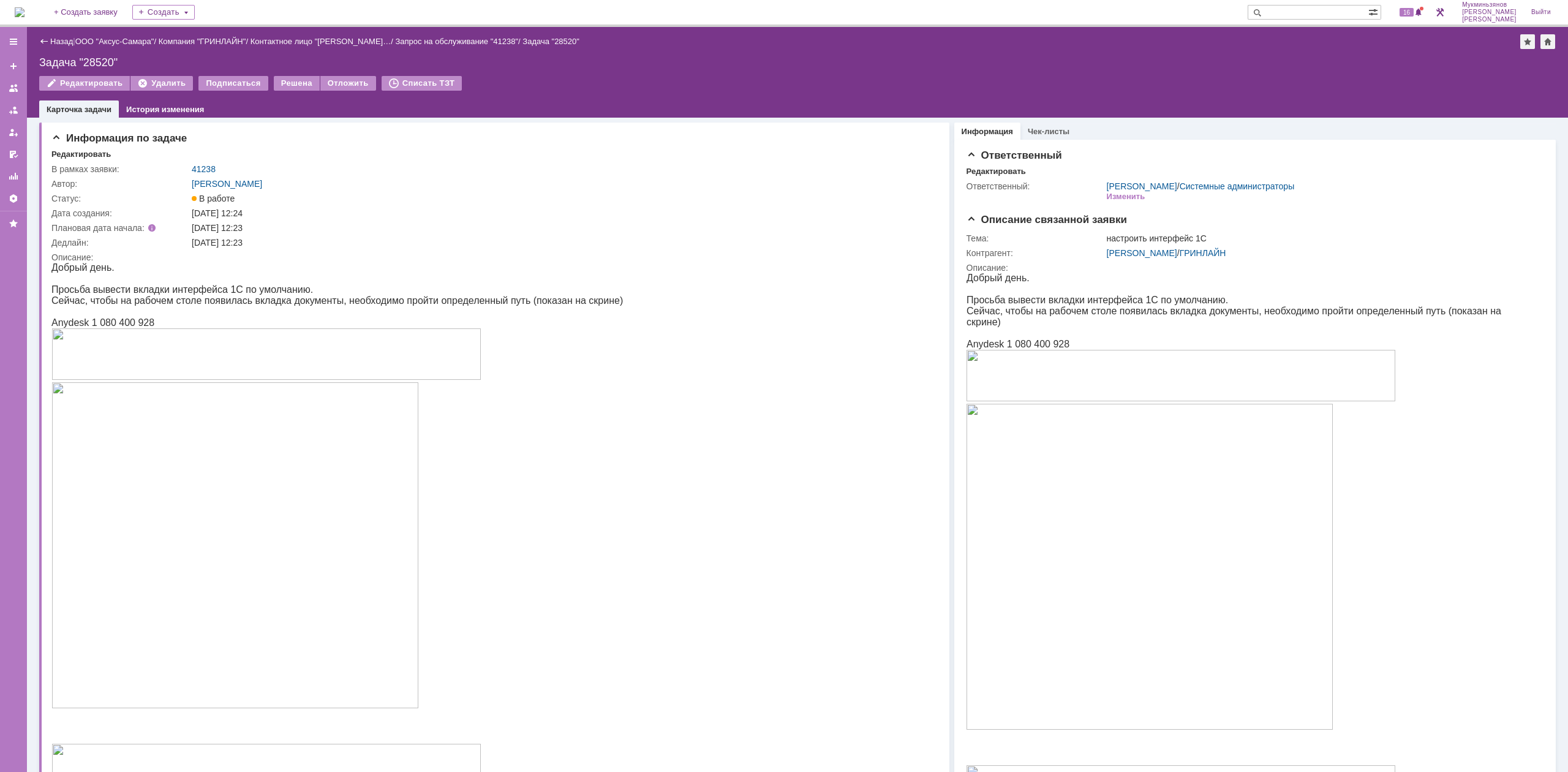
click at [24, 7] on img at bounding box center [20, 12] width 9 height 9
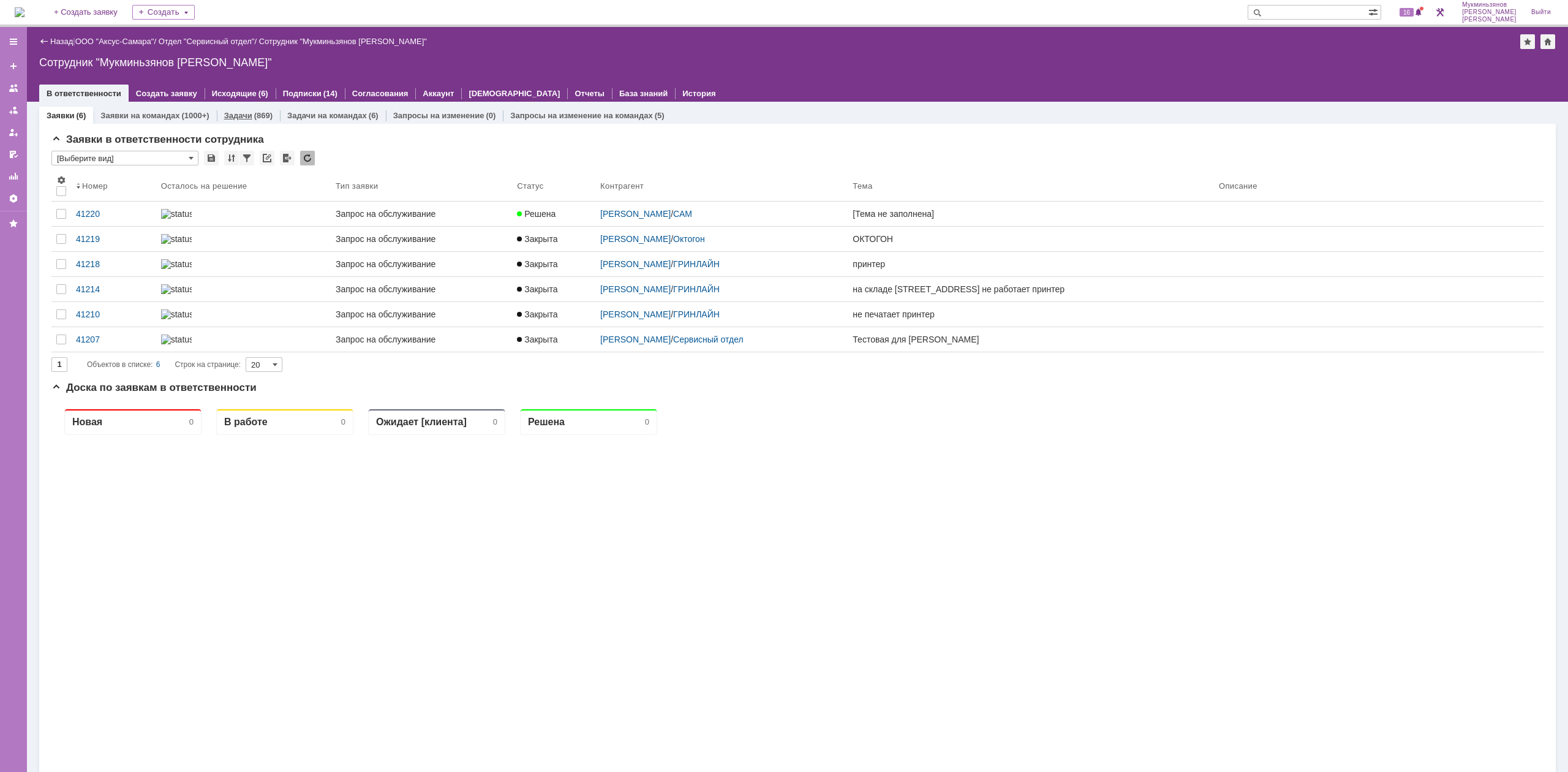
click at [228, 111] on link "Задачи" at bounding box center [239, 115] width 28 height 9
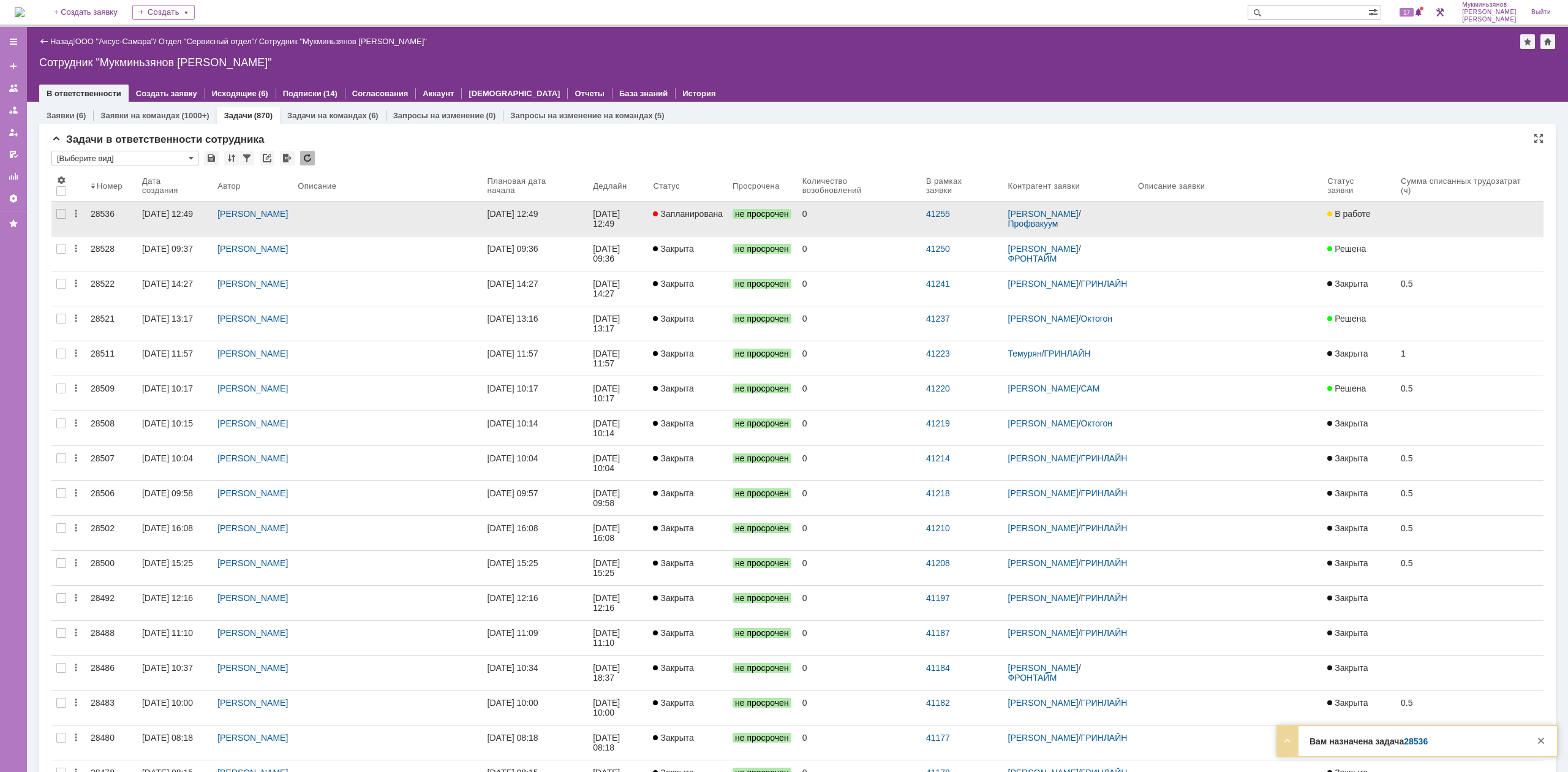
click at [589, 210] on link "11.08.2025 12:49" at bounding box center [535, 219] width 106 height 35
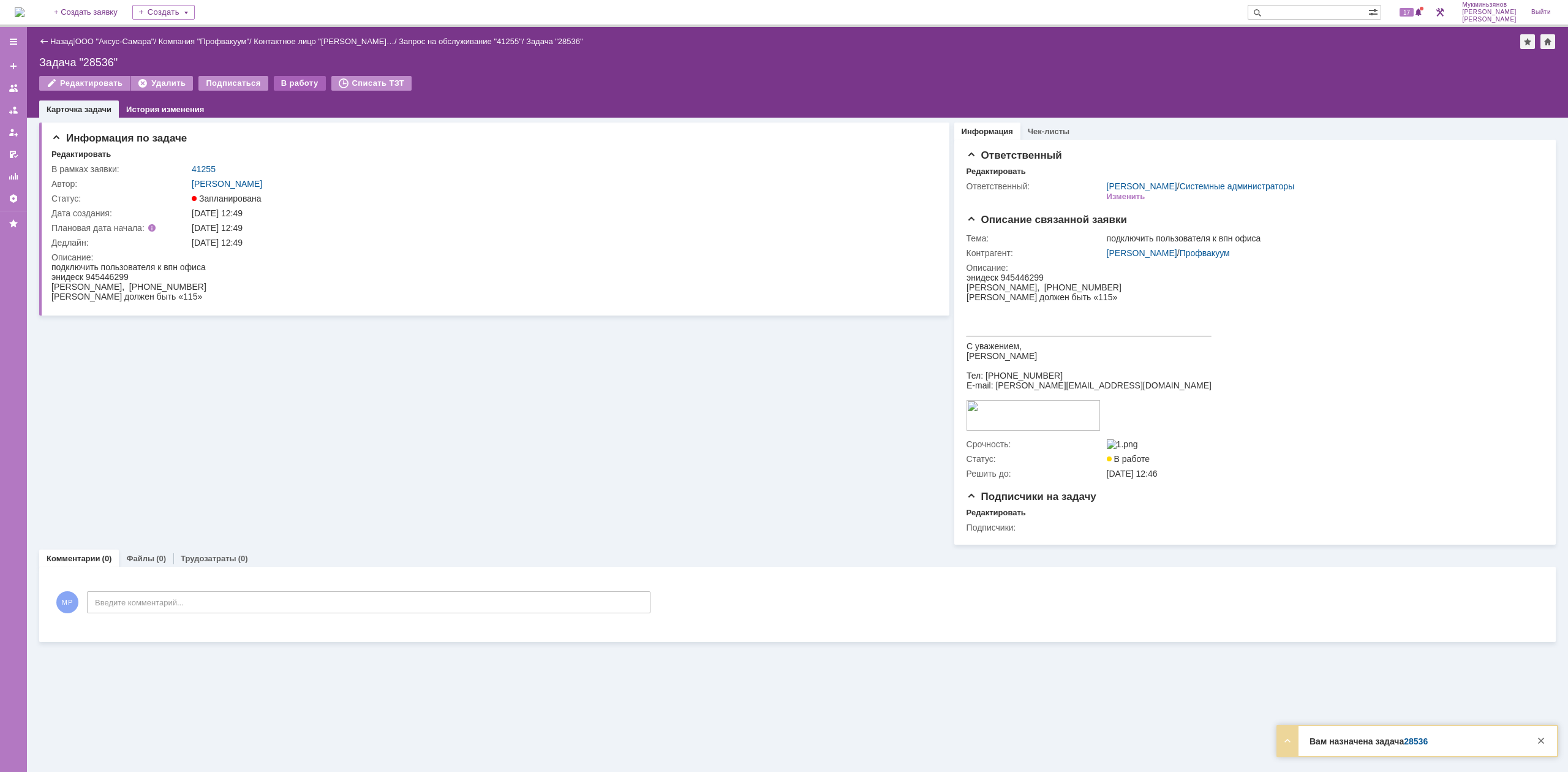
click at [277, 81] on div "В работу" at bounding box center [300, 83] width 52 height 15
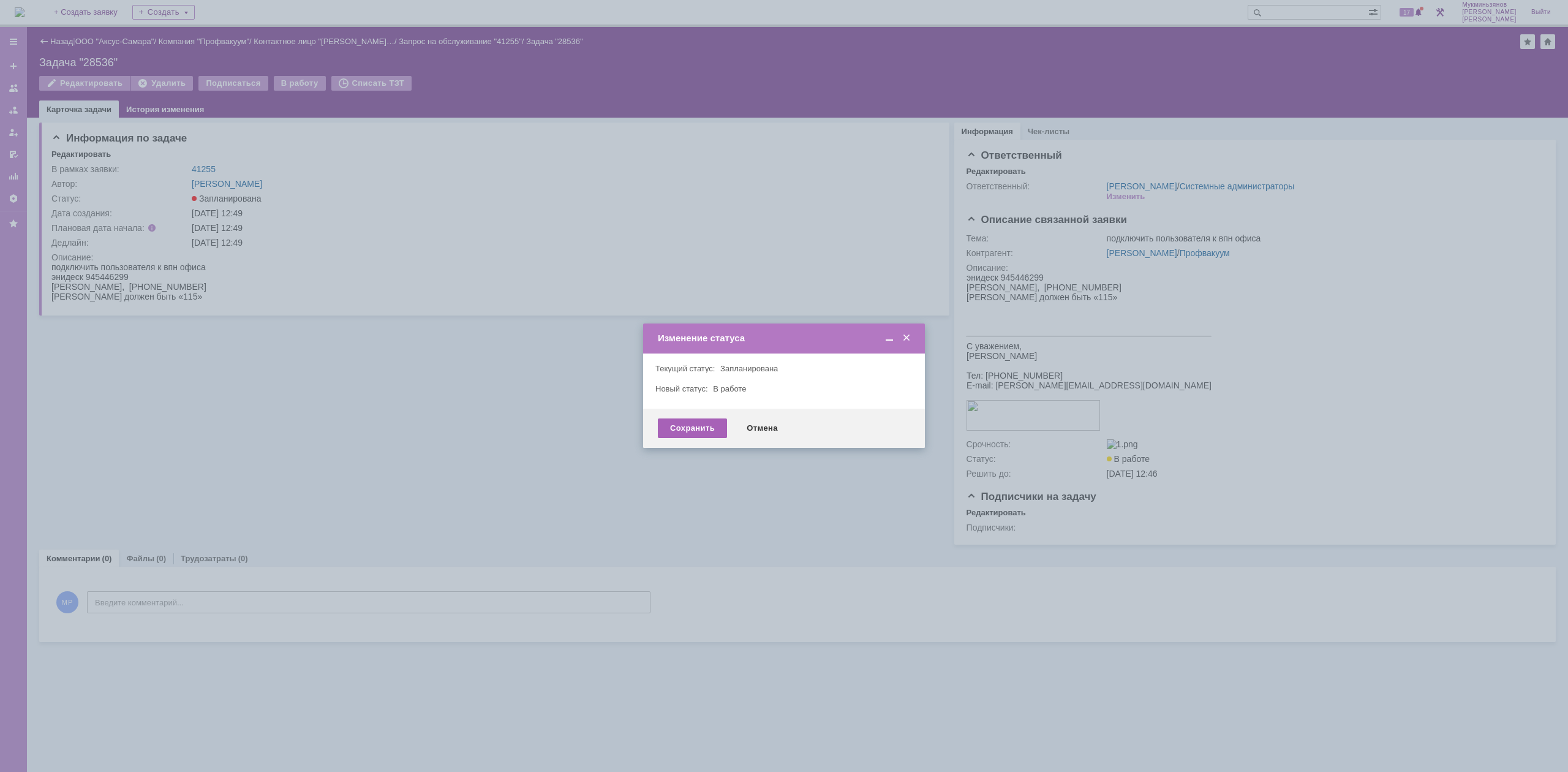
click at [667, 429] on div "Сохранить" at bounding box center [693, 428] width 69 height 20
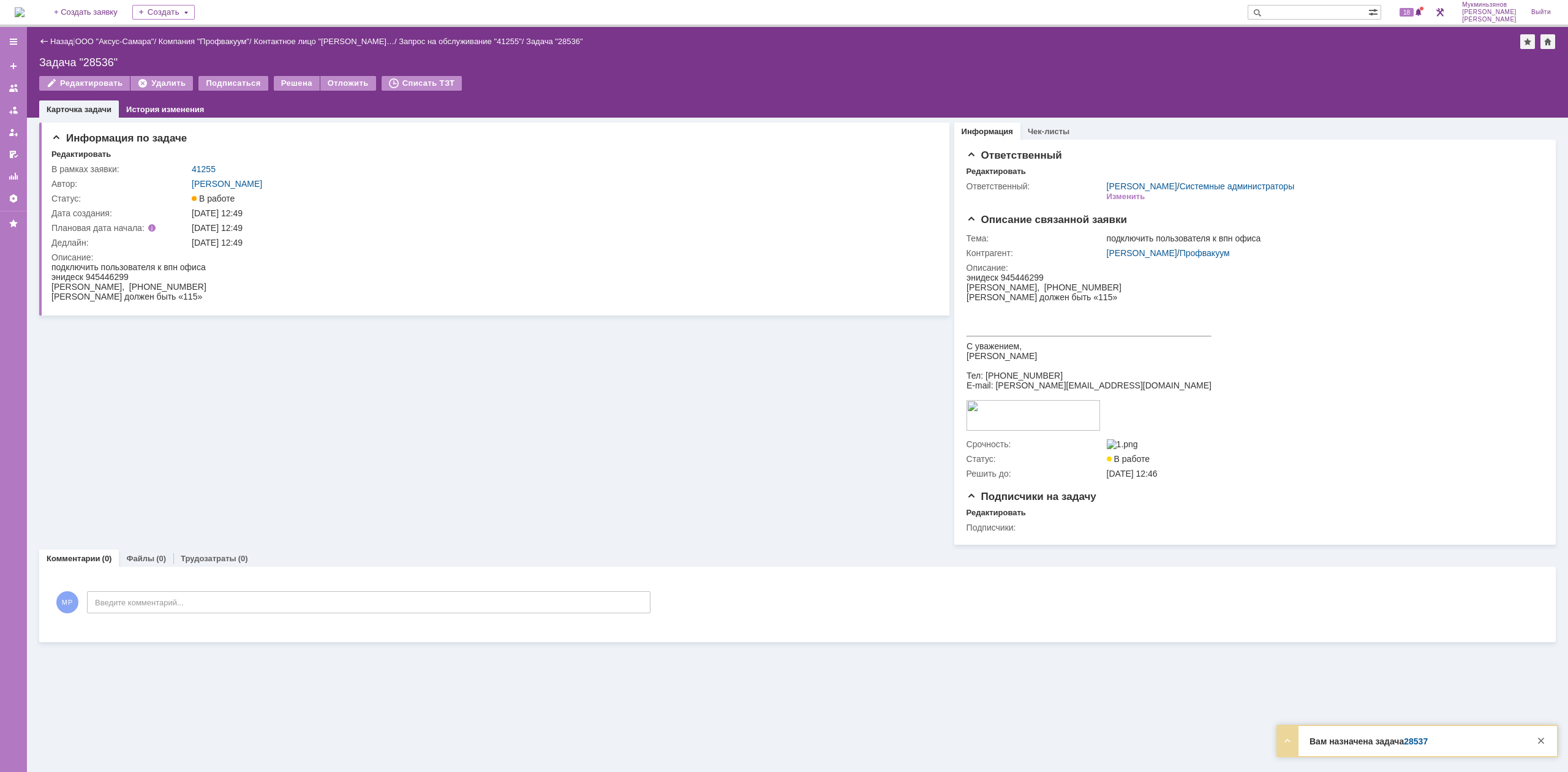
click at [24, 13] on img at bounding box center [20, 12] width 9 height 9
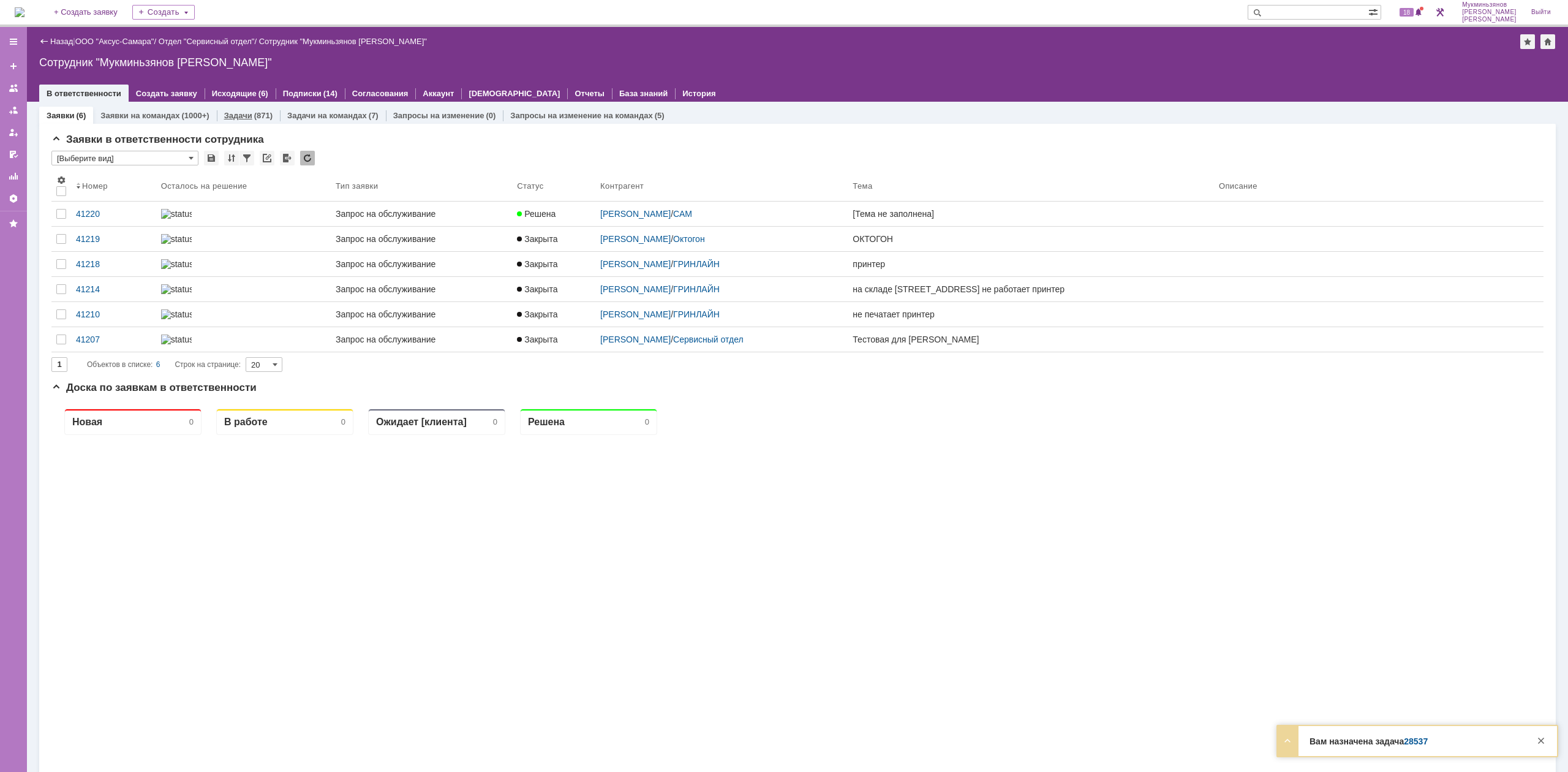
click at [269, 114] on div "(871)" at bounding box center [263, 115] width 18 height 9
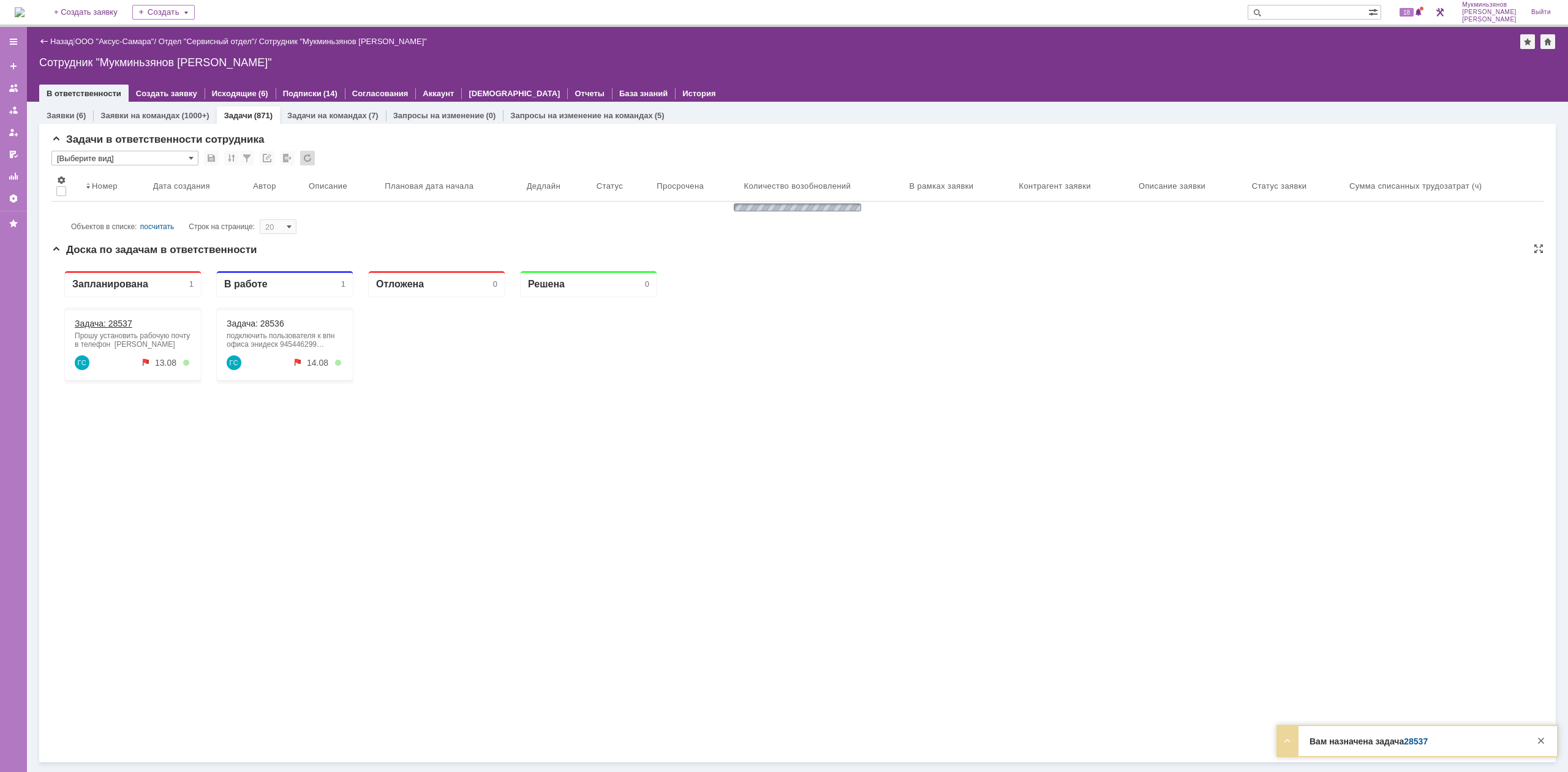
click at [96, 325] on link "Задача: 28537" at bounding box center [103, 324] width 57 height 9
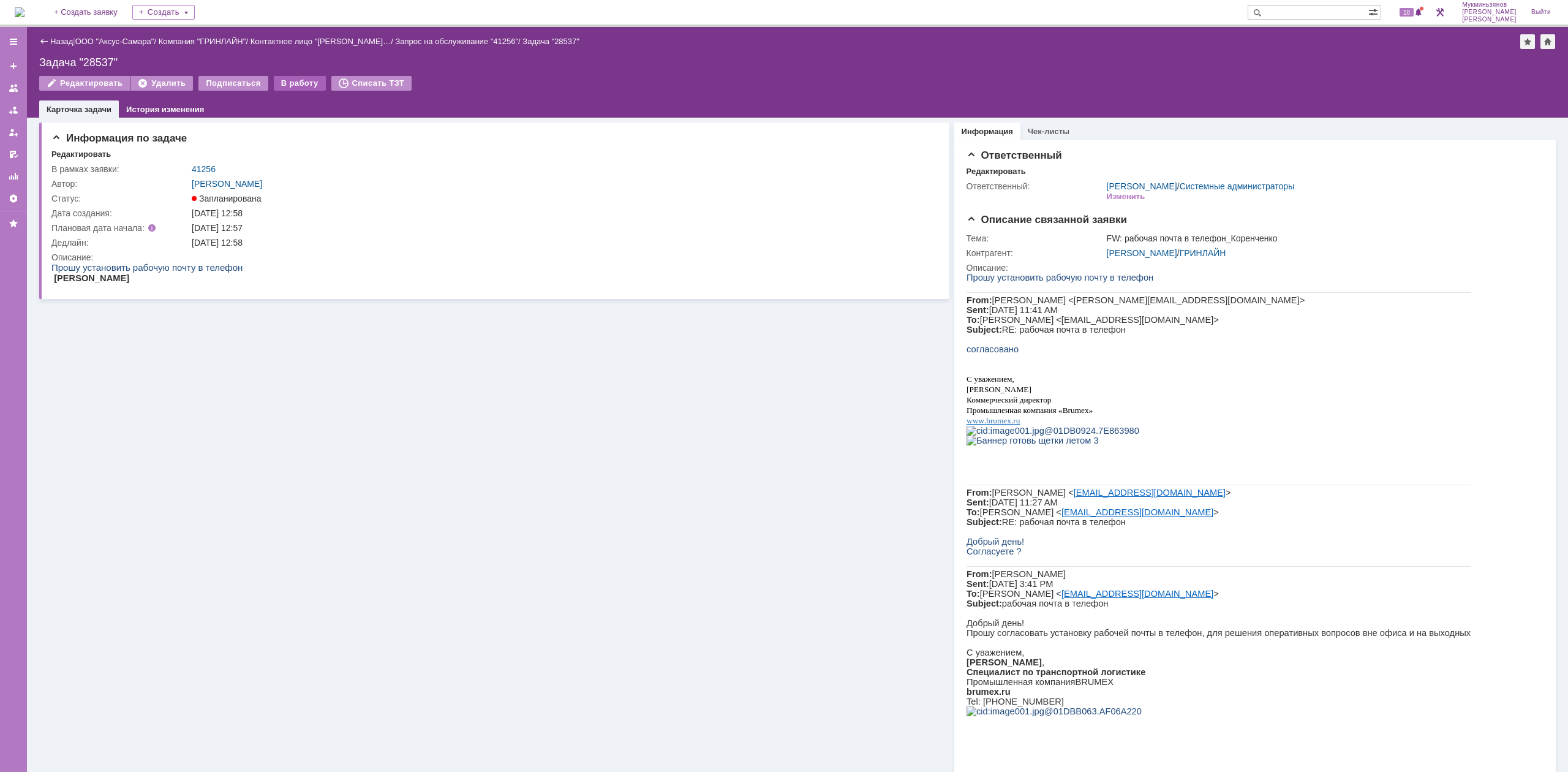
click at [290, 79] on div "В работу" at bounding box center [300, 83] width 52 height 15
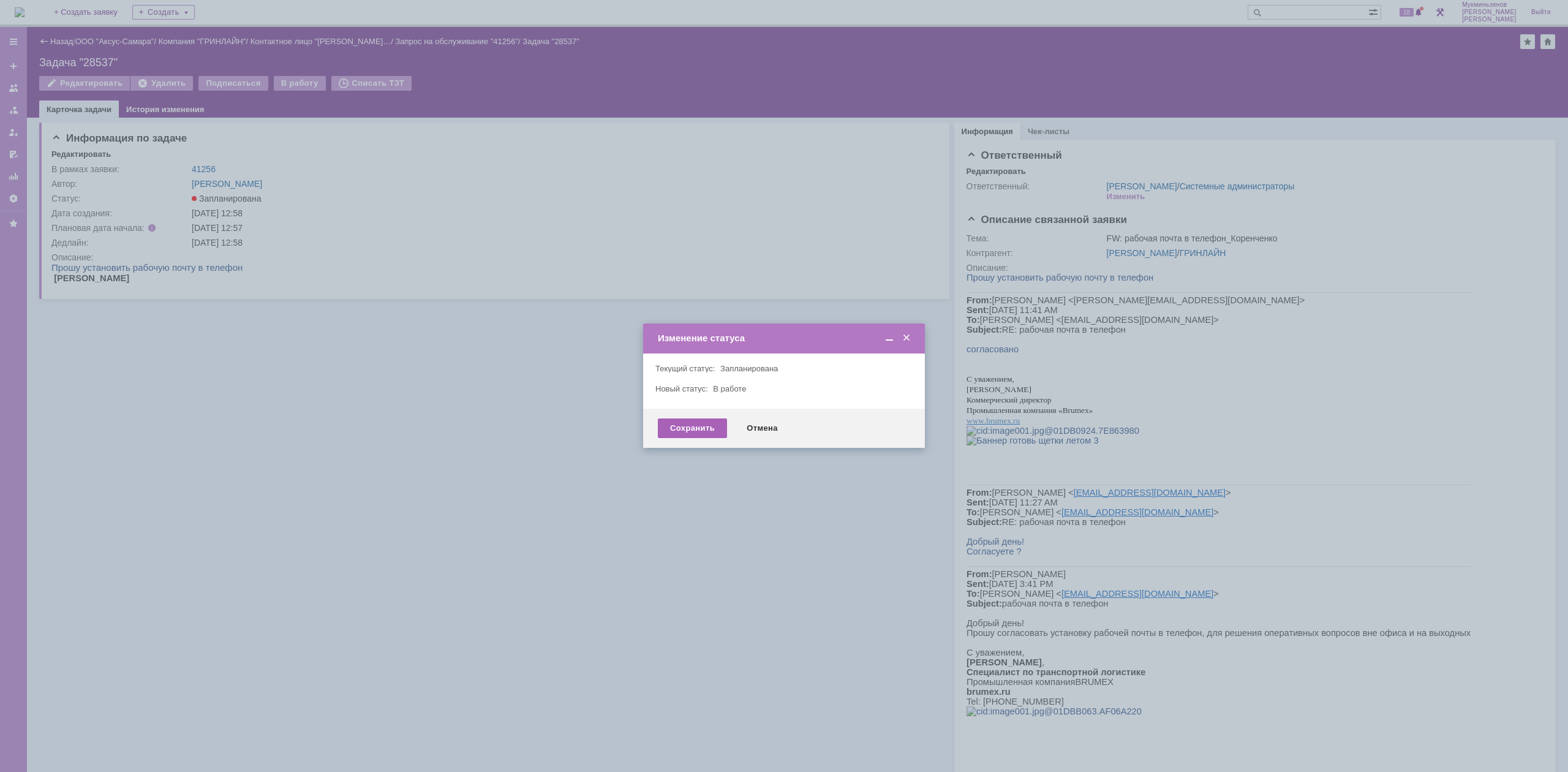
click at [685, 434] on div "Сохранить" at bounding box center [693, 428] width 69 height 20
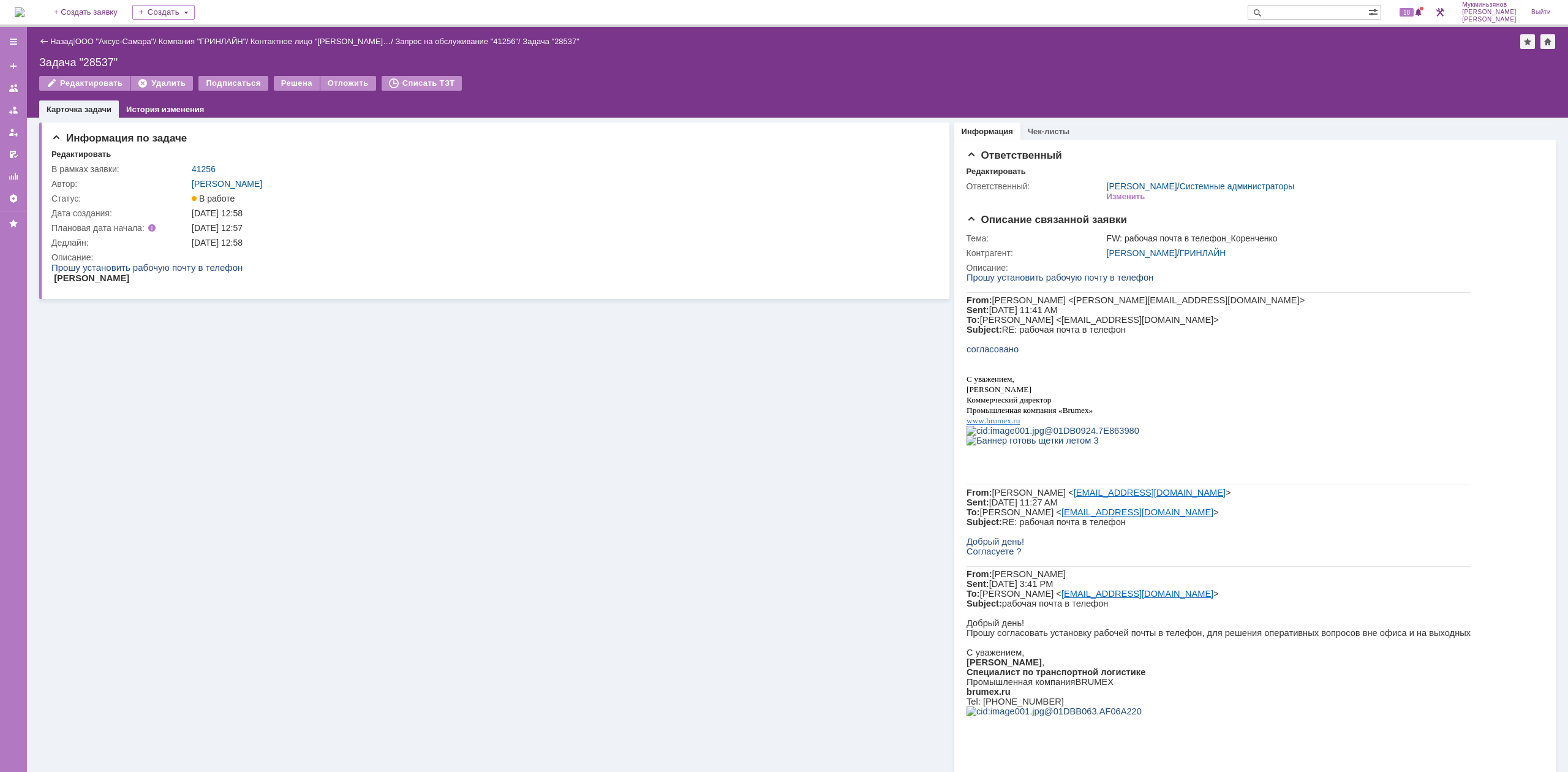
click at [24, 16] on img at bounding box center [20, 12] width 9 height 9
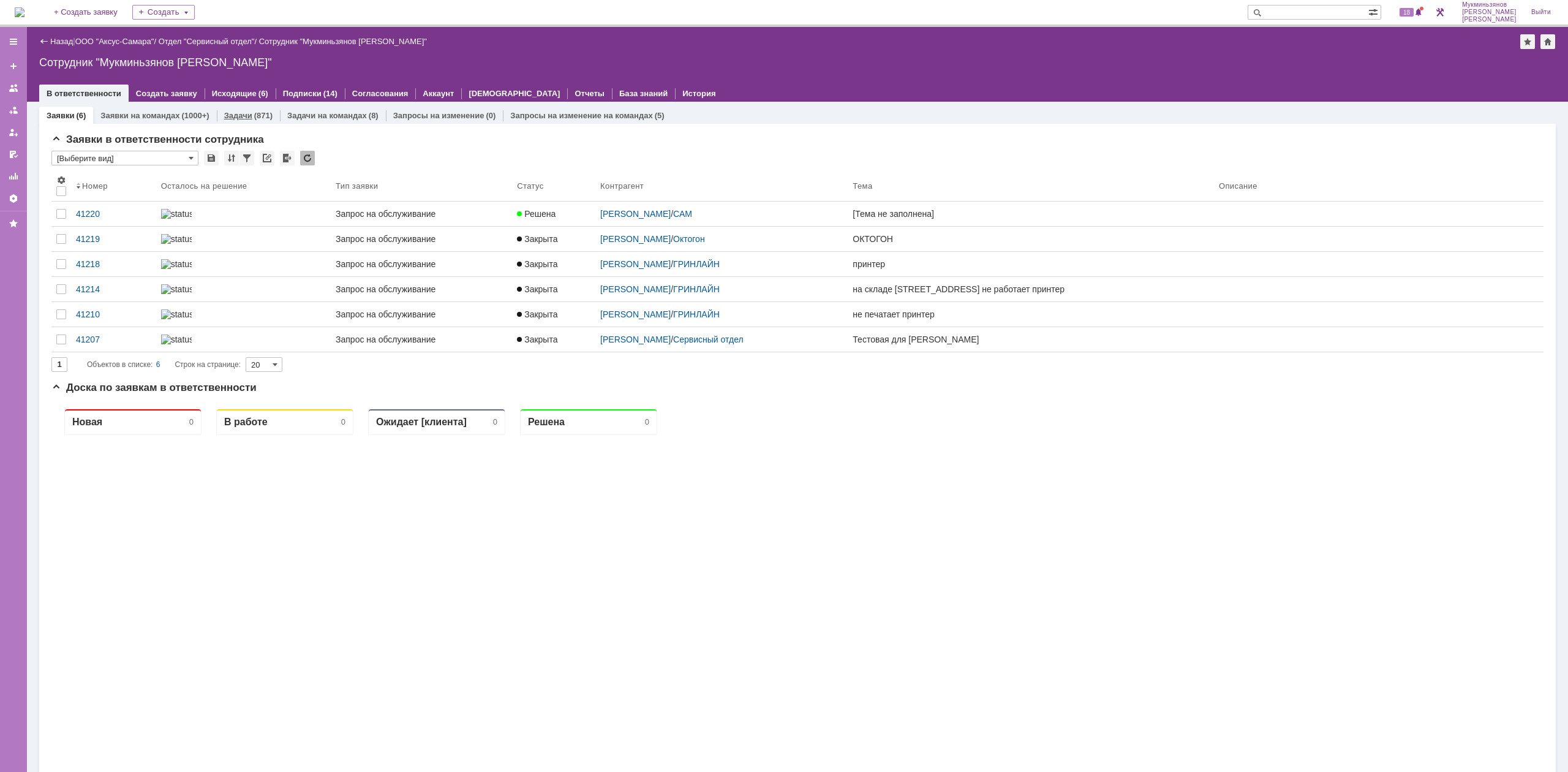
click at [258, 109] on div "Задачи (871)" at bounding box center [248, 115] width 63 height 18
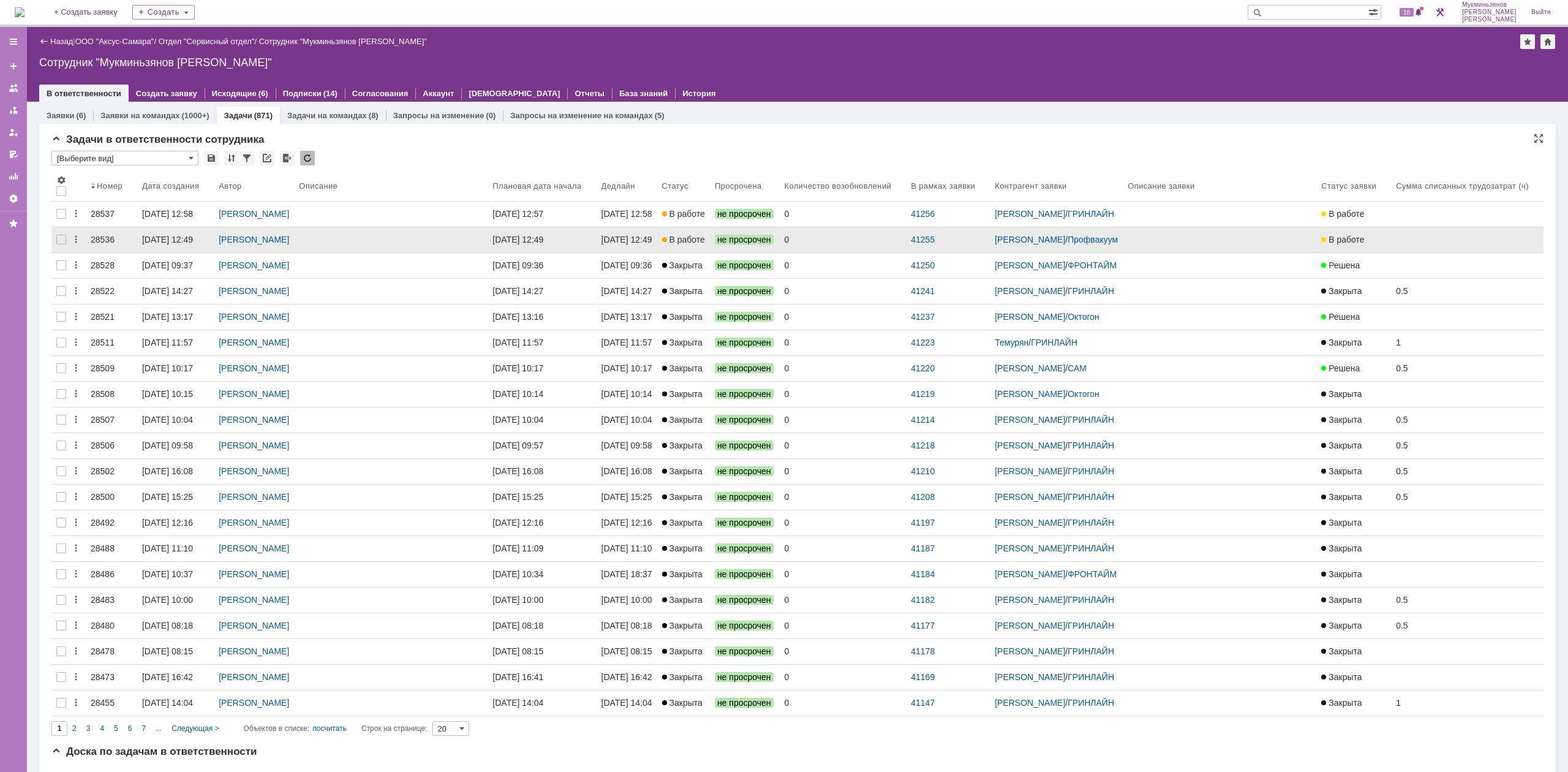
click at [886, 244] on div "0" at bounding box center [843, 240] width 117 height 9
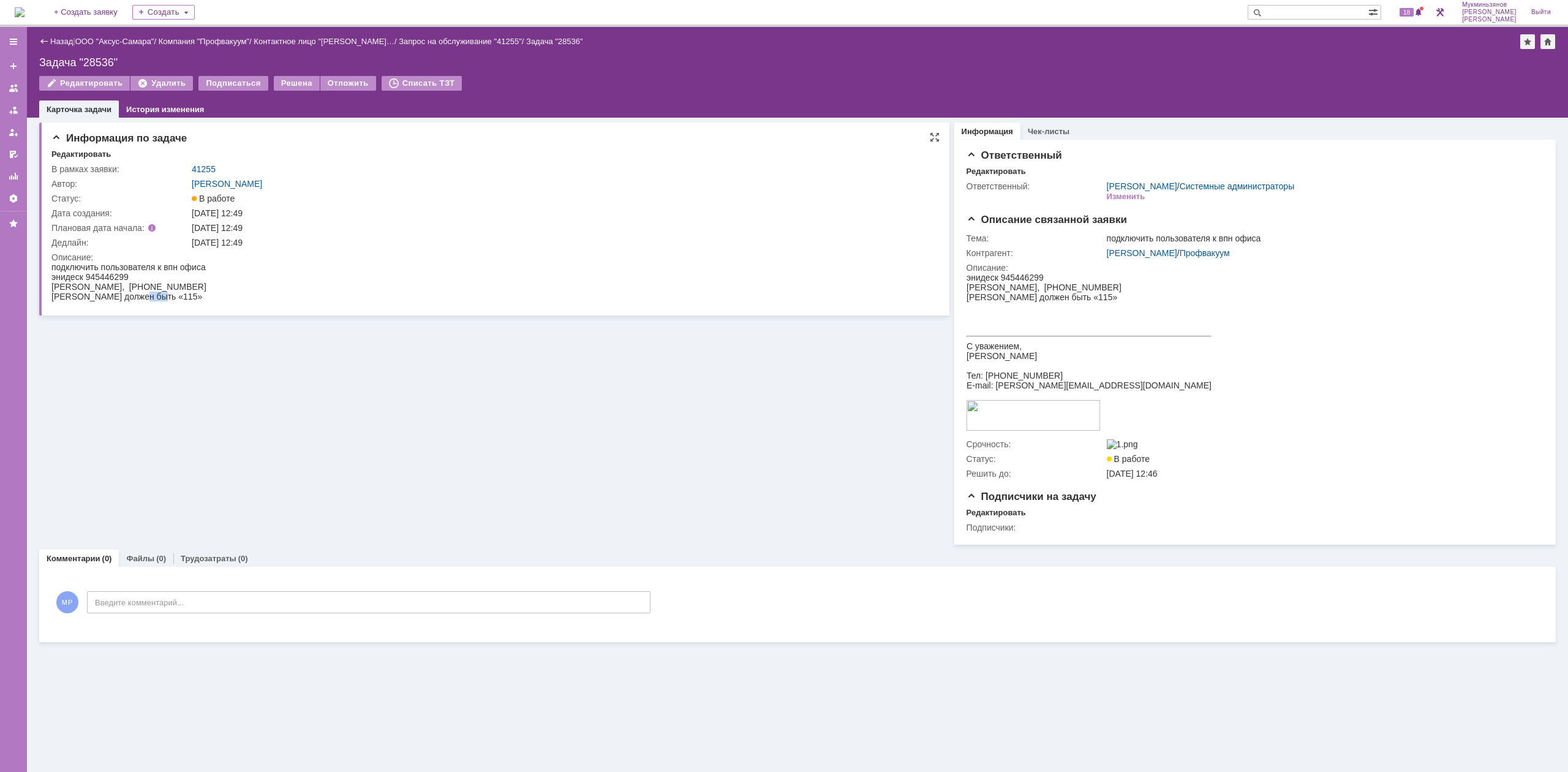
drag, startPoint x: 133, startPoint y: 297, endPoint x: 157, endPoint y: 295, distance: 24.1
click at [155, 295] on div "[PERSON_NAME] должен быть «115»" at bounding box center [129, 296] width 155 height 9
drag, startPoint x: 83, startPoint y: 276, endPoint x: 123, endPoint y: 276, distance: 40.0
click at [123, 276] on div "энидеск 945446299" at bounding box center [129, 276] width 155 height 9
click at [125, 275] on div "энидеск 945446299" at bounding box center [129, 276] width 155 height 9
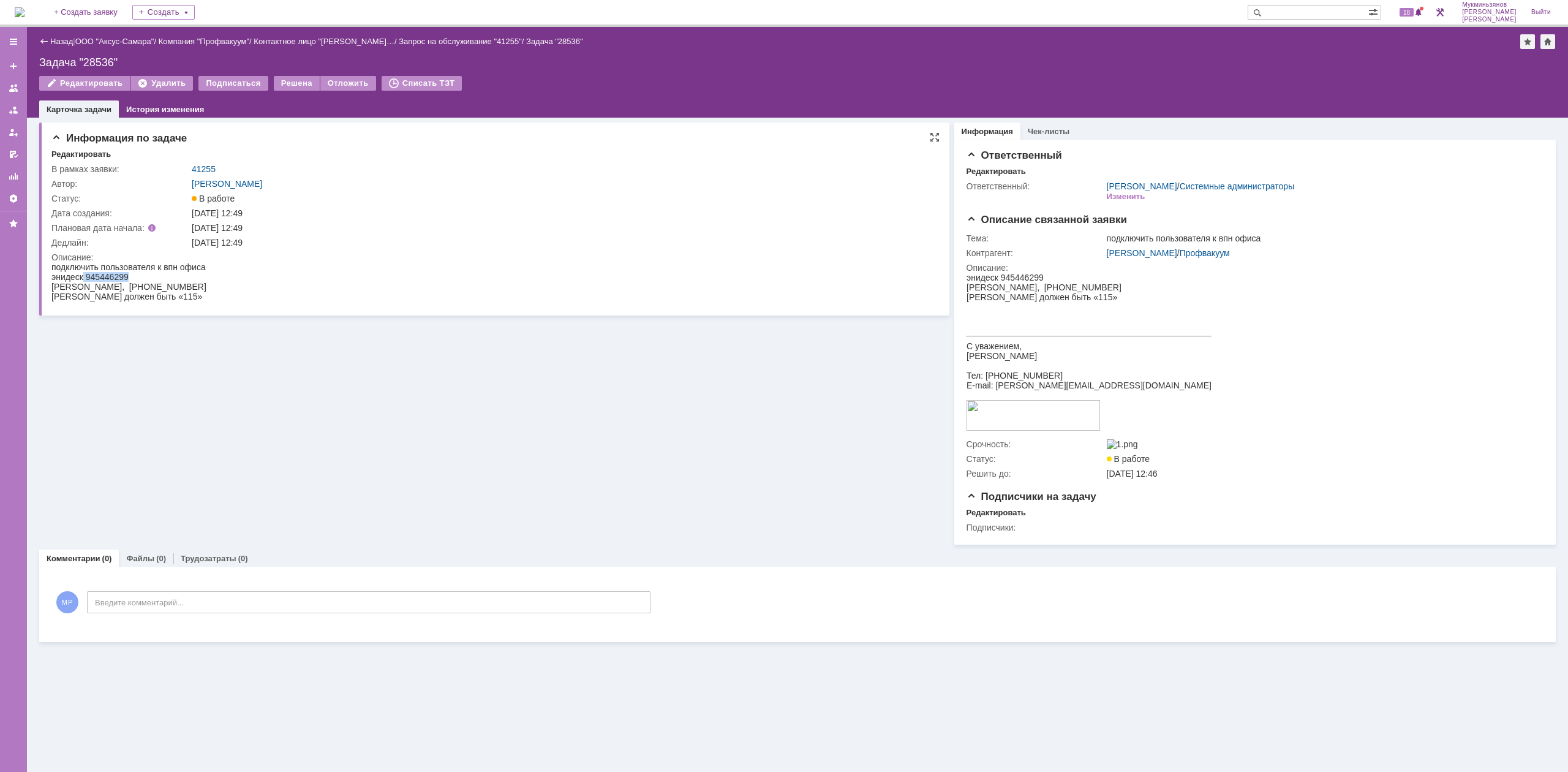
drag, startPoint x: 130, startPoint y: 275, endPoint x: 92, endPoint y: 278, distance: 38.1
click at [89, 278] on div "энидеск 945446299" at bounding box center [129, 276] width 155 height 9
click at [88, 278] on div "энидеск 945446299" at bounding box center [129, 276] width 155 height 9
drag, startPoint x: 86, startPoint y: 280, endPoint x: 115, endPoint y: 280, distance: 29.0
click at [115, 280] on div "энидеск 945446299" at bounding box center [129, 276] width 155 height 9
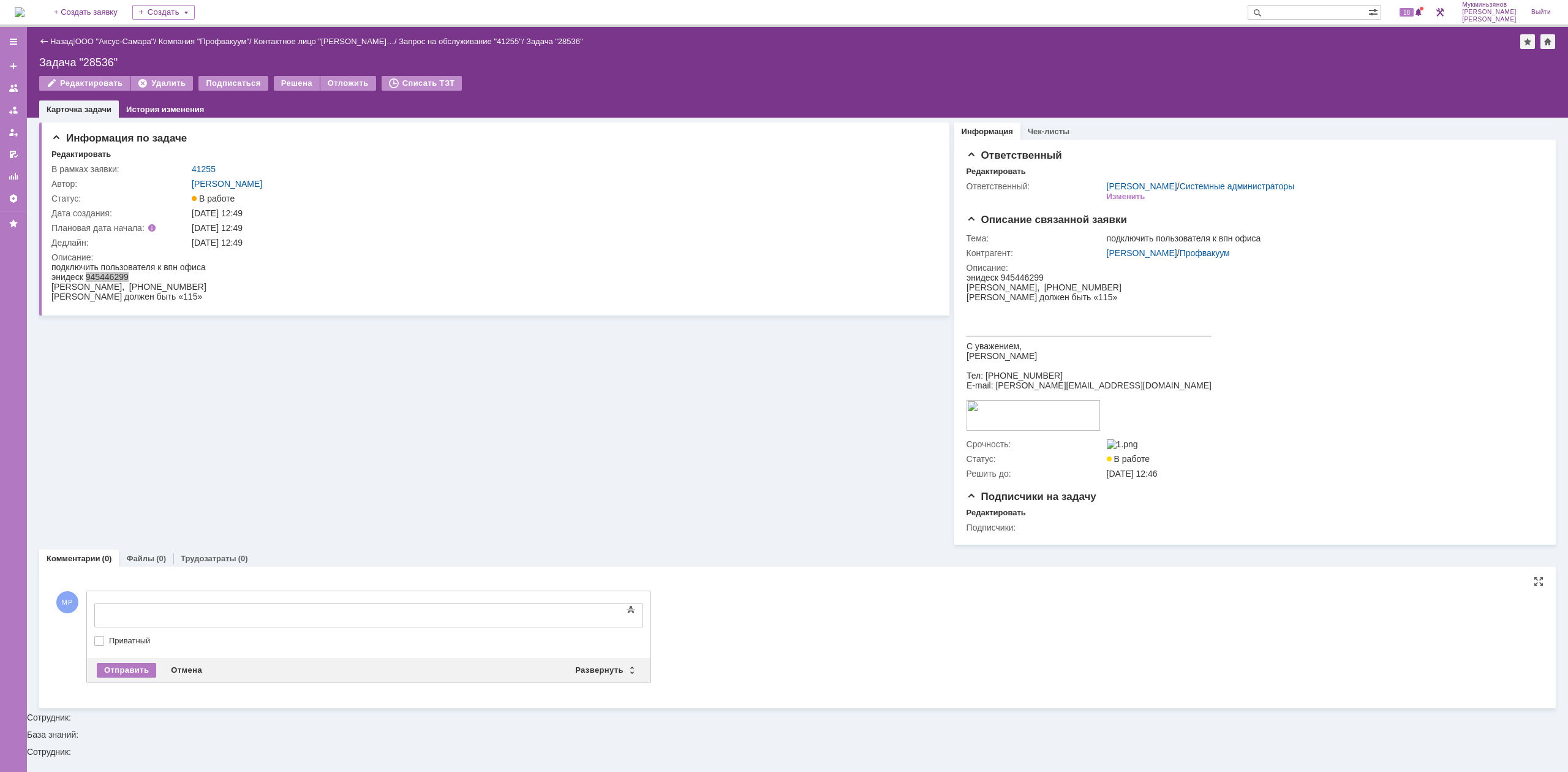
click at [222, 609] on div at bounding box center [195, 614] width 174 height 9
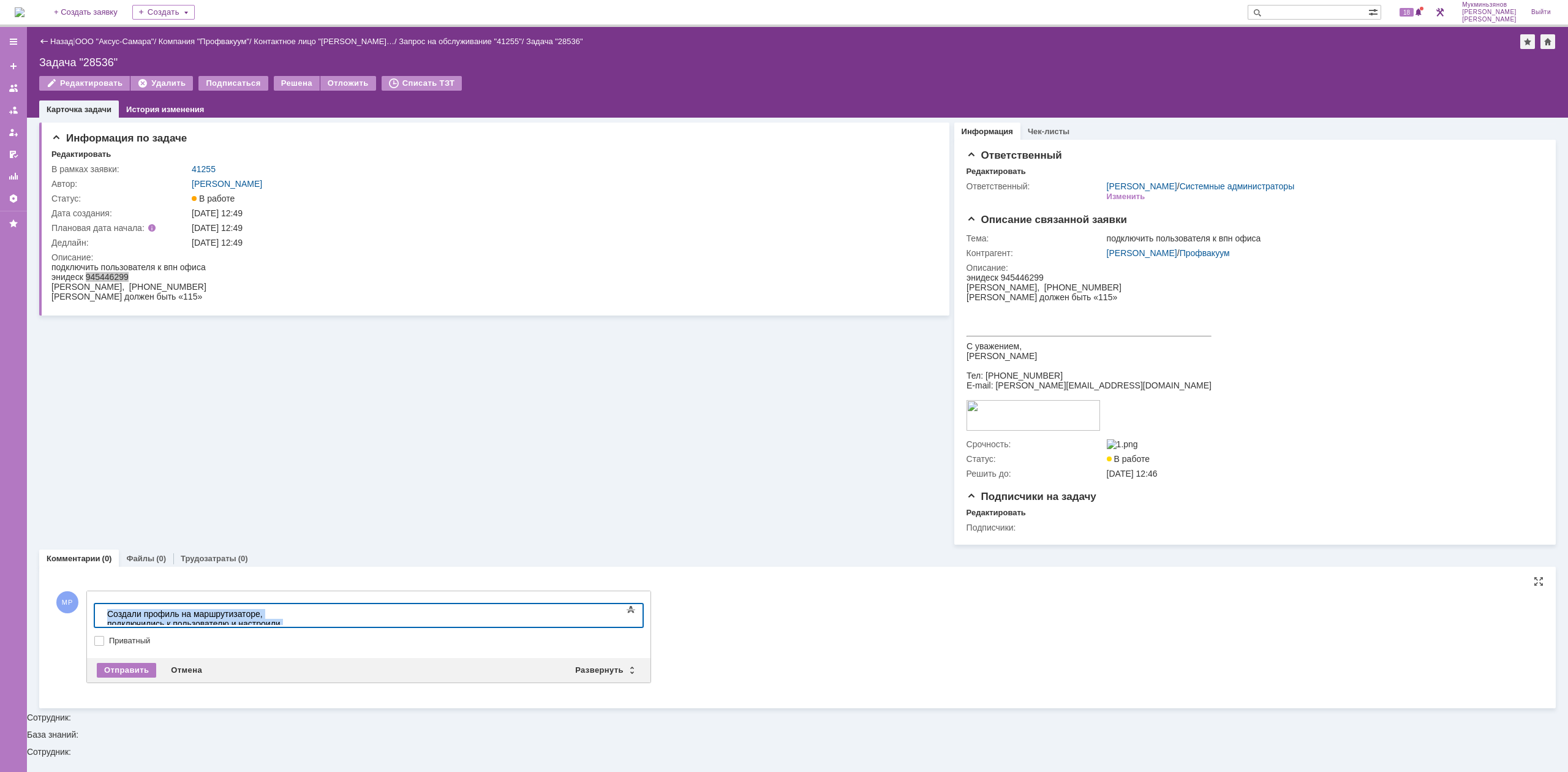
drag, startPoint x: 525, startPoint y: 612, endPoint x: 18, endPoint y: 612, distance: 507.0
click at [102, 612] on html "Создали профиль на маршрутизаторе, подключились к пользователю и настроили впн …" at bounding box center [194, 624] width 184 height 39
copy div "Создали профиль на маршрутизаторе, подключились к пользователю и настроили впн …"
click at [102, 668] on div "Отправить" at bounding box center [126, 670] width 60 height 15
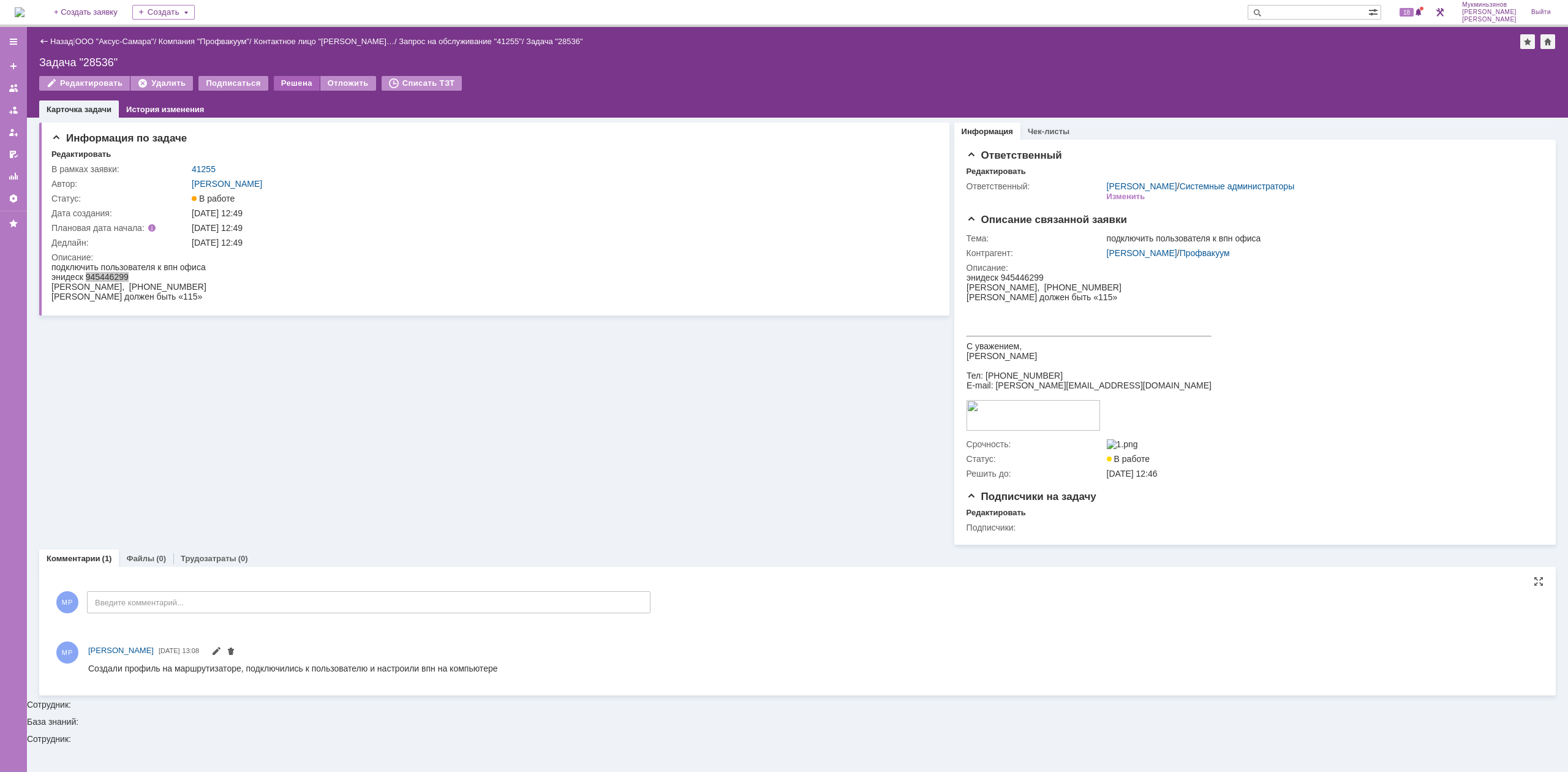
click at [294, 82] on div "Решена" at bounding box center [297, 83] width 46 height 15
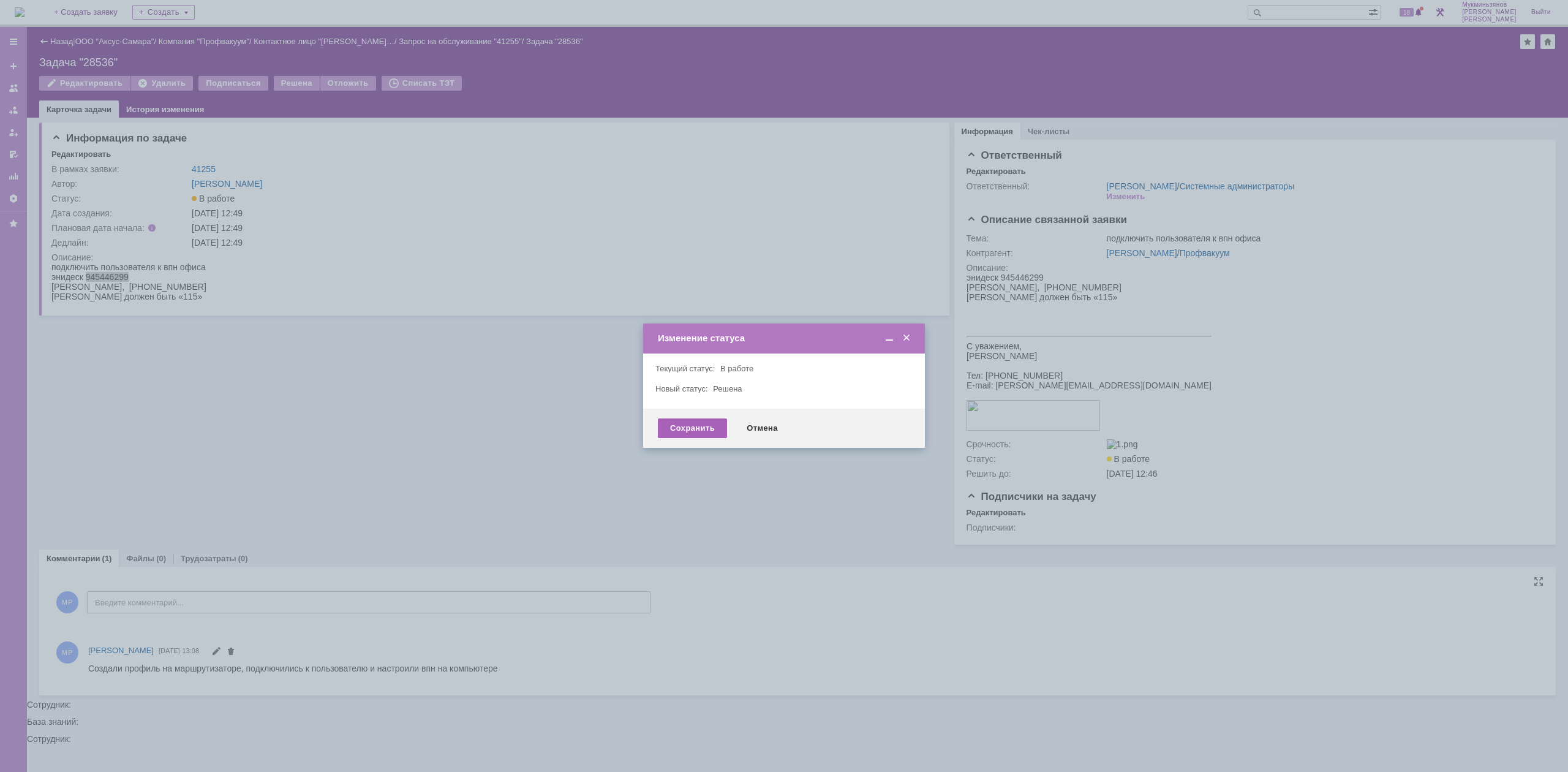
click at [667, 423] on div "Сохранить" at bounding box center [693, 428] width 69 height 20
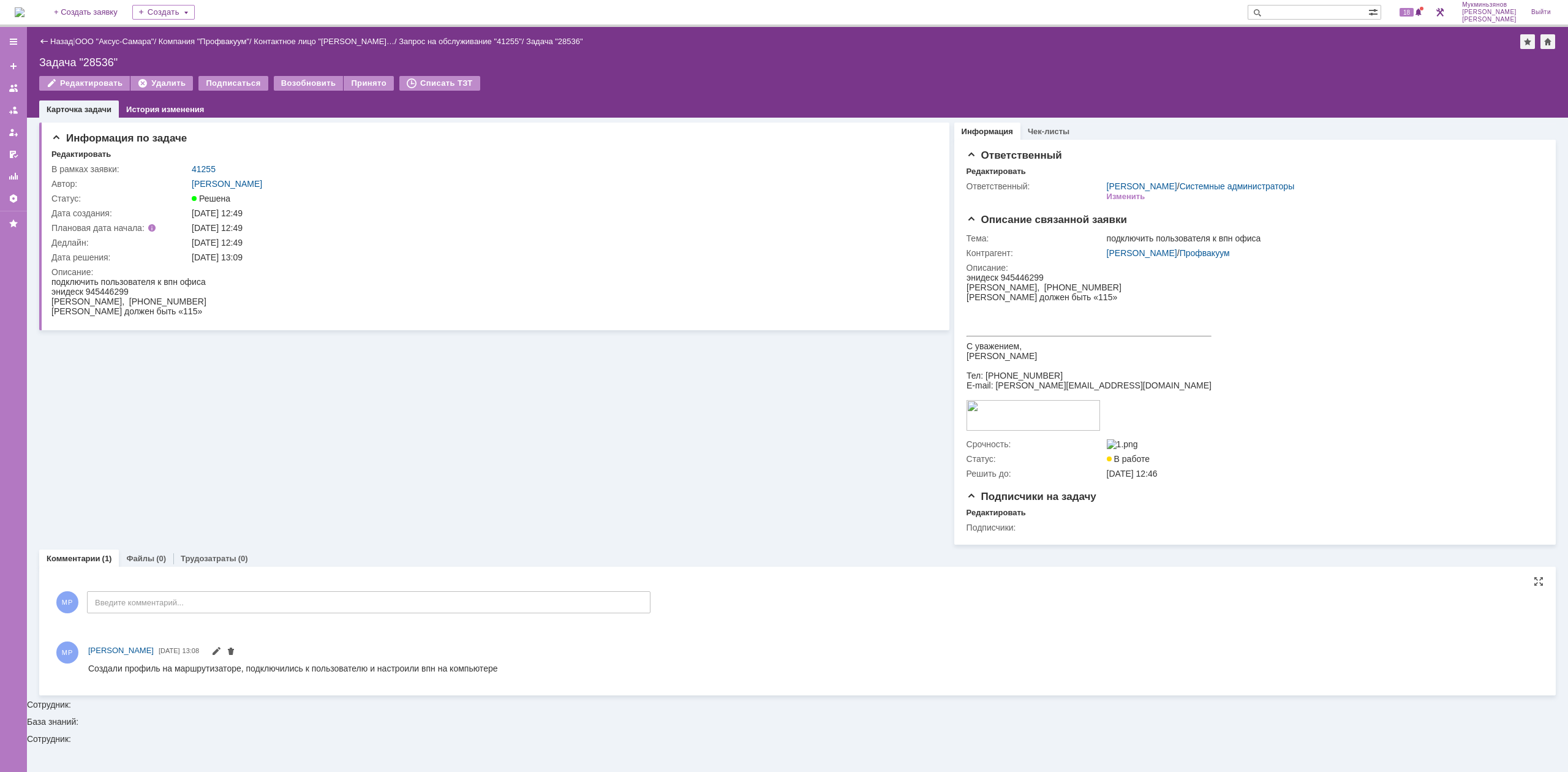
click at [24, 13] on img at bounding box center [20, 12] width 9 height 9
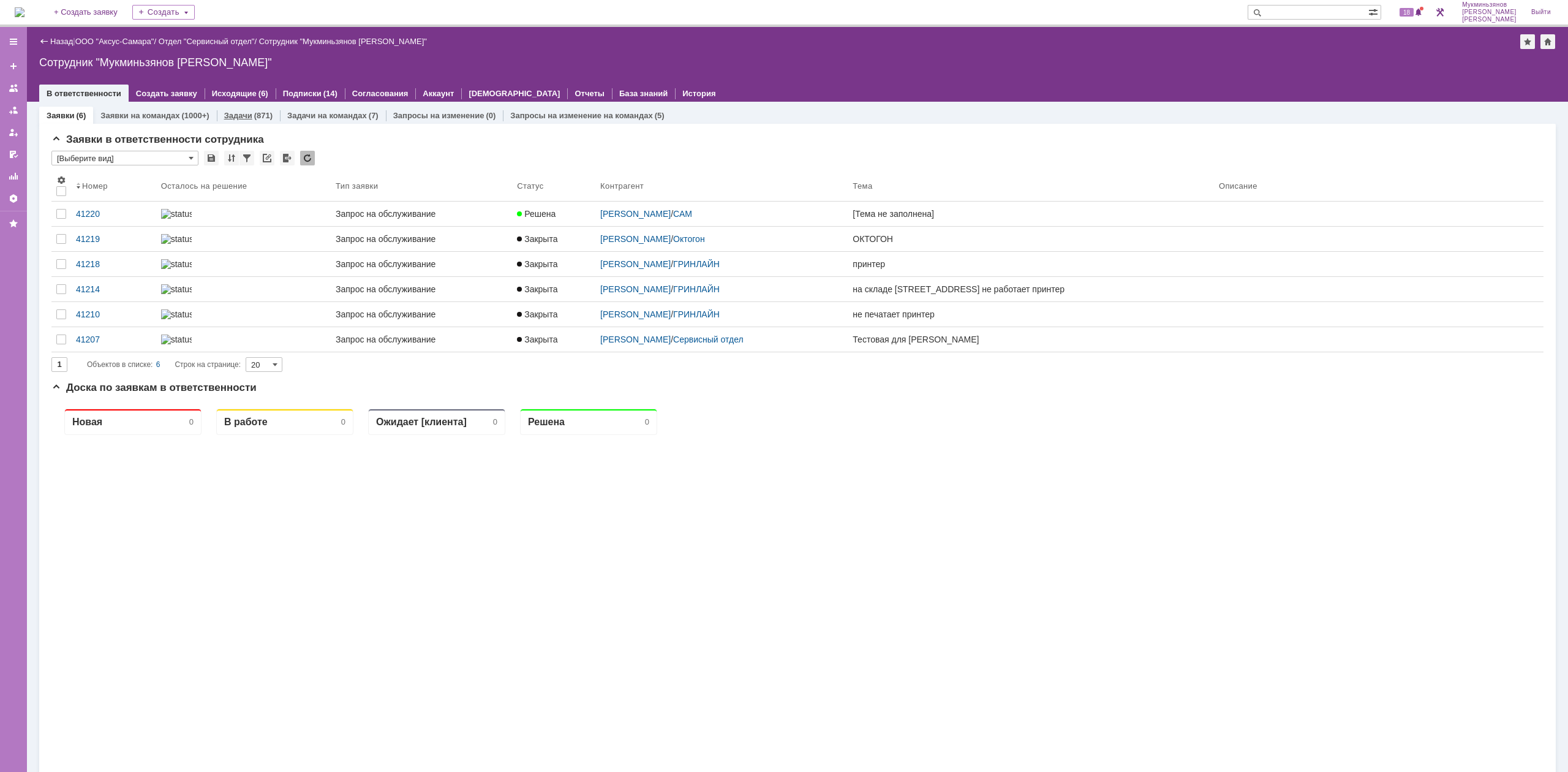
click at [271, 115] on div "Задачи (871)" at bounding box center [248, 115] width 63 height 18
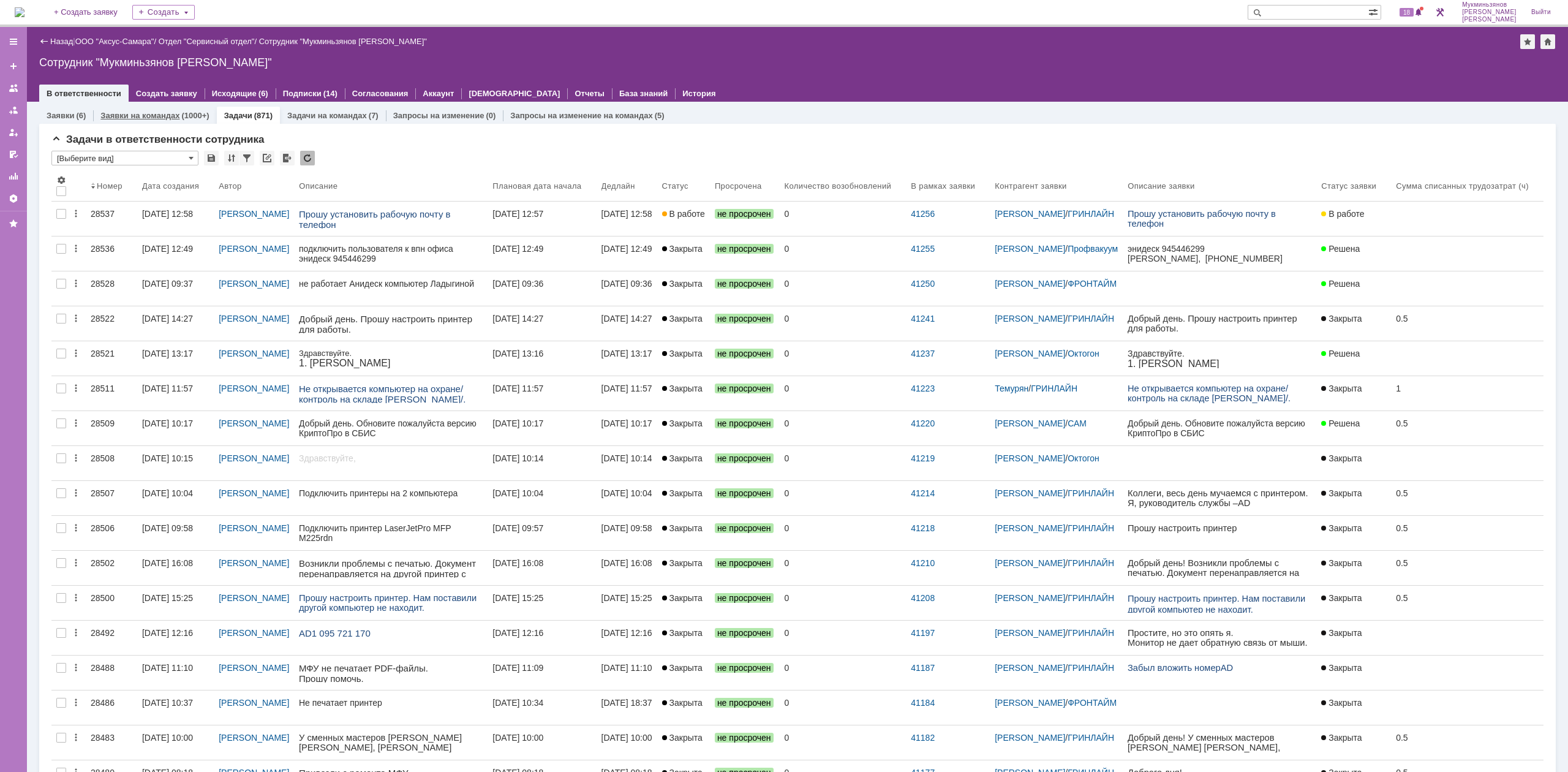
click at [174, 111] on link "Заявки на командах" at bounding box center [140, 115] width 79 height 9
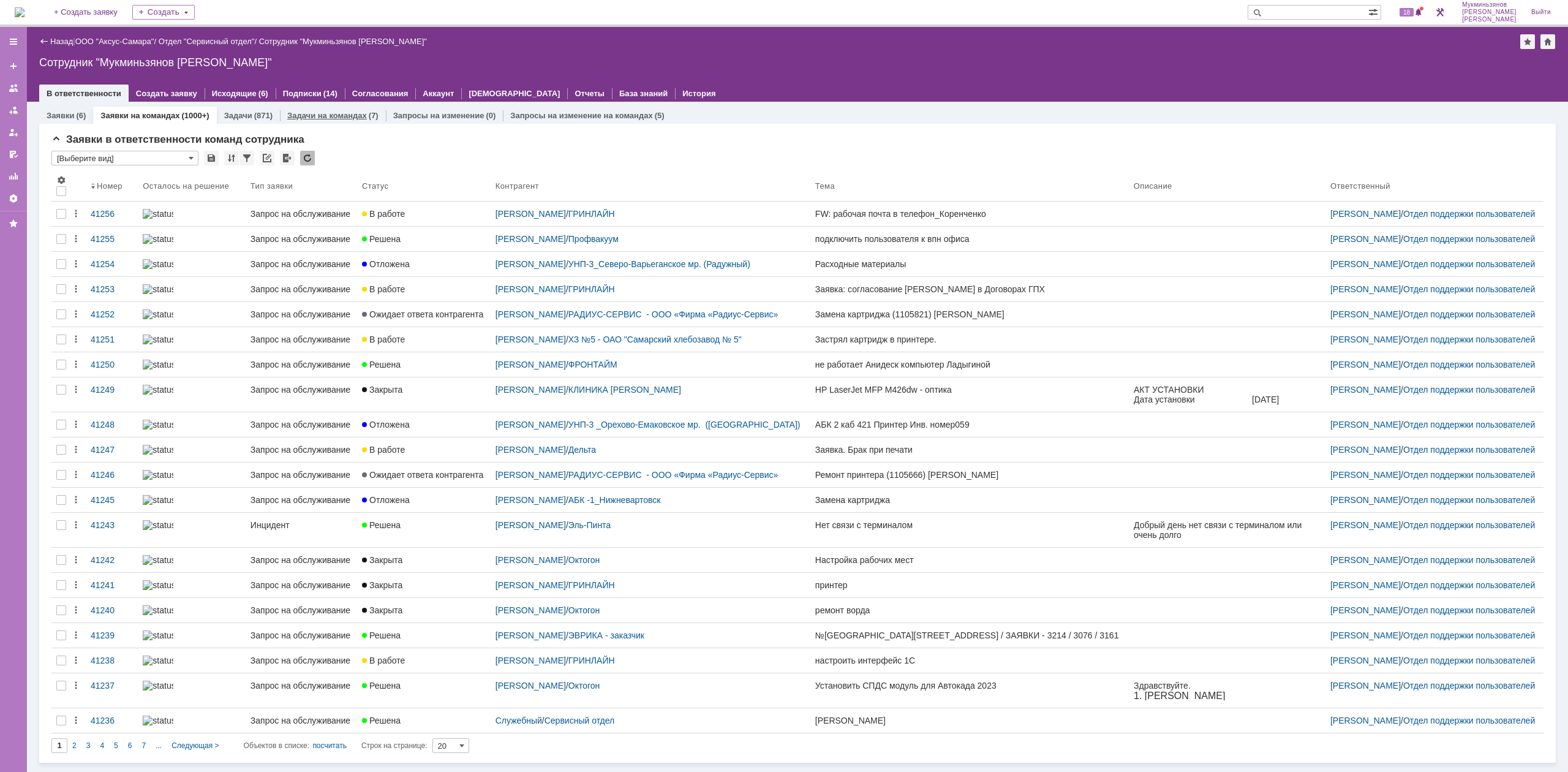
click at [336, 113] on link "Задачи на командах" at bounding box center [327, 115] width 79 height 9
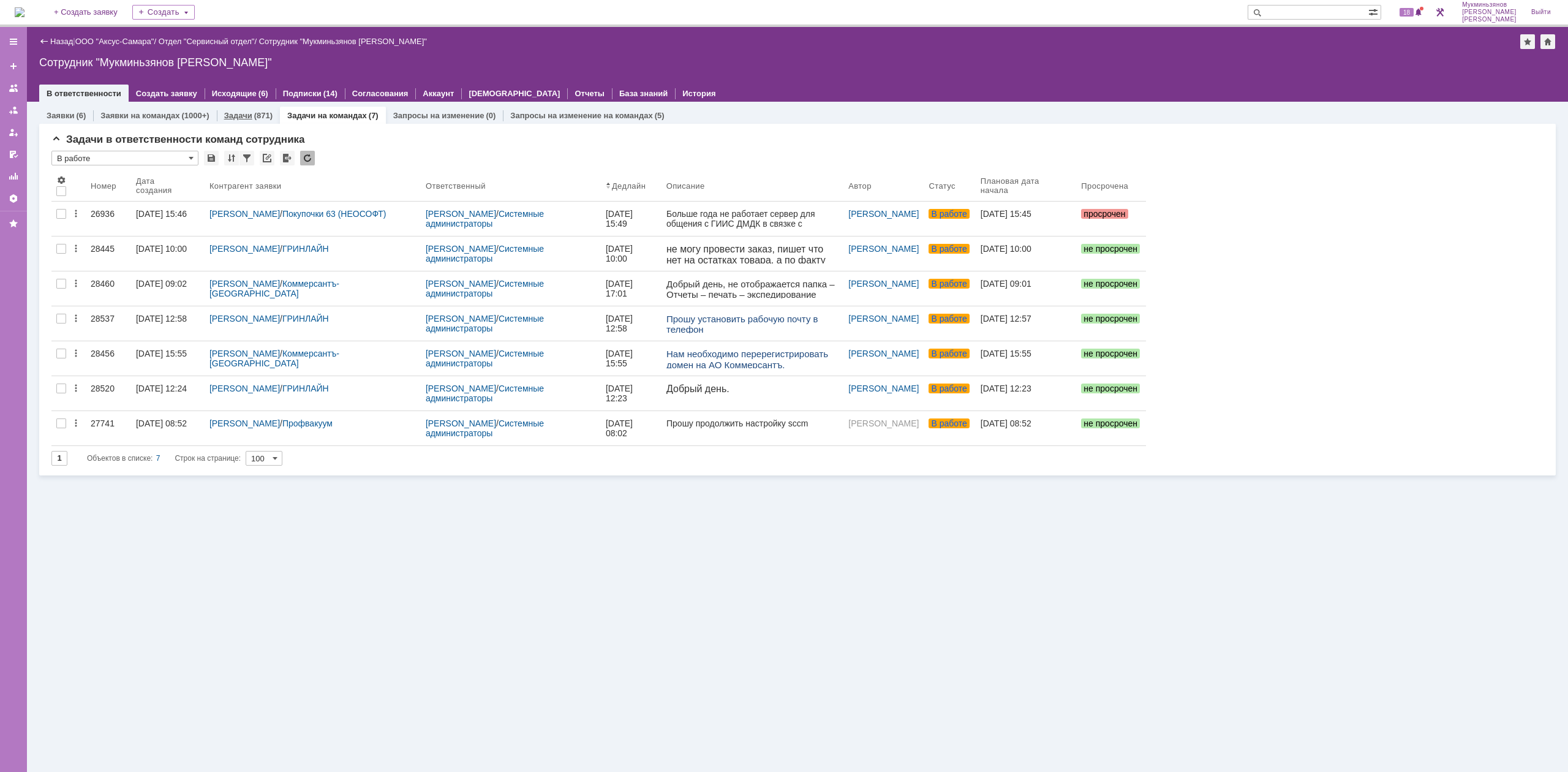
click at [243, 118] on link "Задачи" at bounding box center [239, 115] width 28 height 9
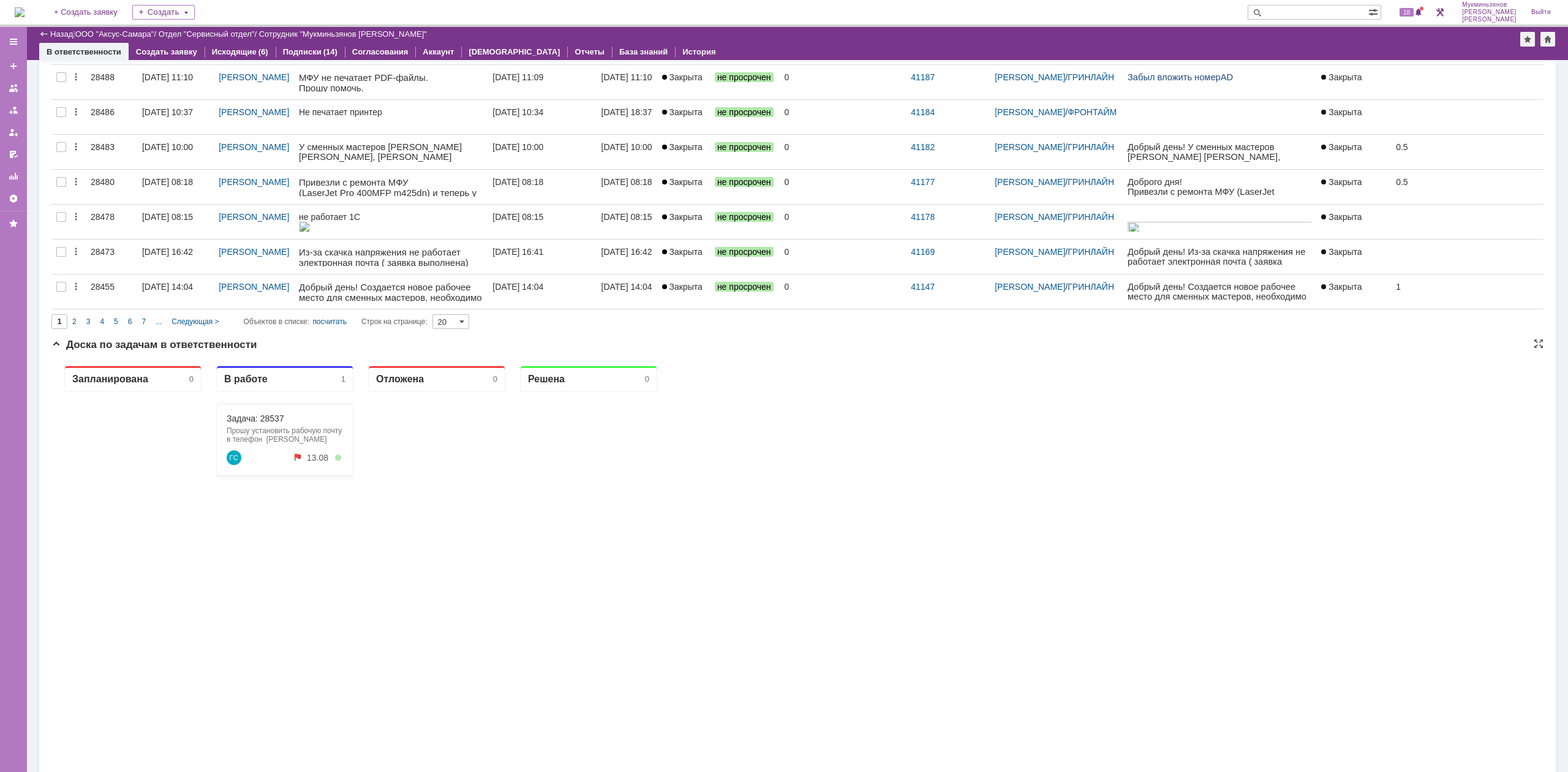
scroll to position [643, 0]
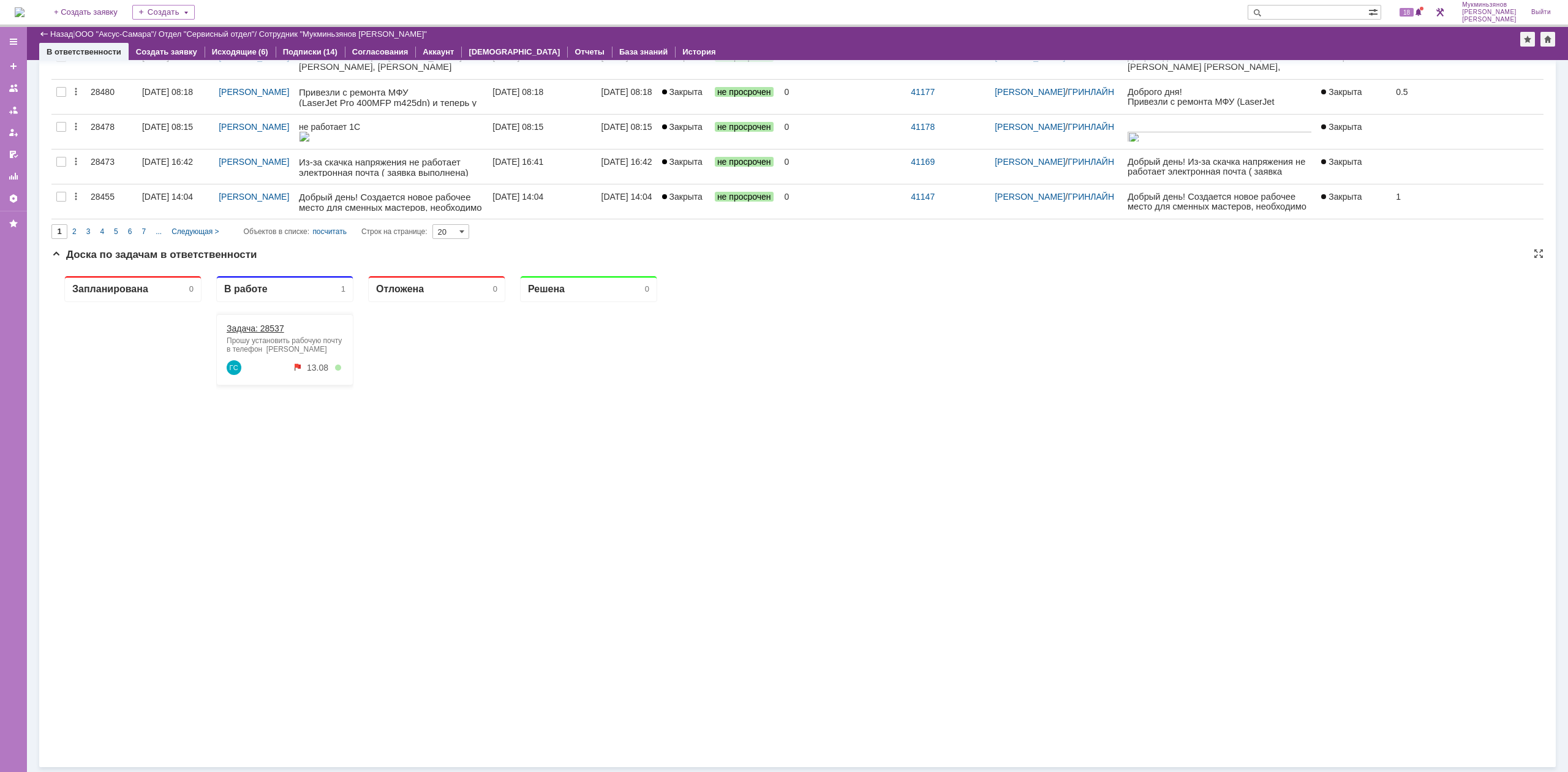
click at [275, 325] on link "Задача: 28537" at bounding box center [255, 328] width 57 height 9
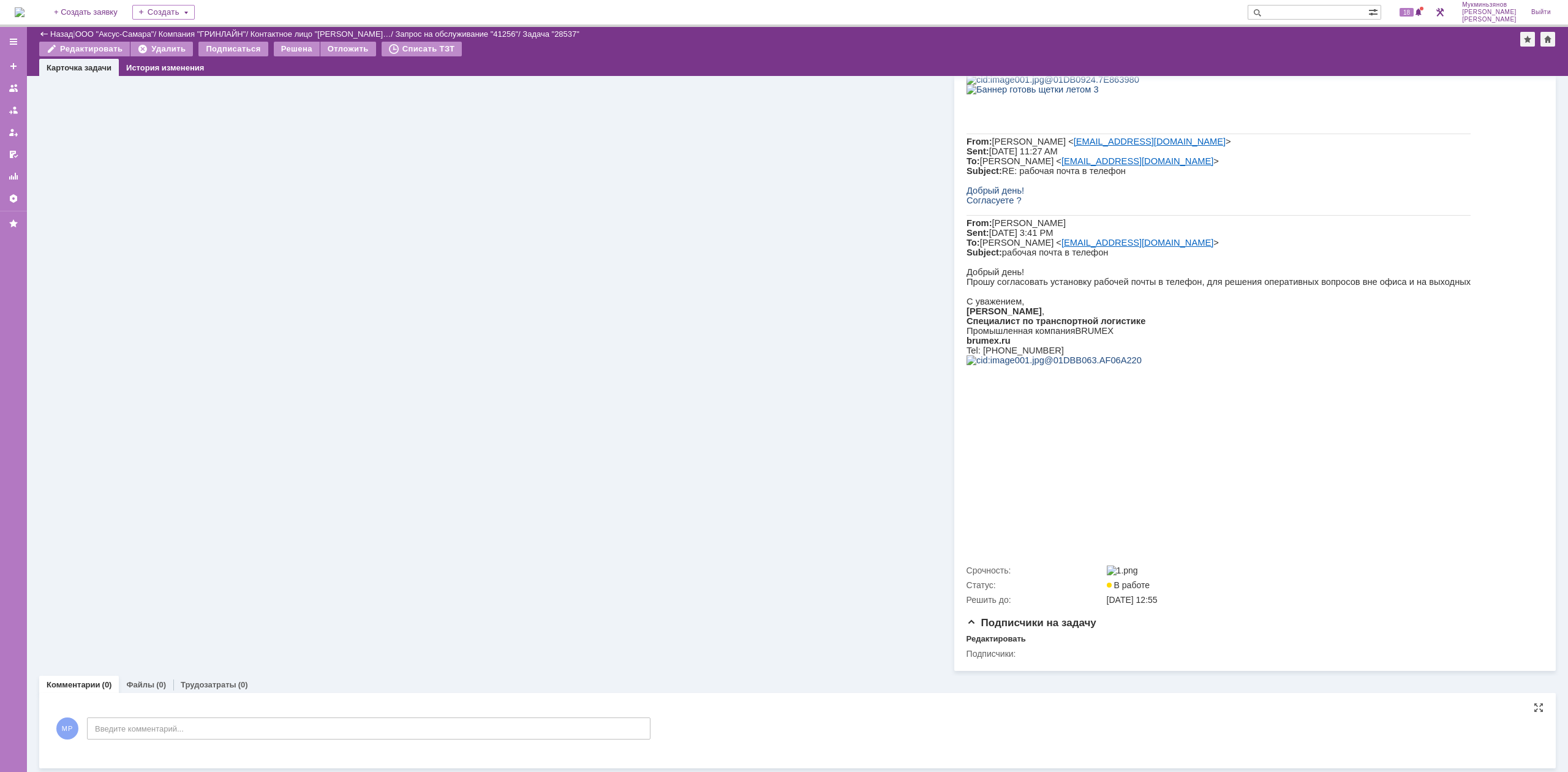
scroll to position [315, 0]
click at [269, 741] on div "МР Введите комментарий..." at bounding box center [351, 729] width 599 height 57
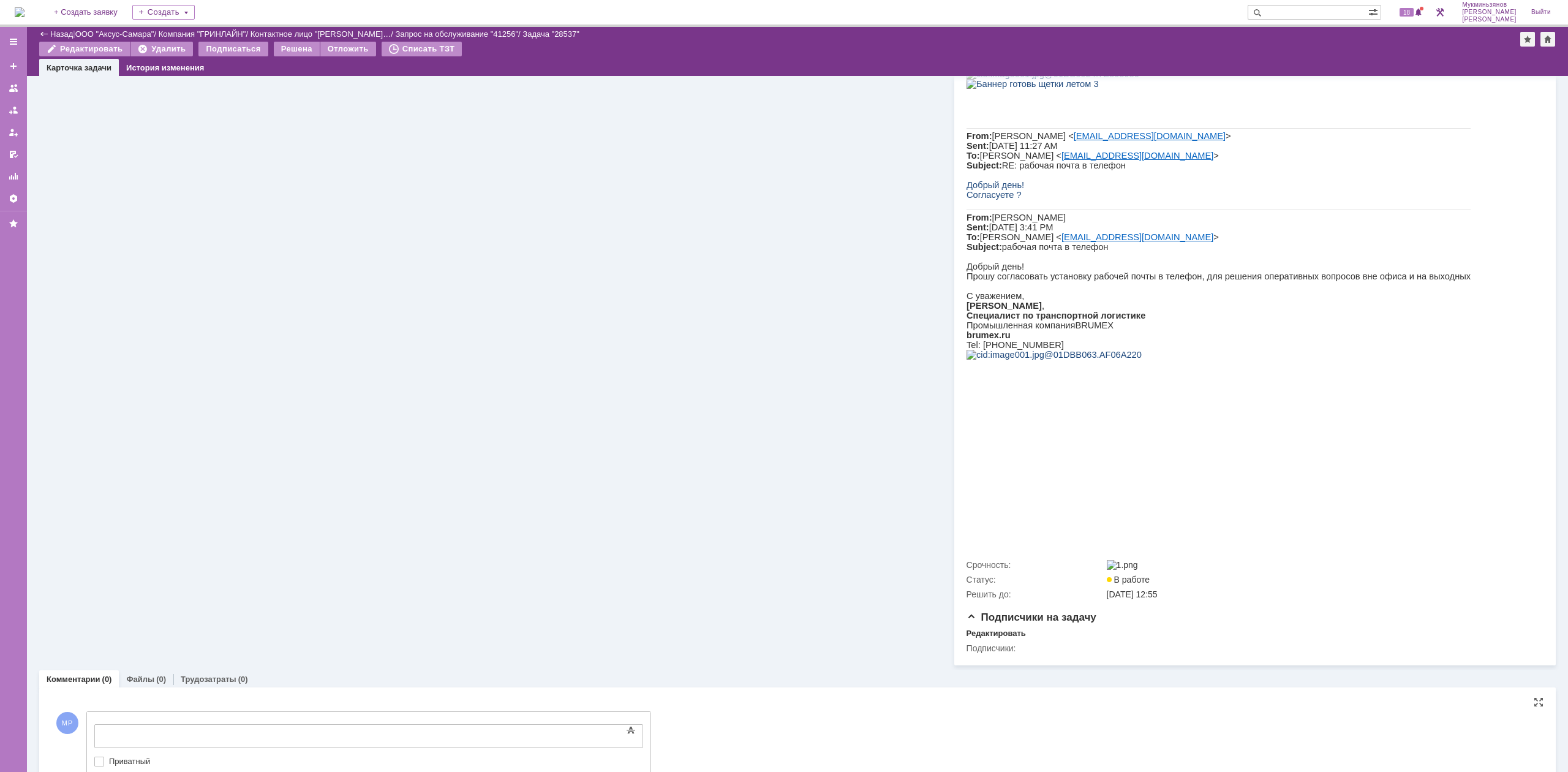
scroll to position [0, 0]
click at [281, 731] on div at bounding box center [195, 734] width 174 height 9
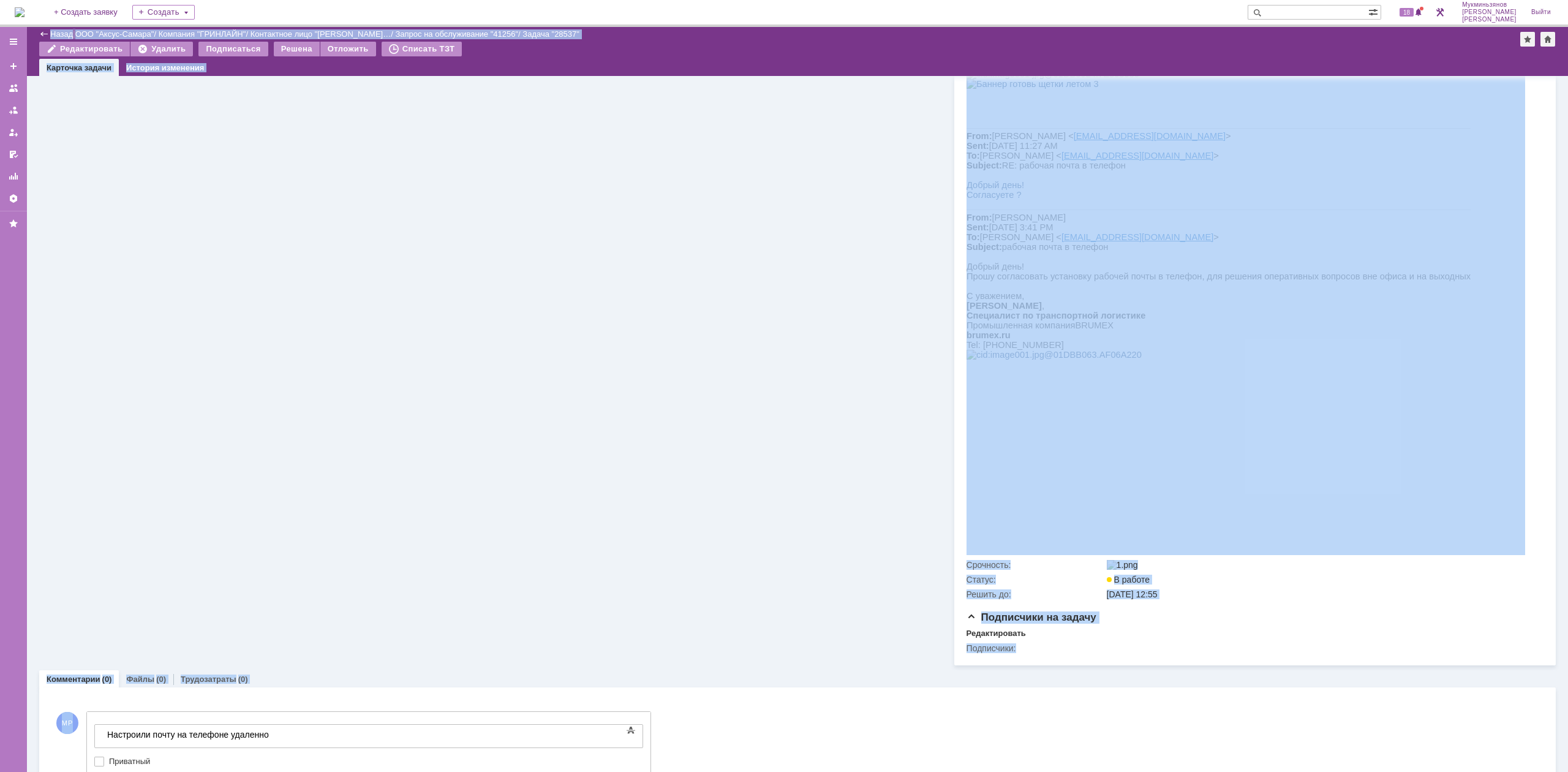
drag, startPoint x: 275, startPoint y: 722, endPoint x: 0, endPoint y: 722, distance: 275.0
click at [0, 722] on div "Меню Создать заявку В ответственности Согласования От меня Активности Оргструкт…" at bounding box center [784, 399] width 1568 height 745
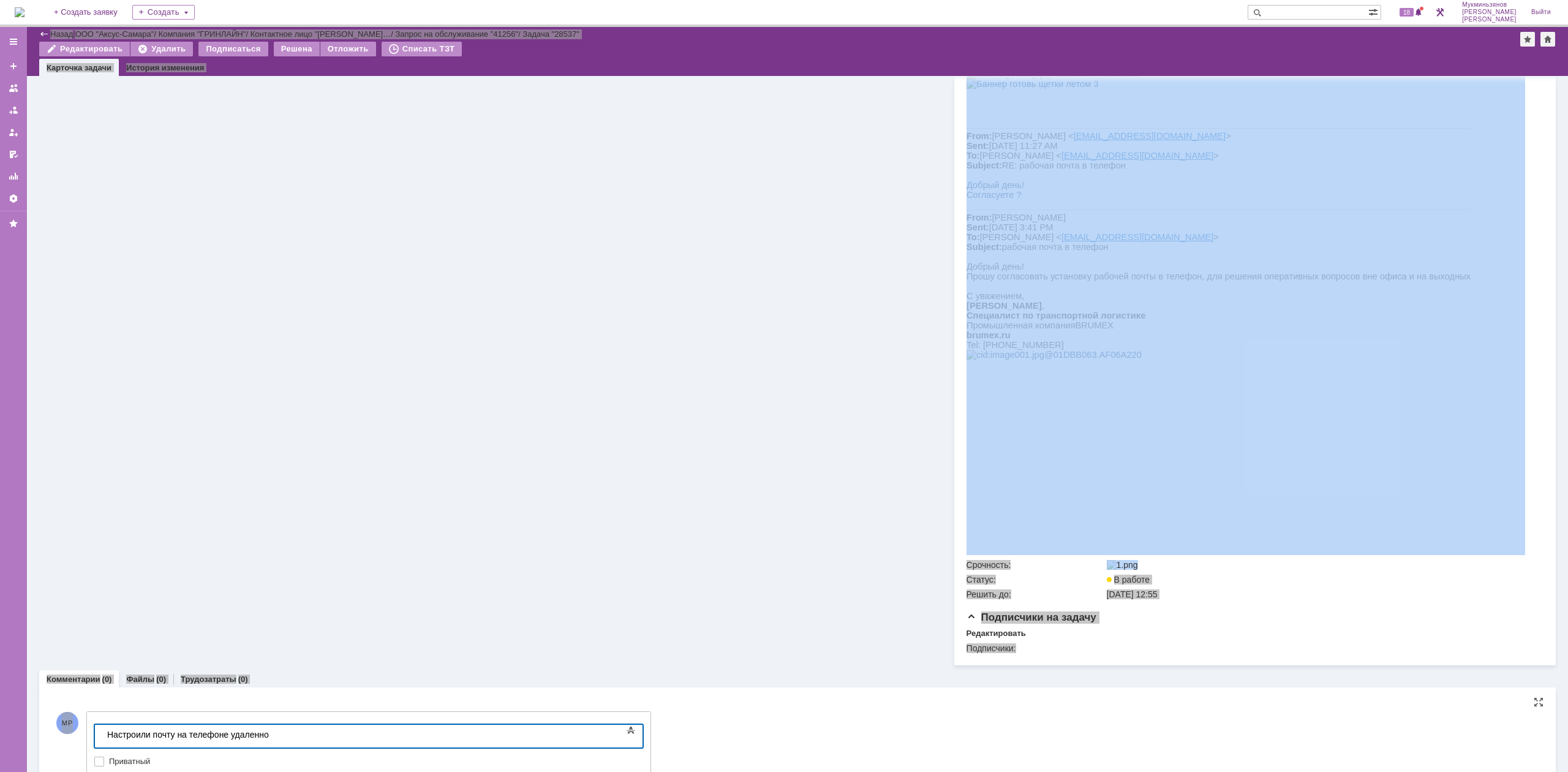
click at [281, 736] on div "​Настроили почту на телефоне удаленно" at bounding box center [195, 734] width 174 height 9
drag, startPoint x: 286, startPoint y: 735, endPoint x: 31, endPoint y: 723, distance: 255.3
click at [102, 725] on html "​Настроили почту на телефоне удаленно" at bounding box center [194, 735] width 184 height 21
copy div "​Настроили почту на телефоне удаленно"
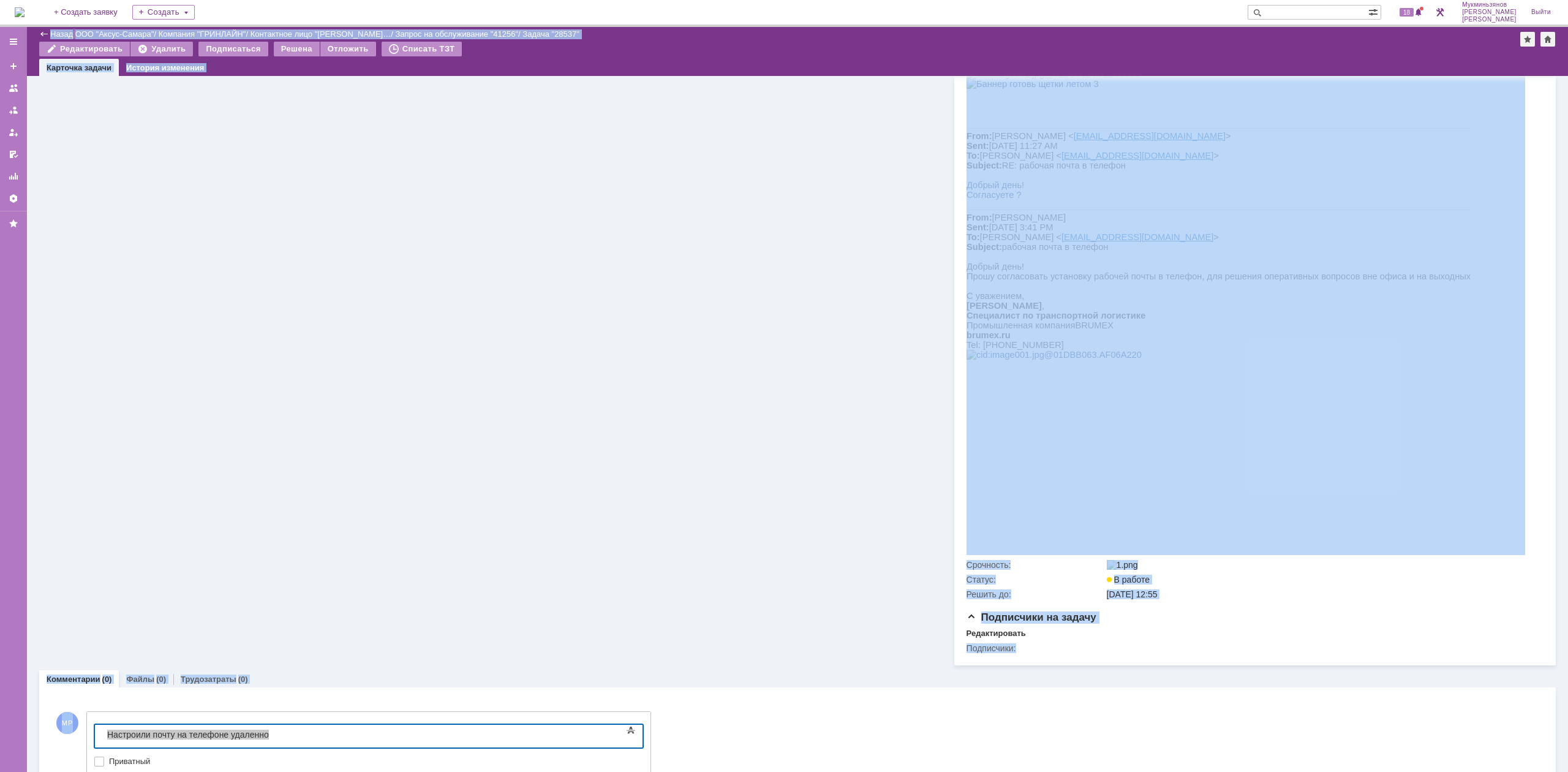
click at [349, 573] on div "Информация по задаче Редактировать В рамках заявки: 41256 Автор: Галстьян Степа…" at bounding box center [494, 214] width 910 height 905
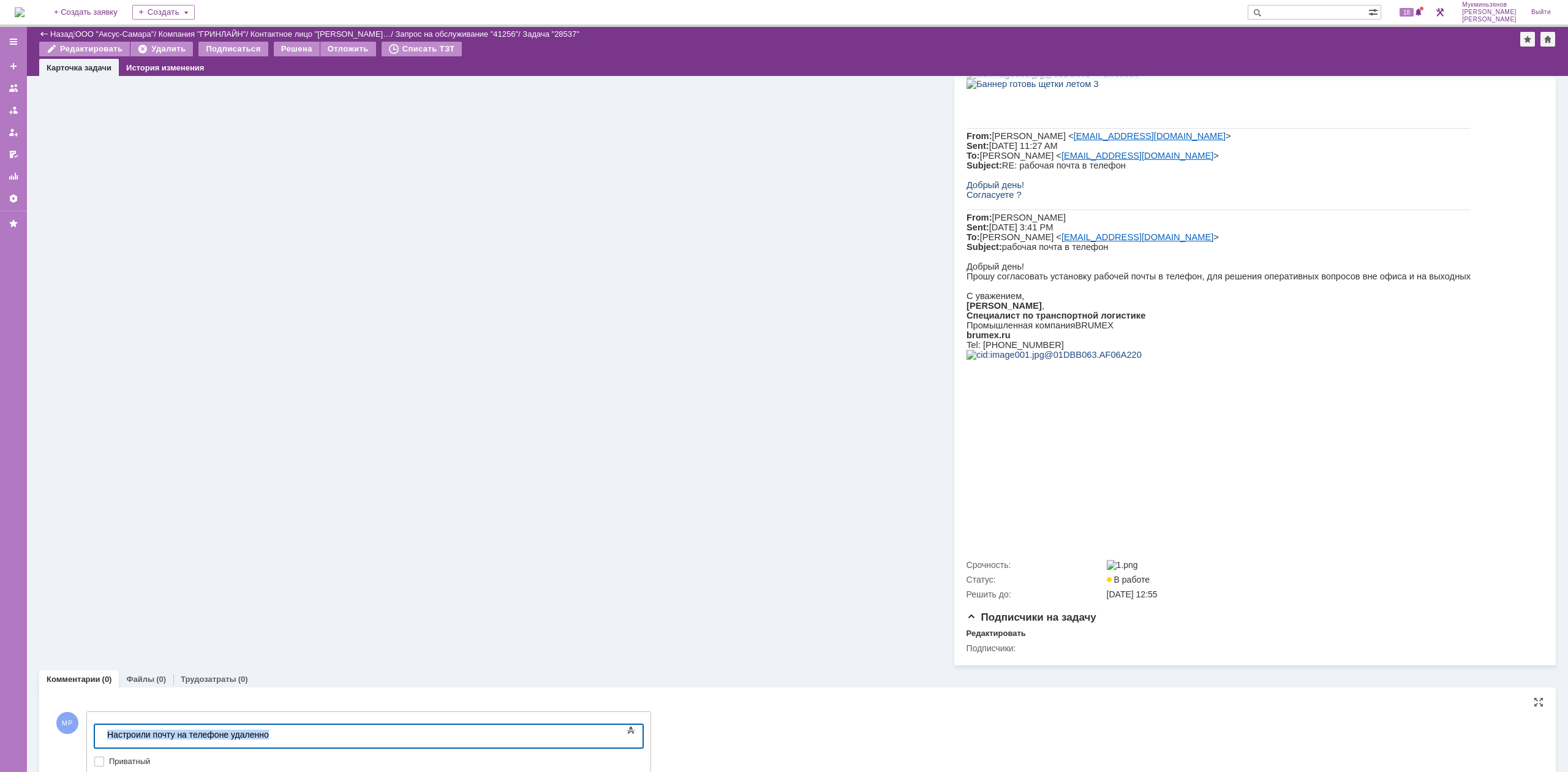
click at [280, 732] on div "​Настроили почту на телефоне удаленно" at bounding box center [195, 734] width 174 height 9
drag, startPoint x: 135, startPoint y: 730, endPoint x: 7, endPoint y: 723, distance: 128.2
click at [102, 725] on html "​Настроили почту на телефоне удаленно" at bounding box center [194, 735] width 184 height 21
copy div "​Настроили почту на телефоне удаленно"
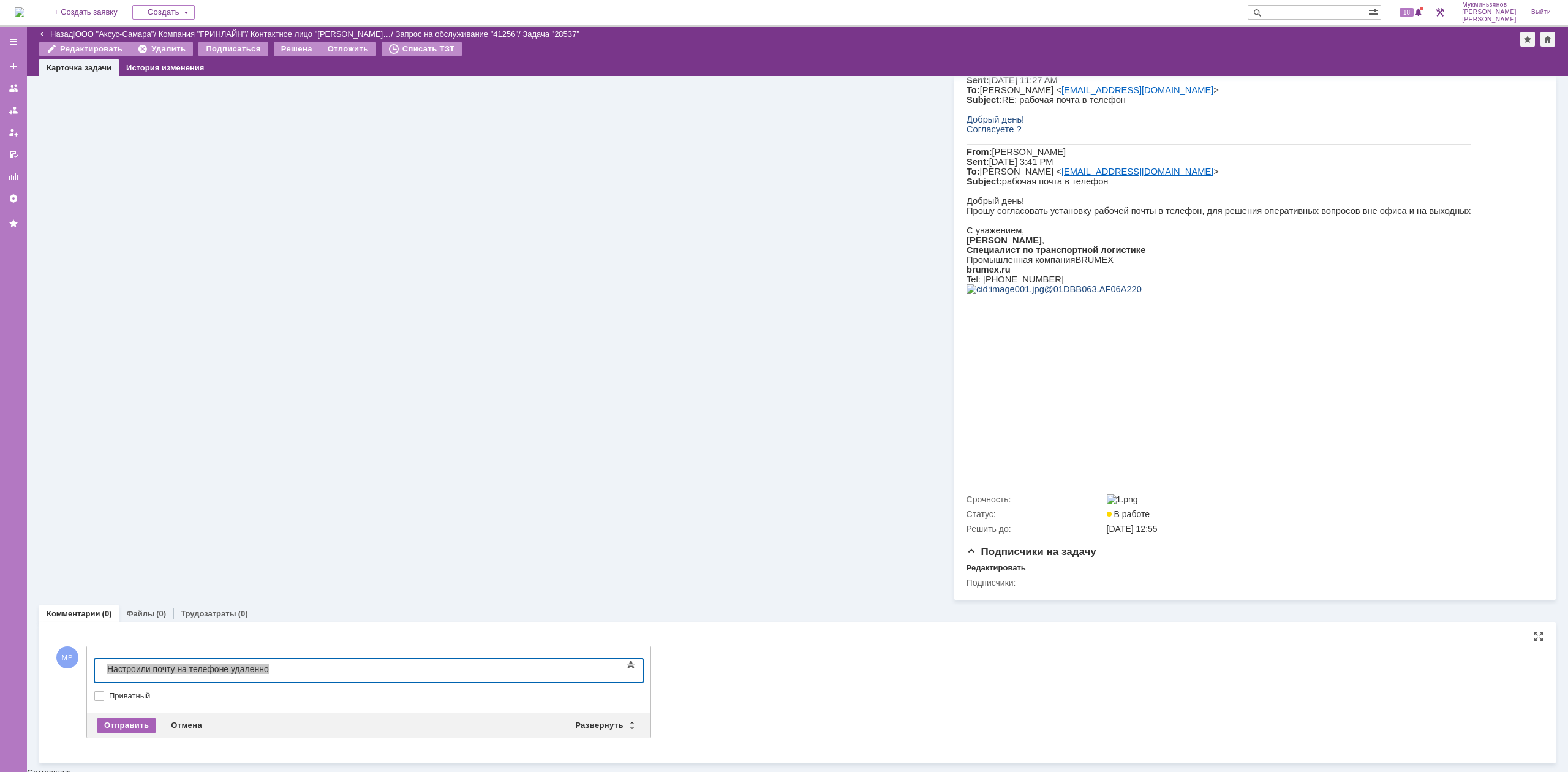
click at [130, 726] on div "Отправить" at bounding box center [126, 725] width 60 height 15
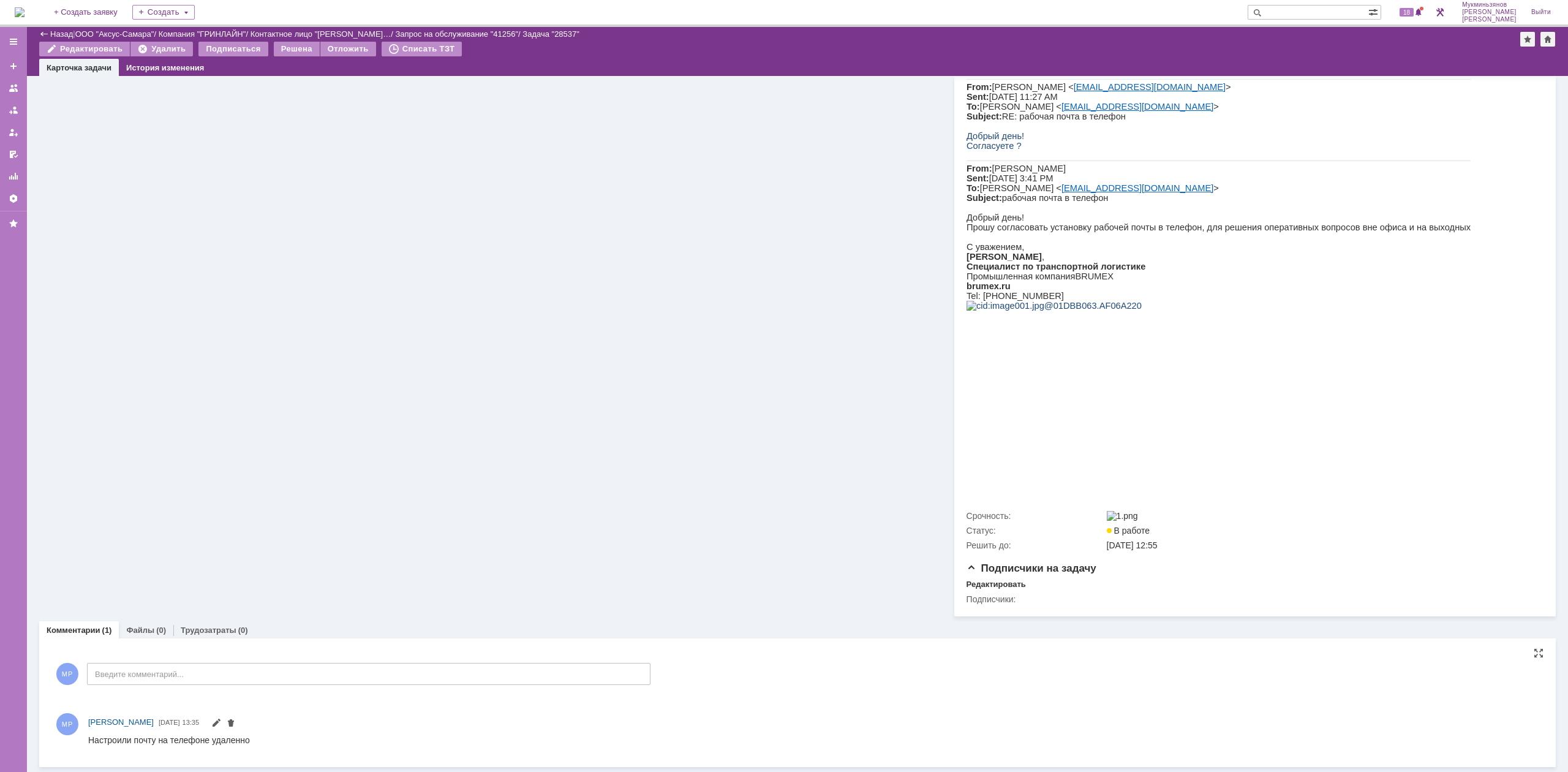
scroll to position [369, 0]
click at [216, 635] on div "Трудозатраты (0)" at bounding box center [214, 625] width 82 height 18
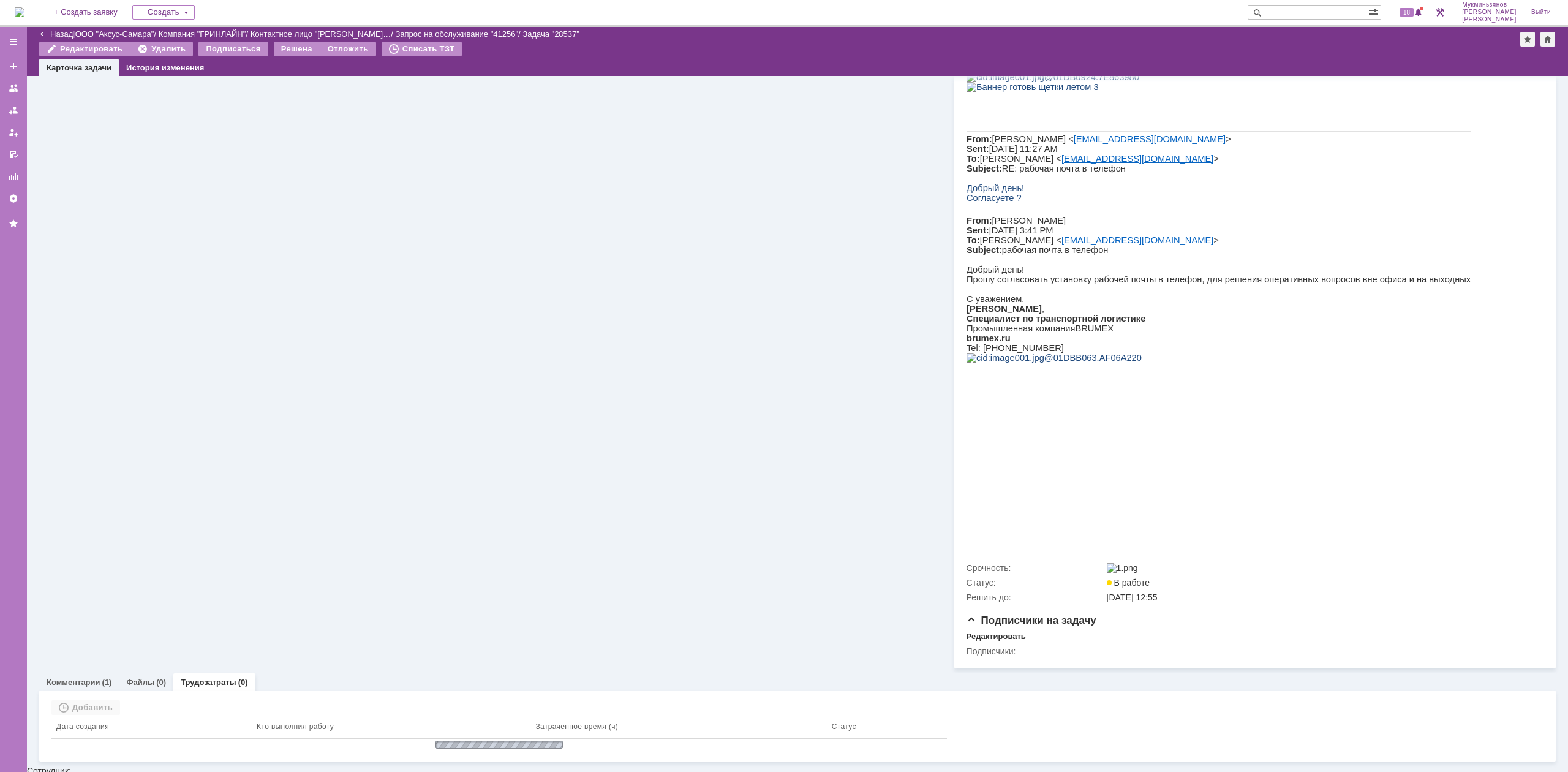
scroll to position [299, 0]
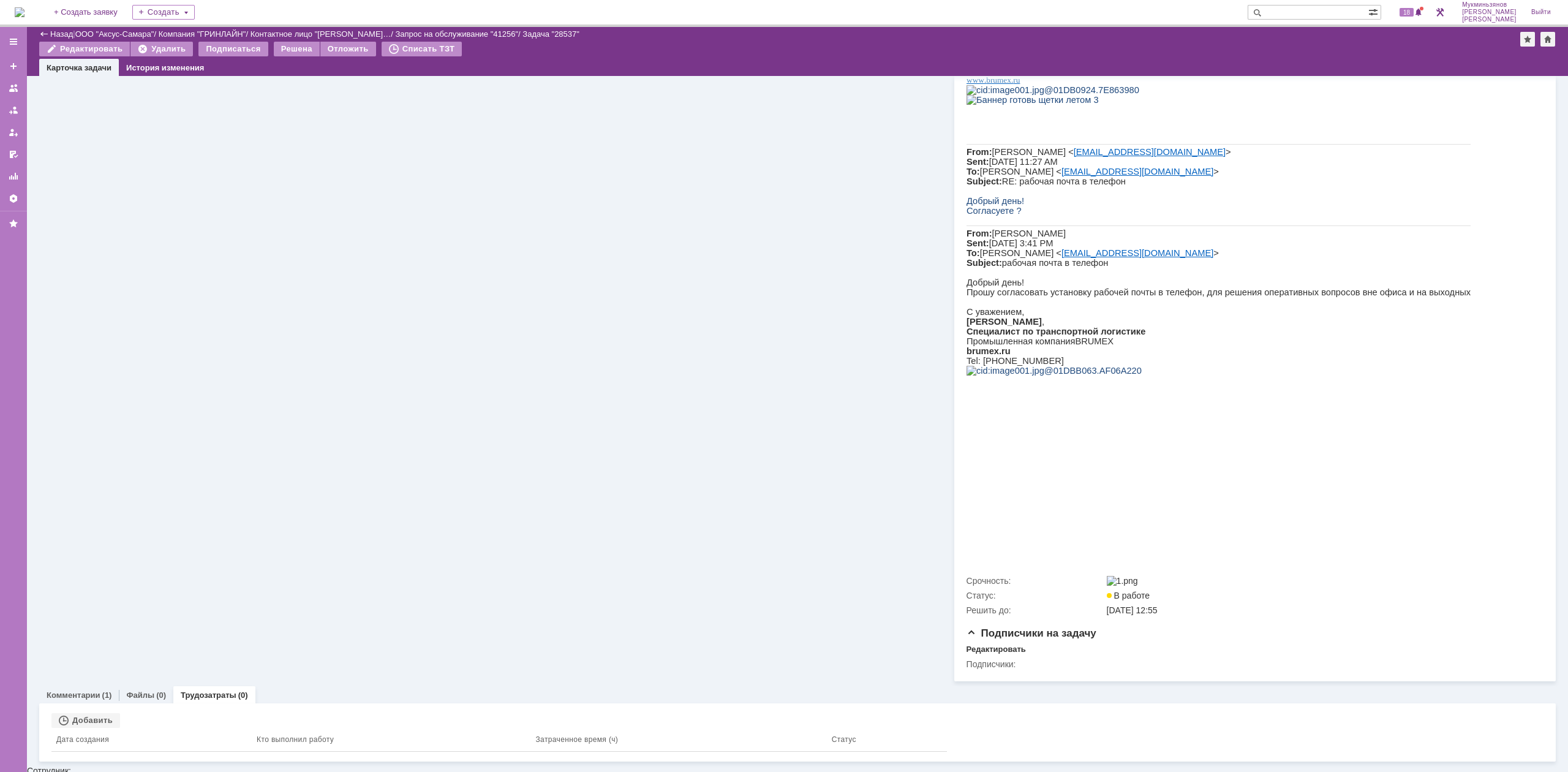
click at [77, 716] on div "Связанные объекты Добавить Дата создания Кто выполнил работу Затраченное время …" at bounding box center [798, 733] width 1517 height 58
drag, startPoint x: 108, startPoint y: 726, endPoint x: 373, endPoint y: 550, distance: 318.1
click at [109, 726] on div "Добавить" at bounding box center [86, 720] width 68 height 15
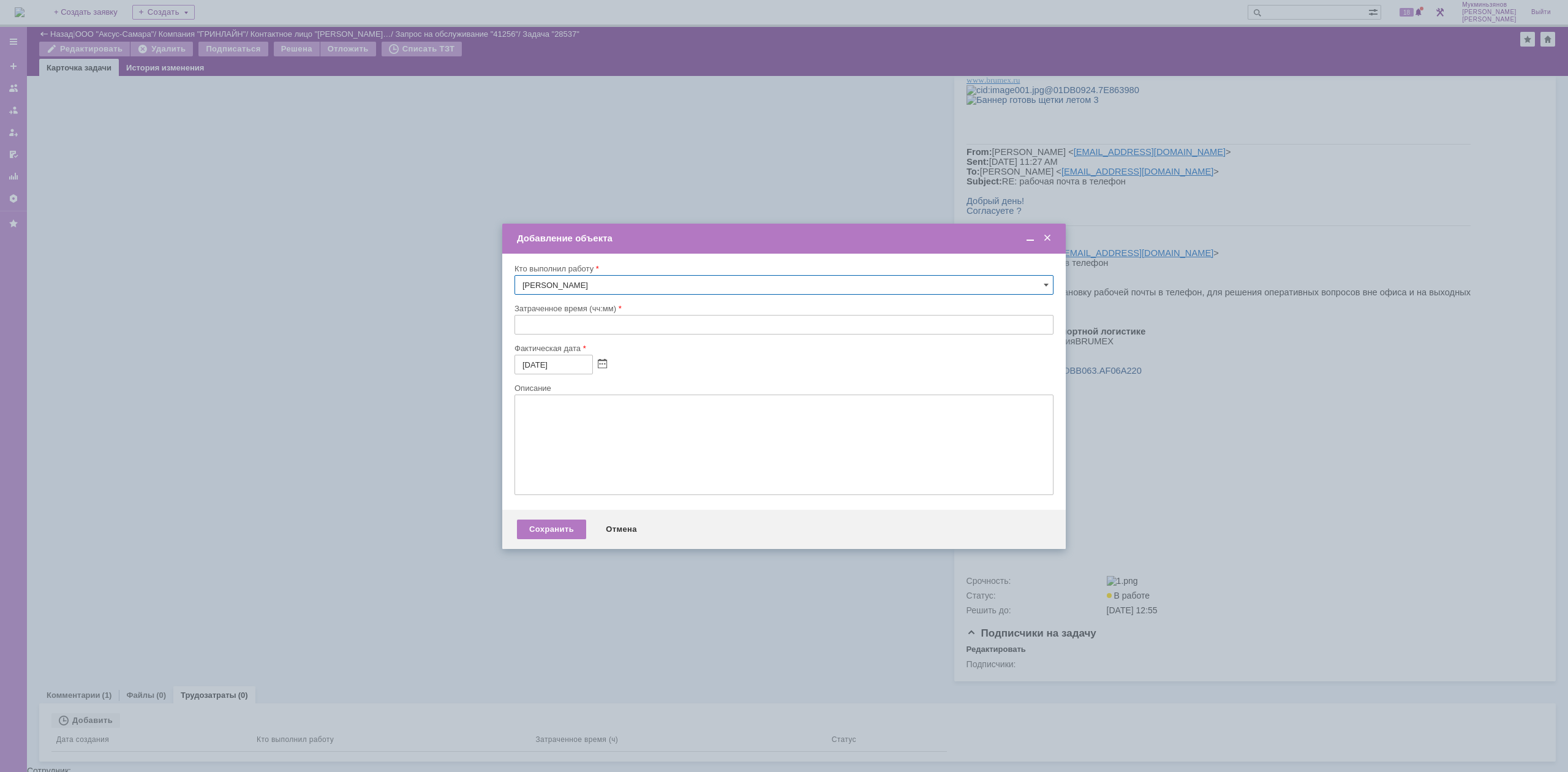
drag, startPoint x: 523, startPoint y: 334, endPoint x: 544, endPoint y: 334, distance: 21.0
click at [525, 334] on input "text" at bounding box center [784, 324] width 539 height 20
type input "00:30"
click at [603, 448] on textarea at bounding box center [784, 445] width 539 height 101
drag, startPoint x: 603, startPoint y: 448, endPoint x: 574, endPoint y: 463, distance: 32.6
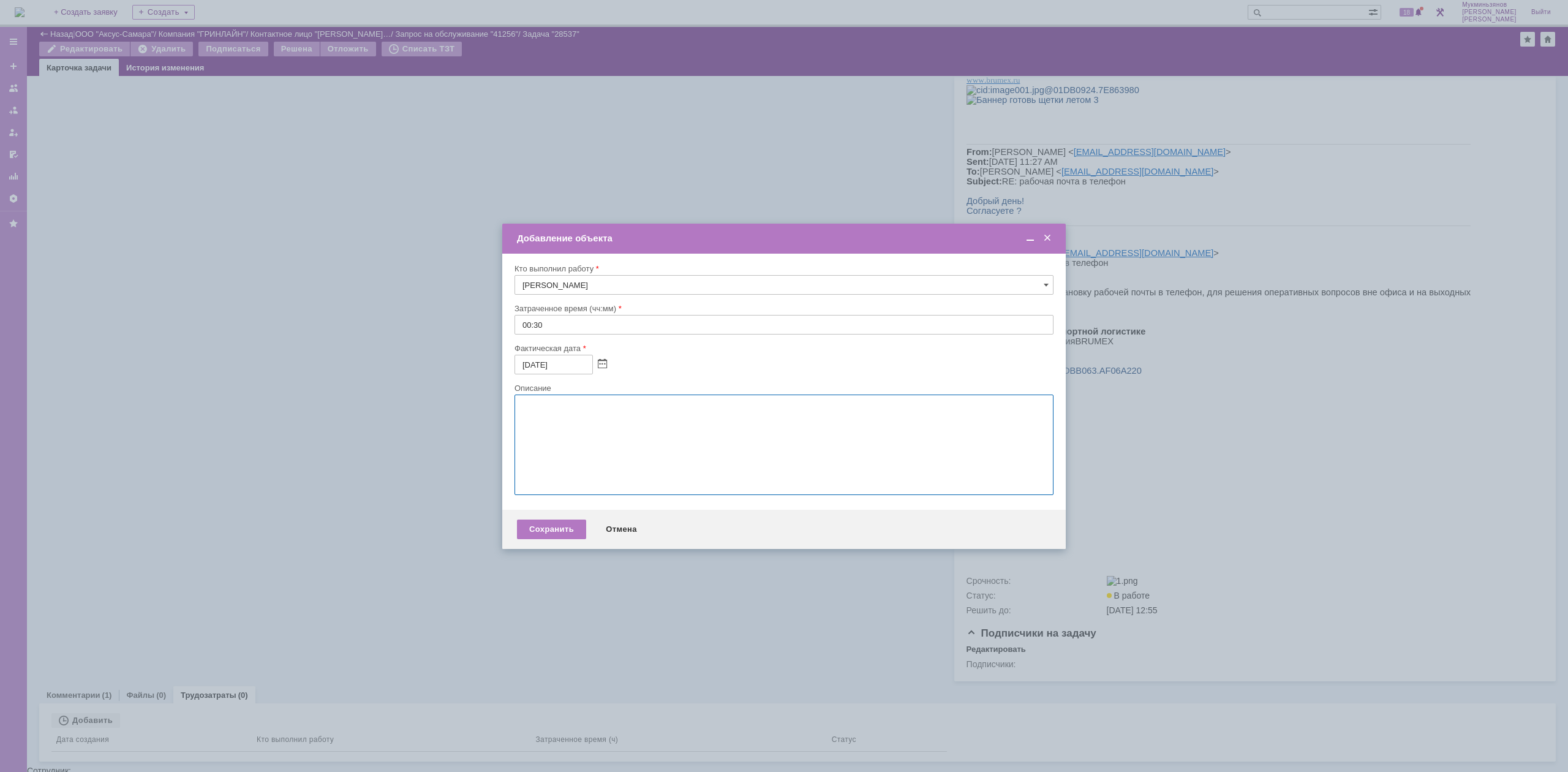
click at [574, 463] on textarea at bounding box center [784, 445] width 539 height 101
paste textarea "​Настроили почту на телефоне удаленно"
type textarea "​Настроили почту на телефоне удаленно"
click at [560, 532] on div "Сохранить" at bounding box center [552, 529] width 69 height 20
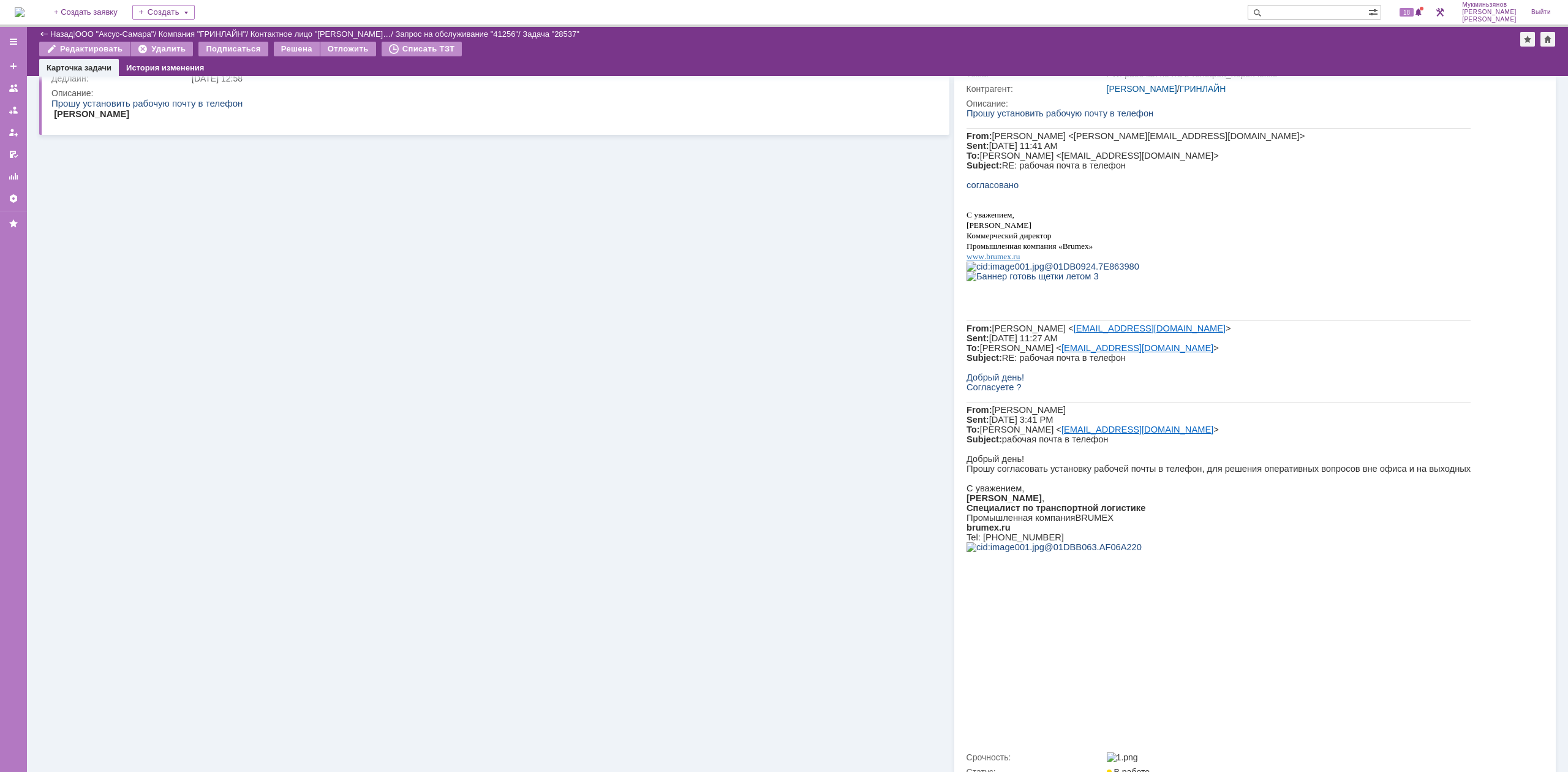
scroll to position [0, 0]
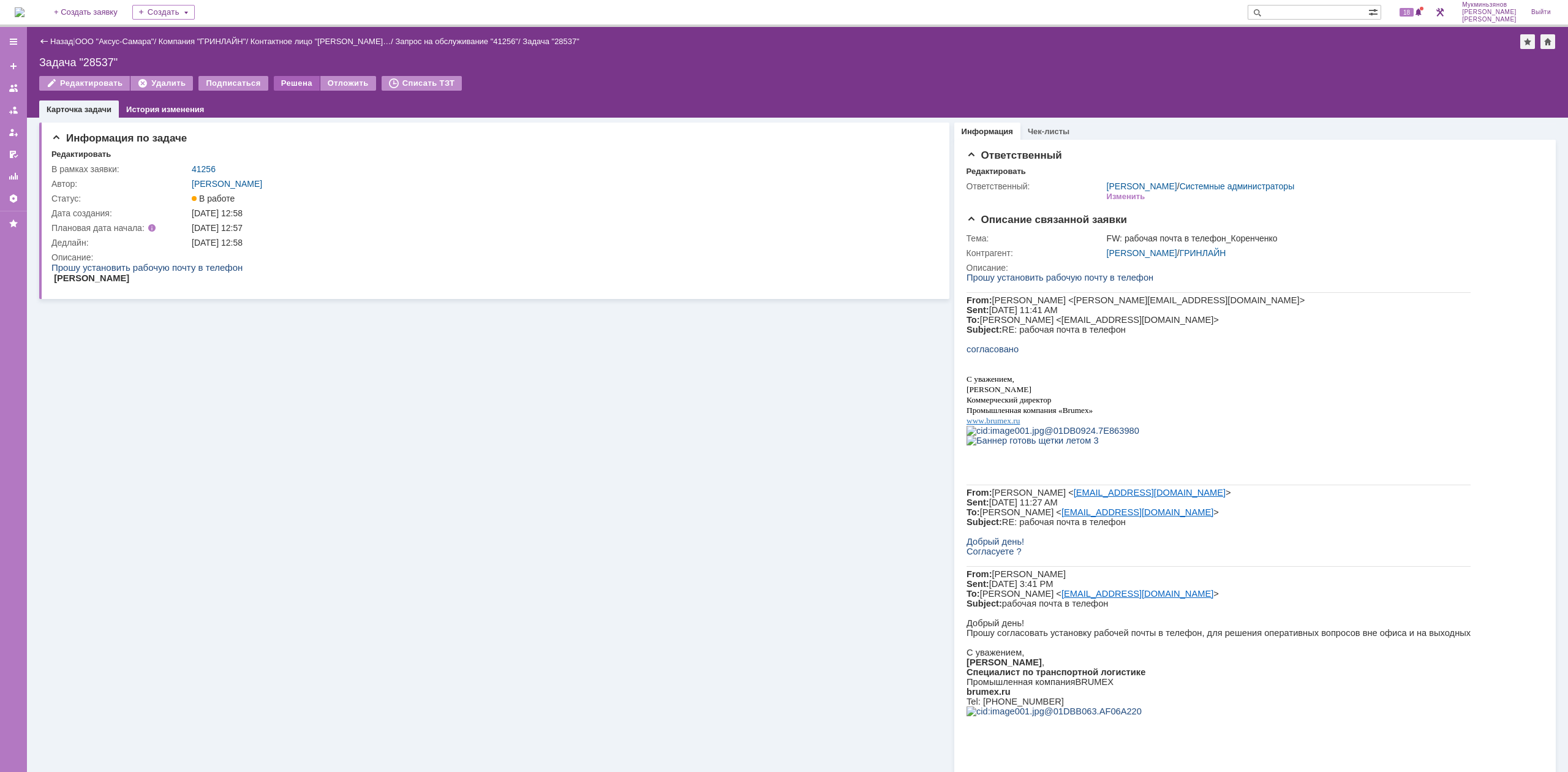
click at [278, 85] on div "Решена" at bounding box center [297, 83] width 46 height 15
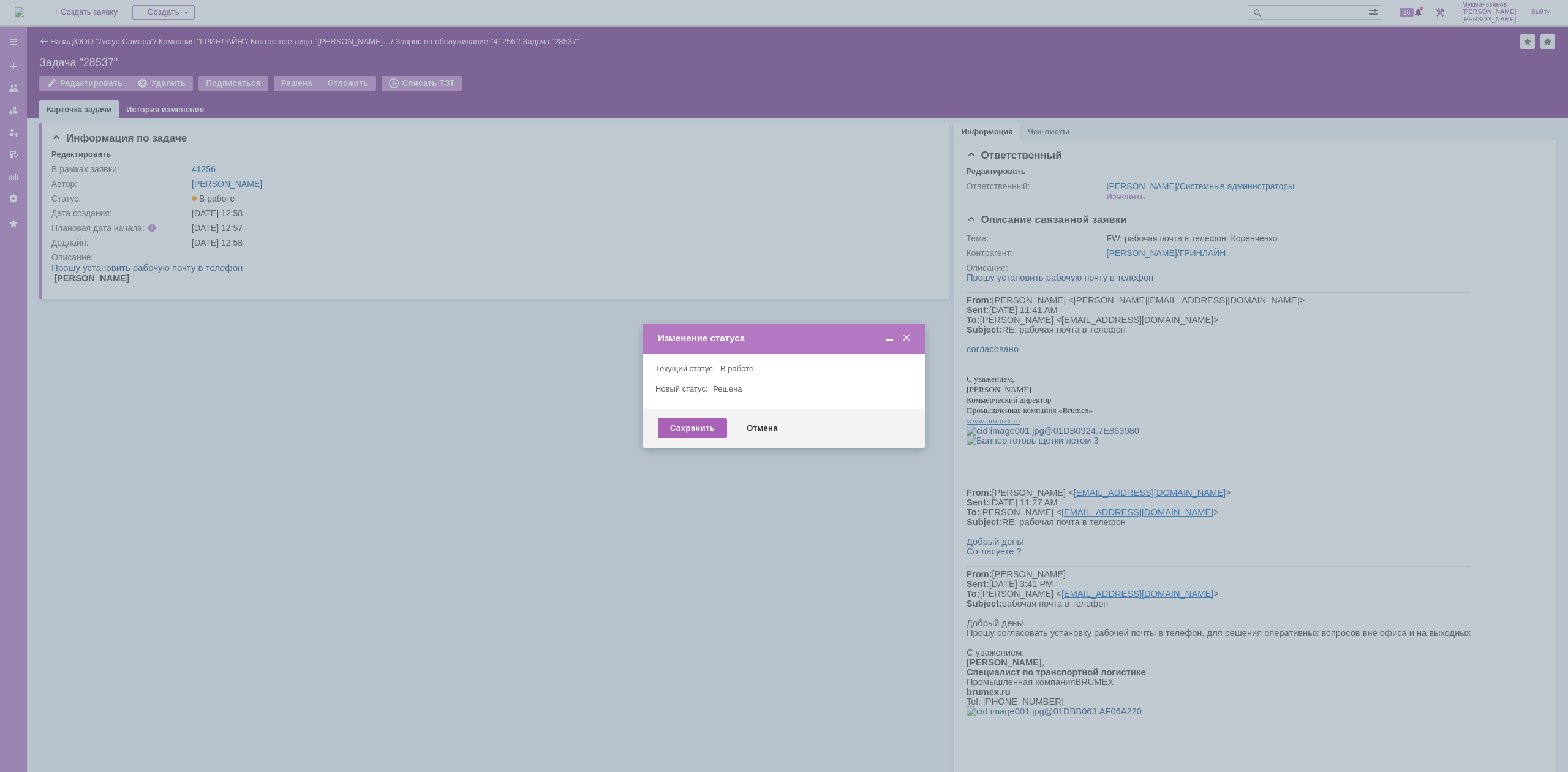
click at [677, 427] on div "Сохранить" at bounding box center [693, 428] width 69 height 20
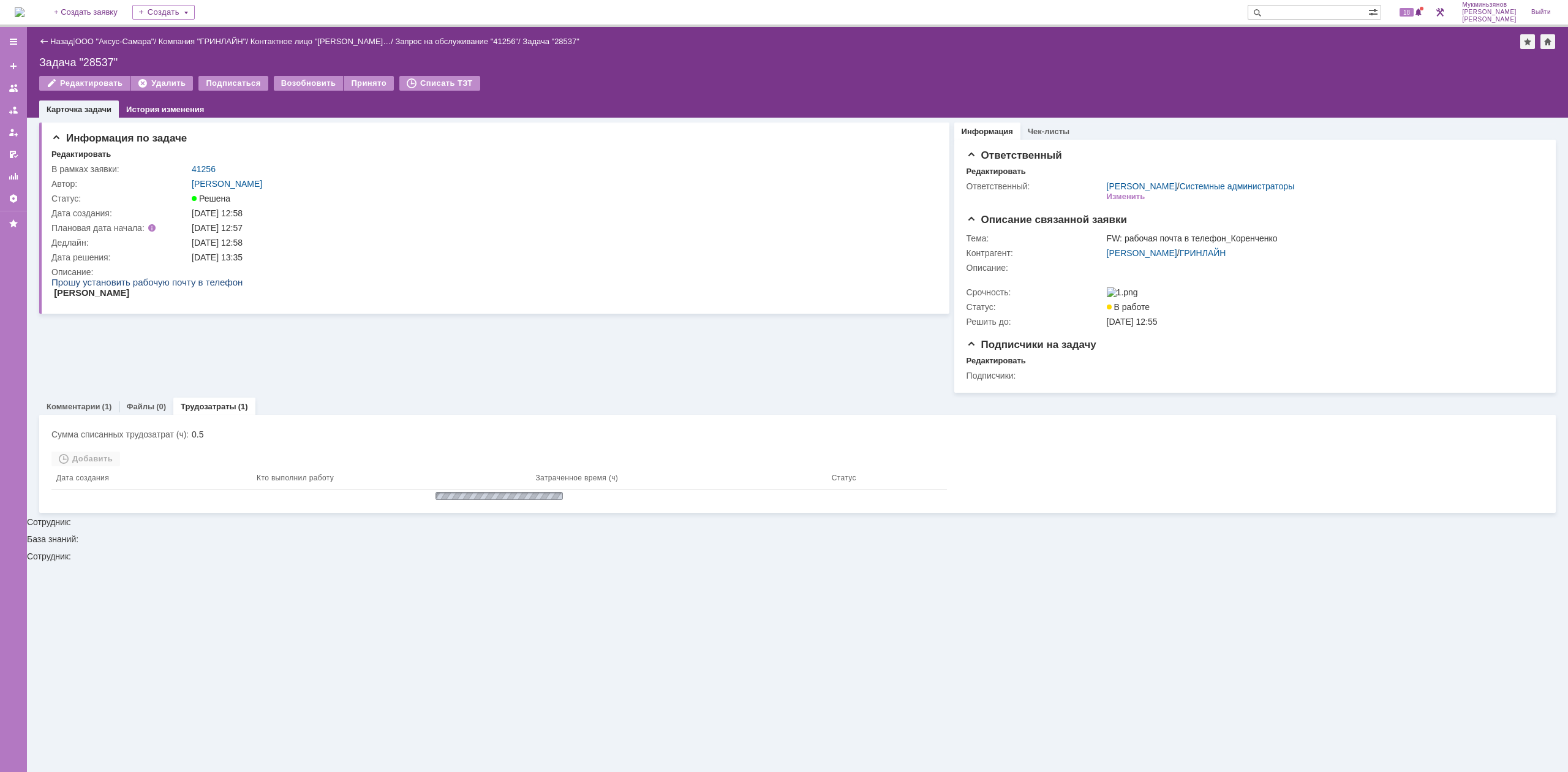
drag, startPoint x: 27, startPoint y: 11, endPoint x: 38, endPoint y: 24, distance: 17.0
click at [24, 11] on img at bounding box center [20, 12] width 9 height 9
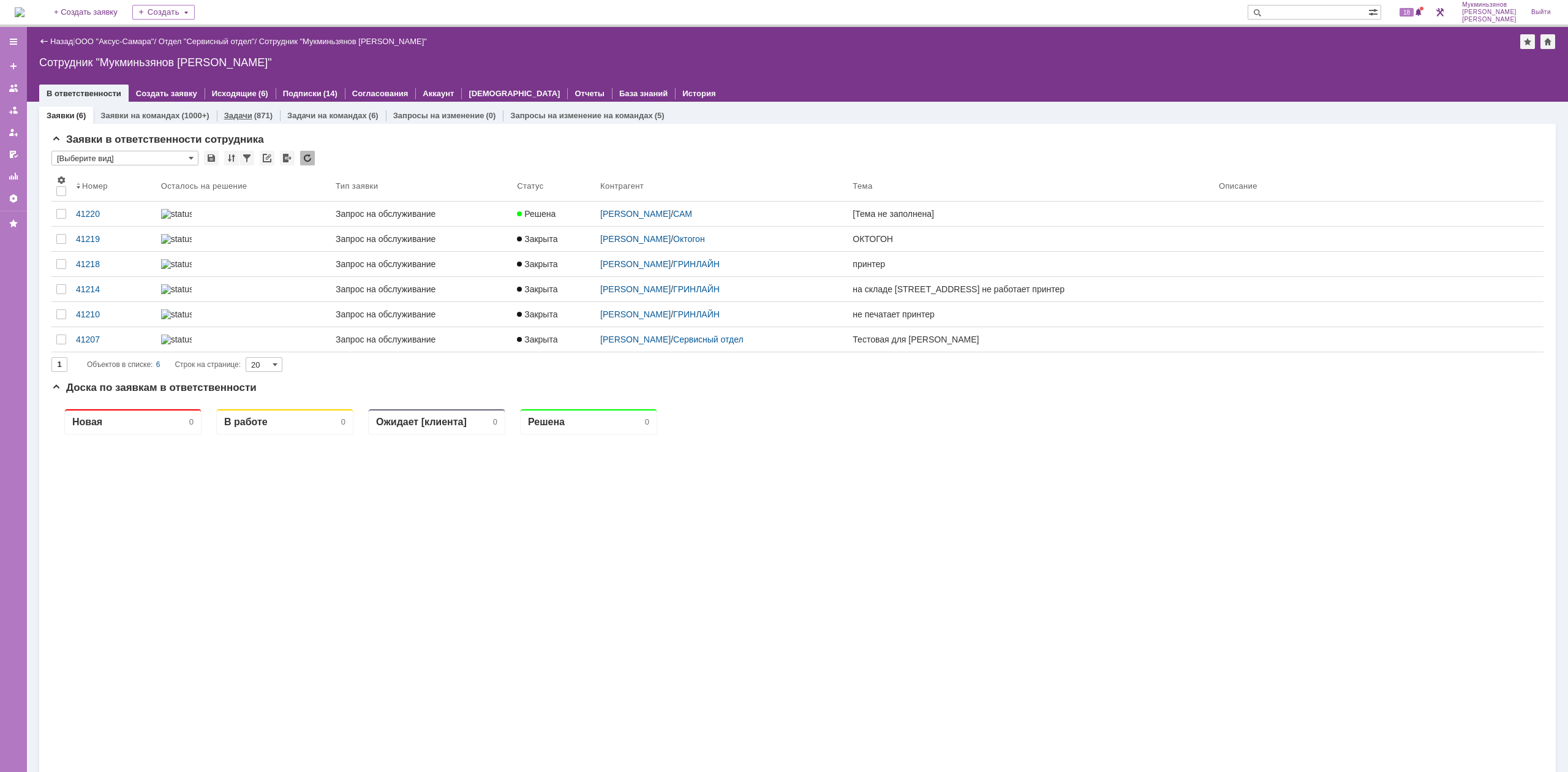
click at [244, 111] on link "Задачи" at bounding box center [239, 115] width 28 height 9
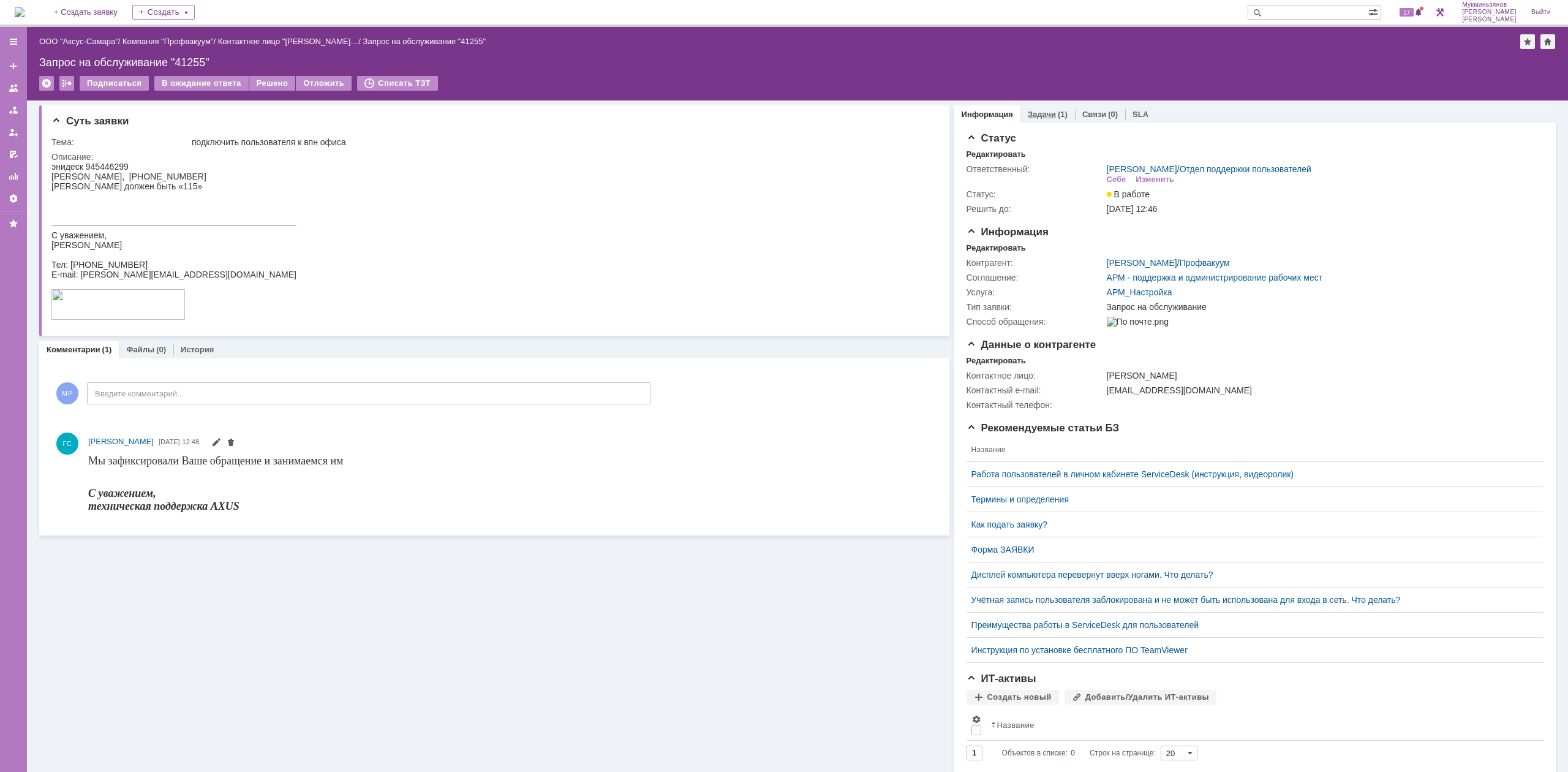
click at [1036, 116] on link "Задачи" at bounding box center [1042, 115] width 28 height 9
